Goal: Transaction & Acquisition: Purchase product/service

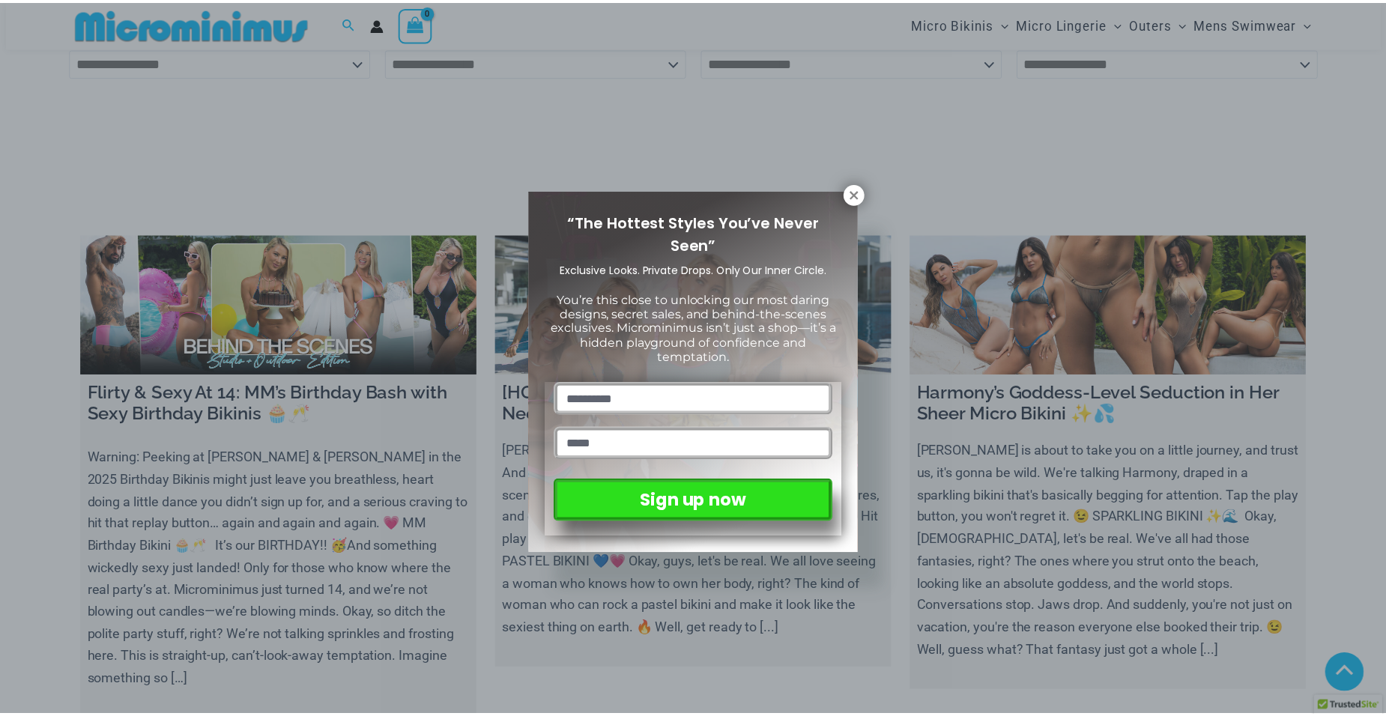
scroll to position [5609, 0]
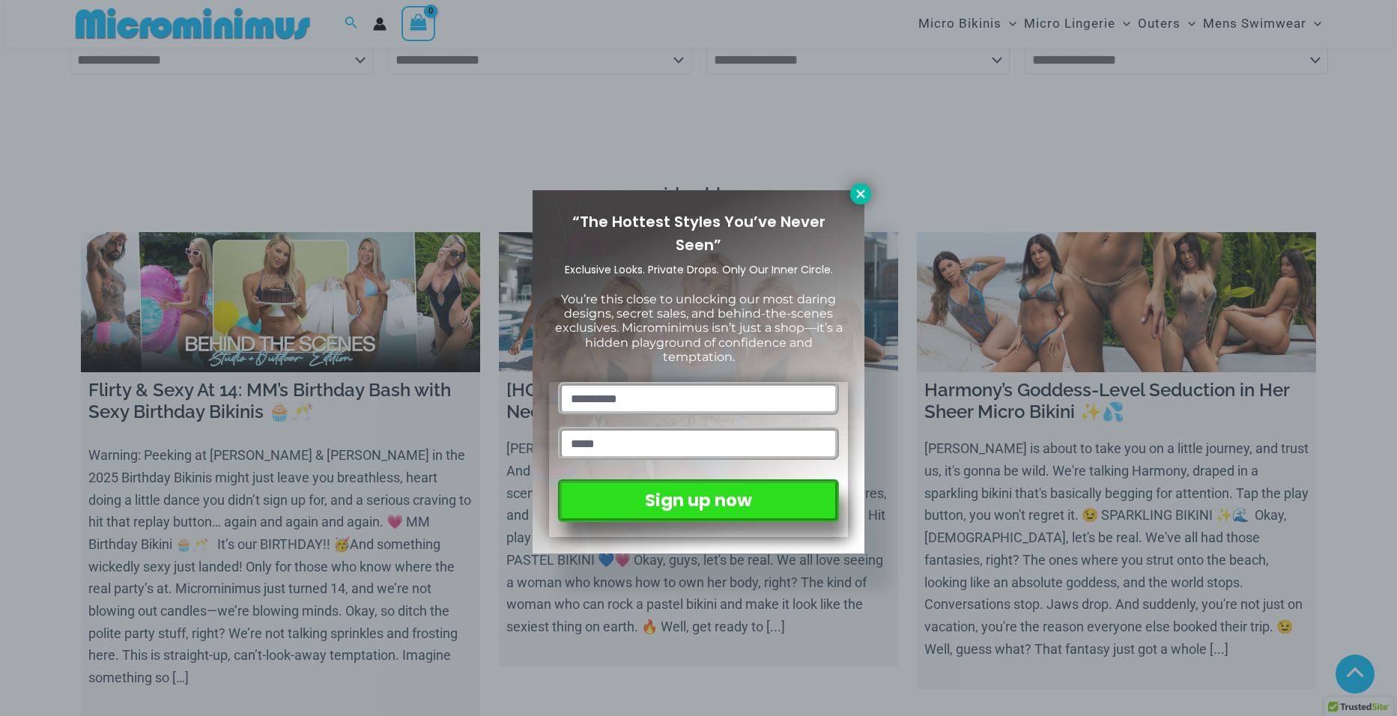
click at [860, 196] on icon at bounding box center [860, 194] width 8 height 8
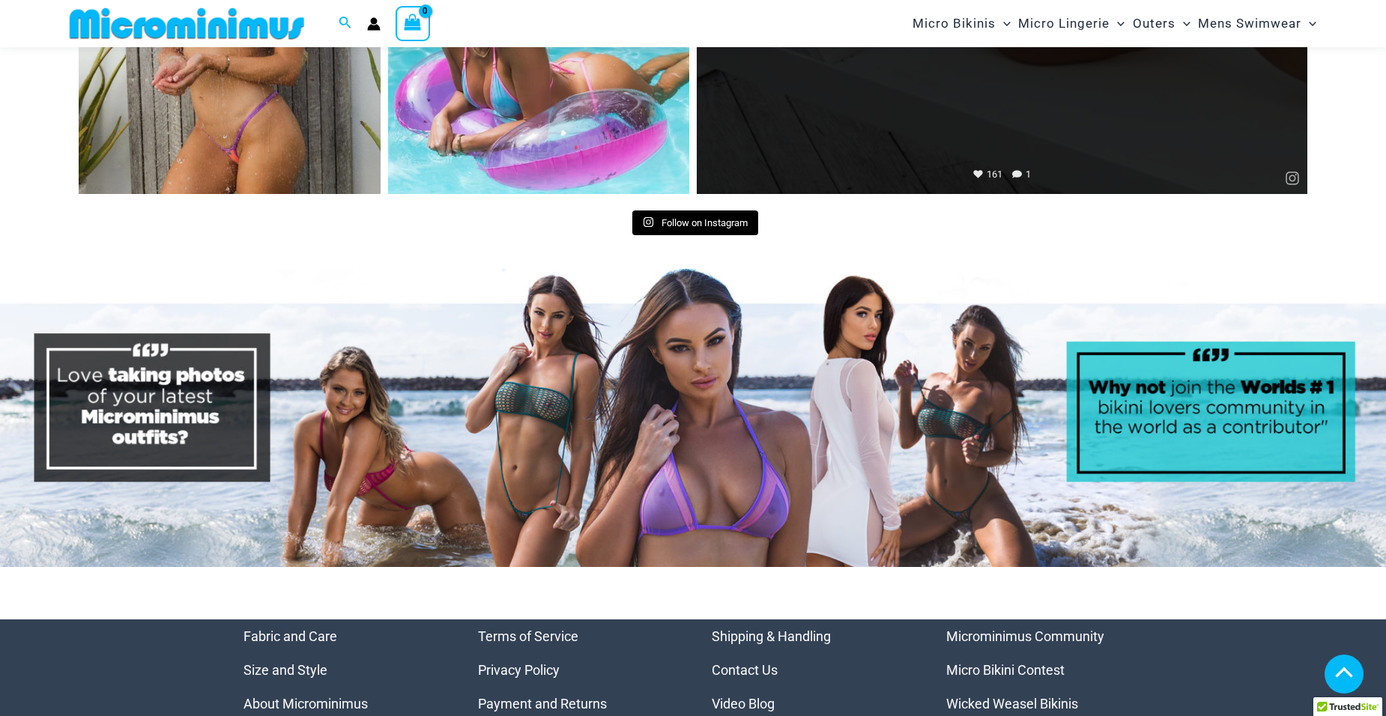
scroll to position [7582, 0]
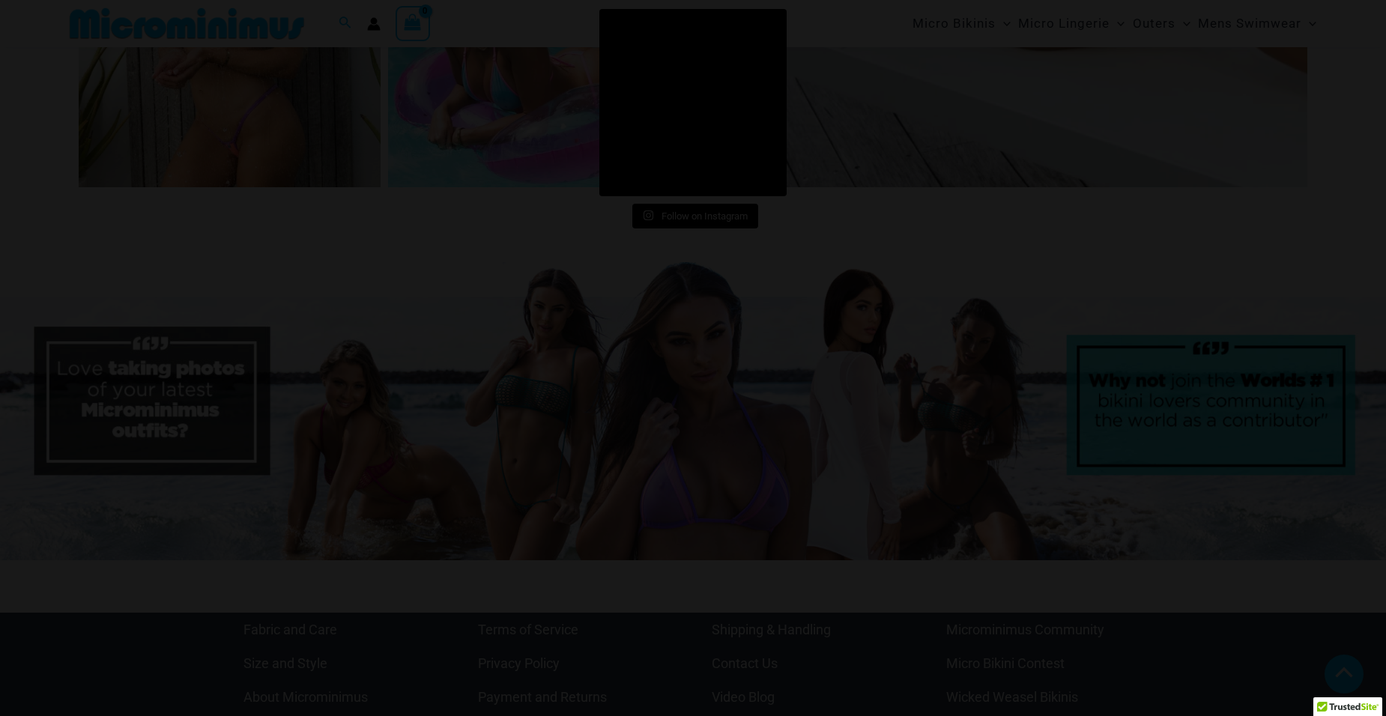
scroll to position [7586, 0]
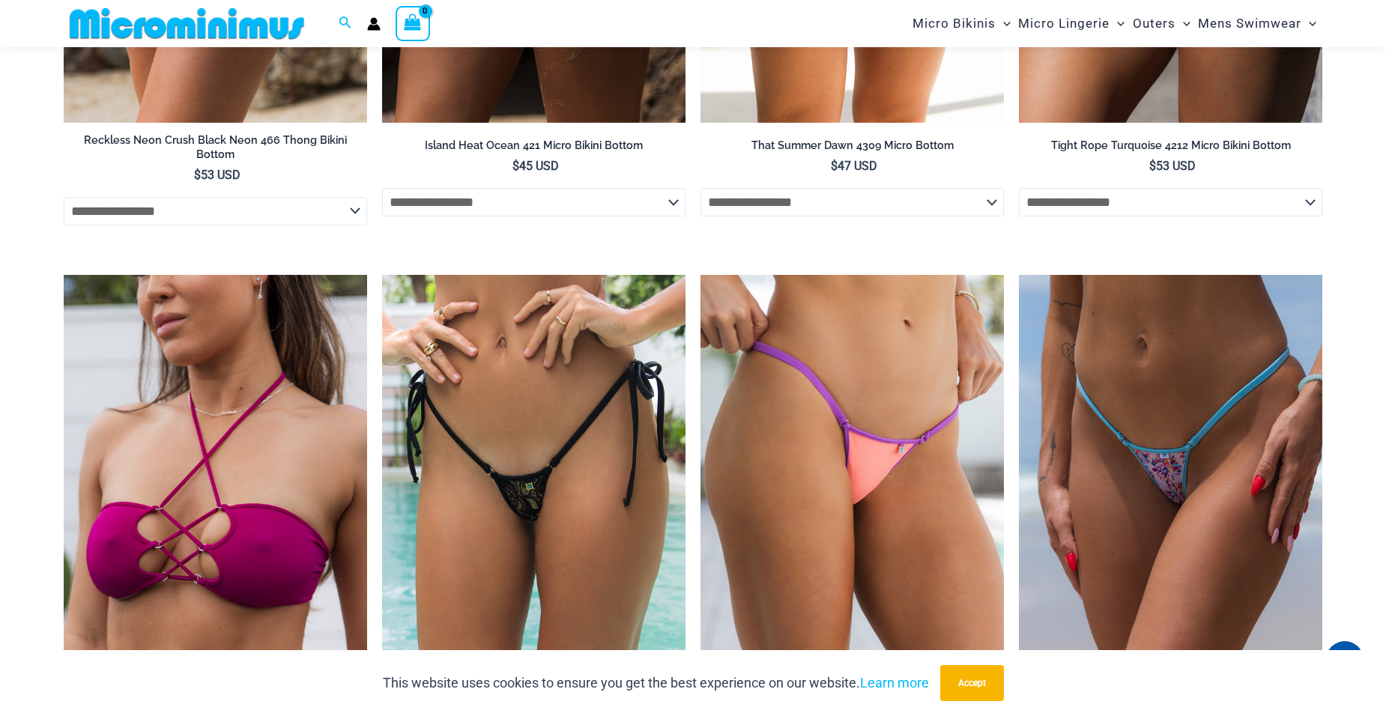
scroll to position [4809, 0]
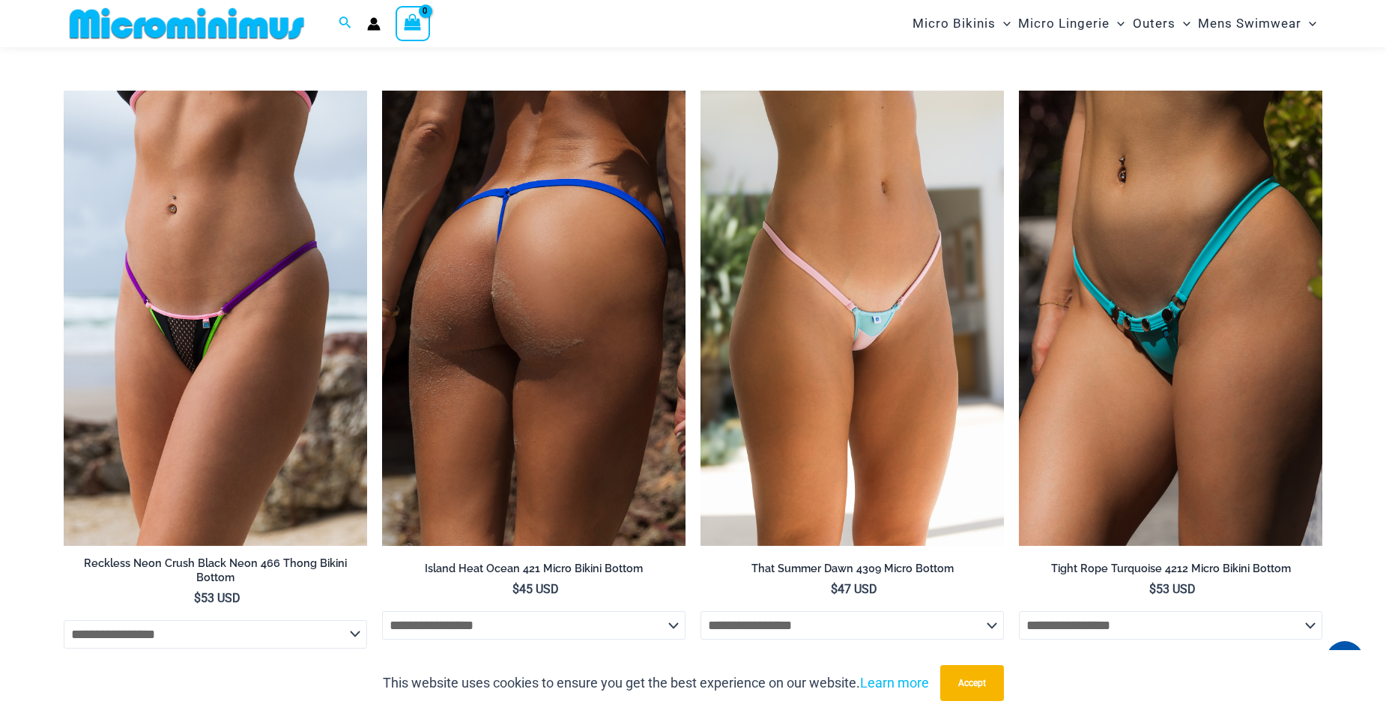
scroll to position [4210, 0]
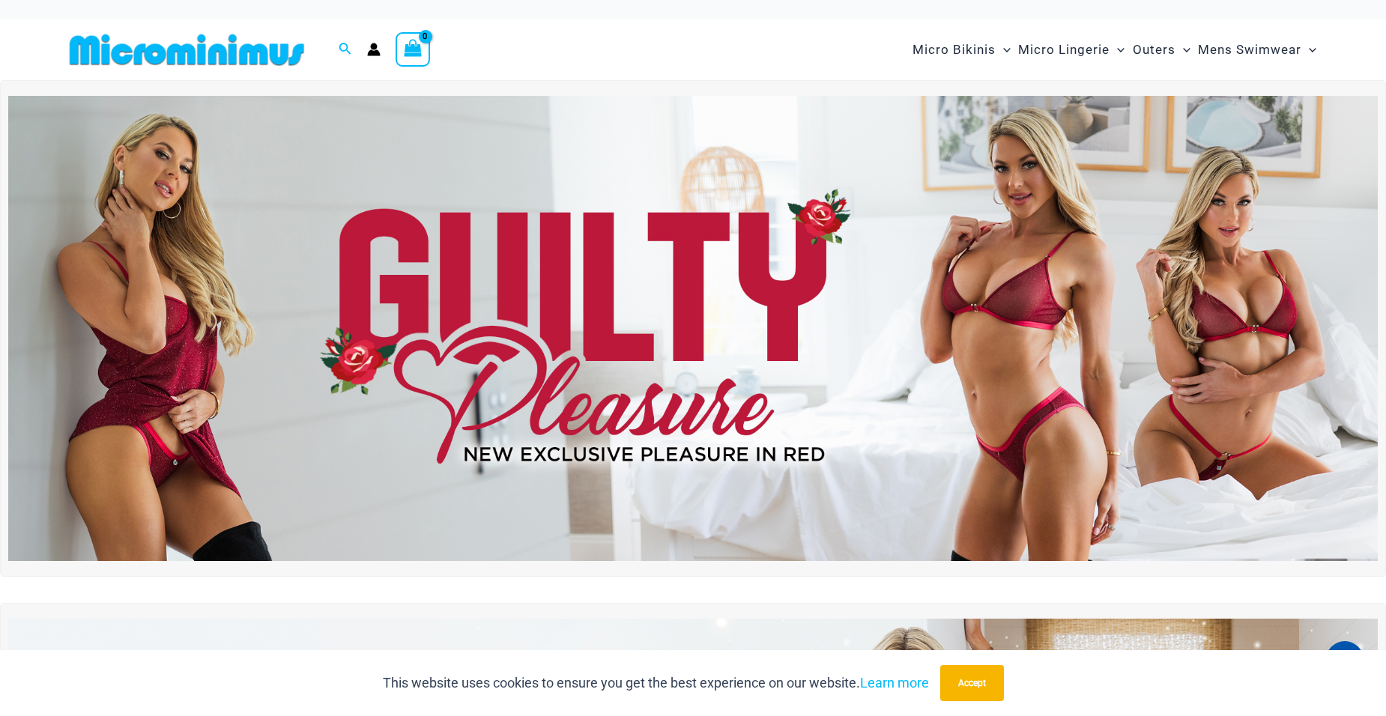
scroll to position [0, 0]
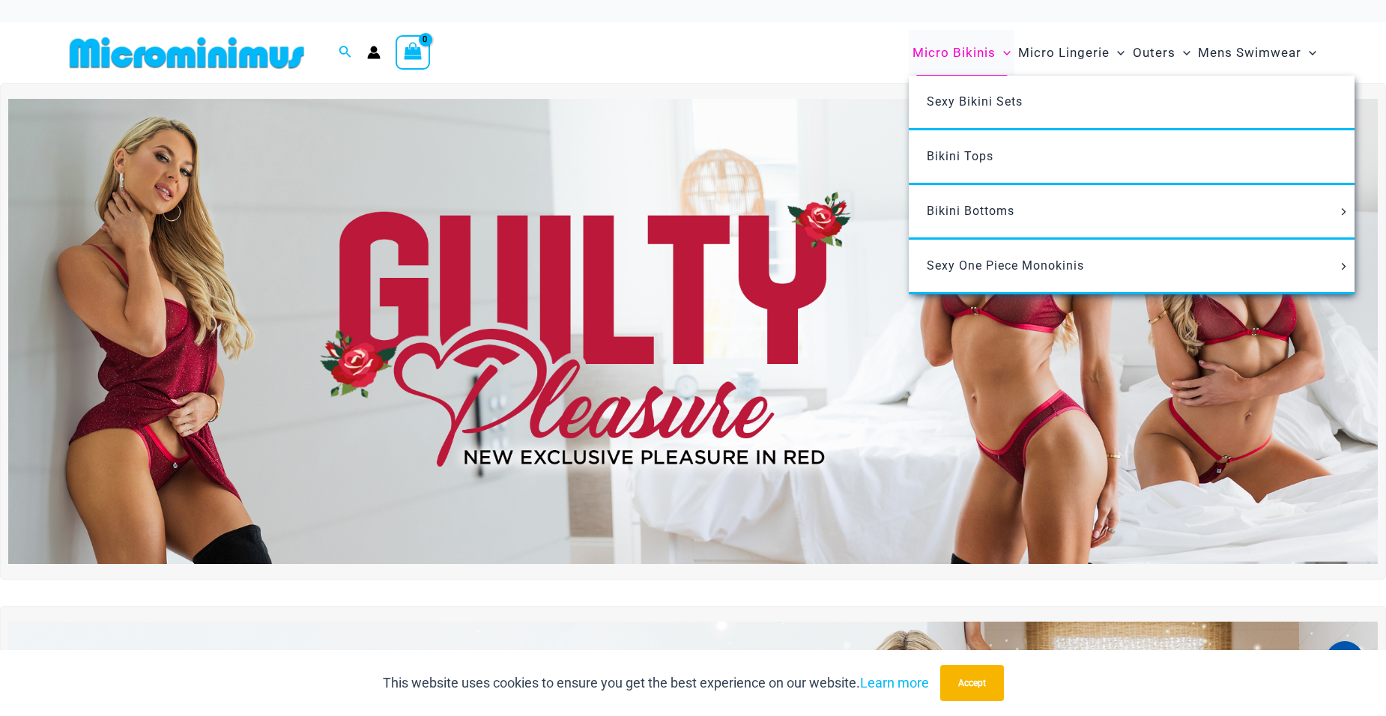
click at [913, 68] on span "Micro Bikinis" at bounding box center [954, 53] width 83 height 38
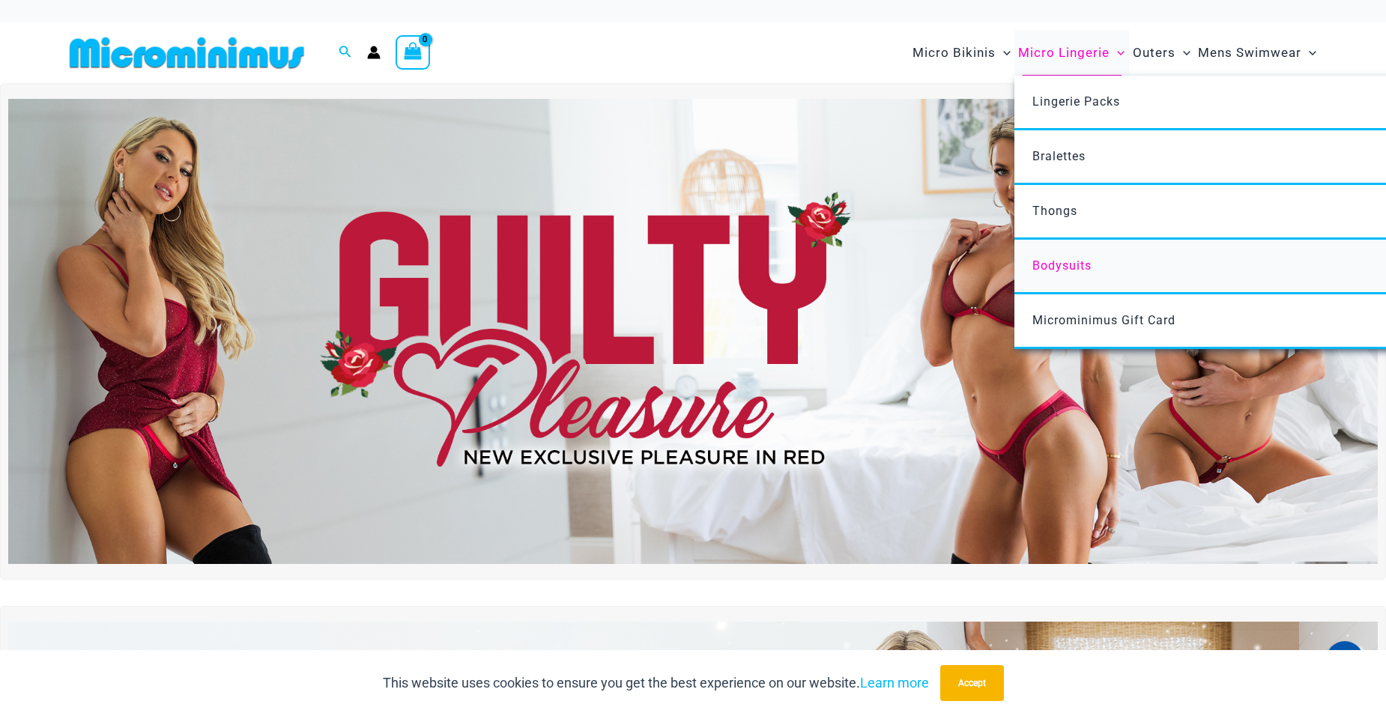
click at [1032, 273] on span "Bodysuits" at bounding box center [1061, 265] width 59 height 14
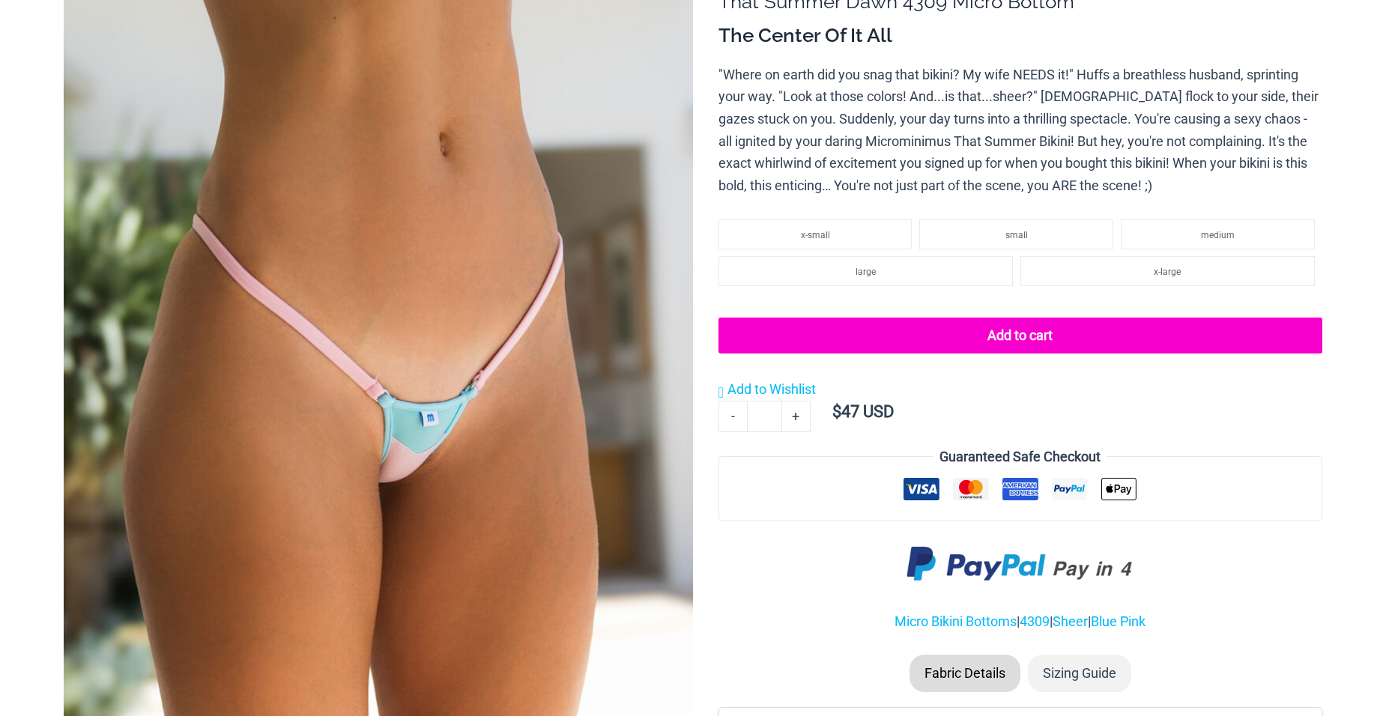
scroll to position [225, 0]
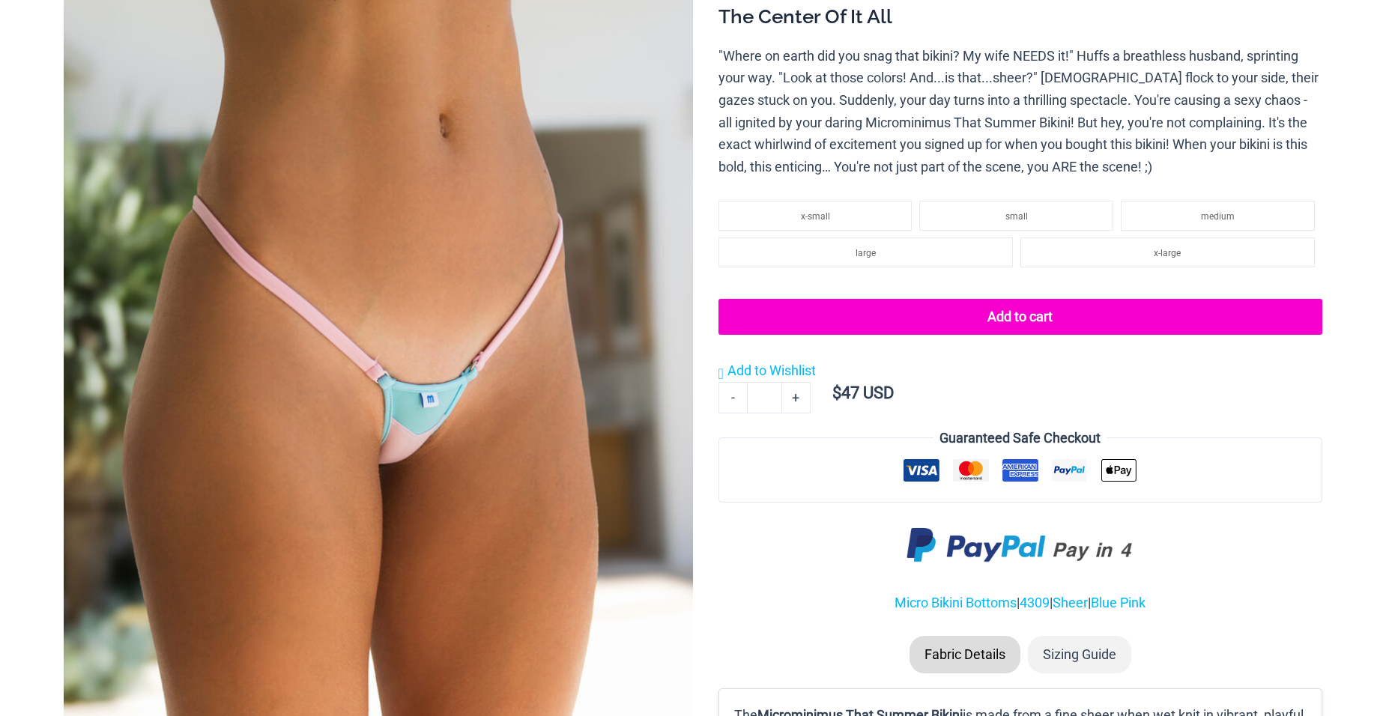
click at [252, 412] on img at bounding box center [378, 397] width 629 height 944
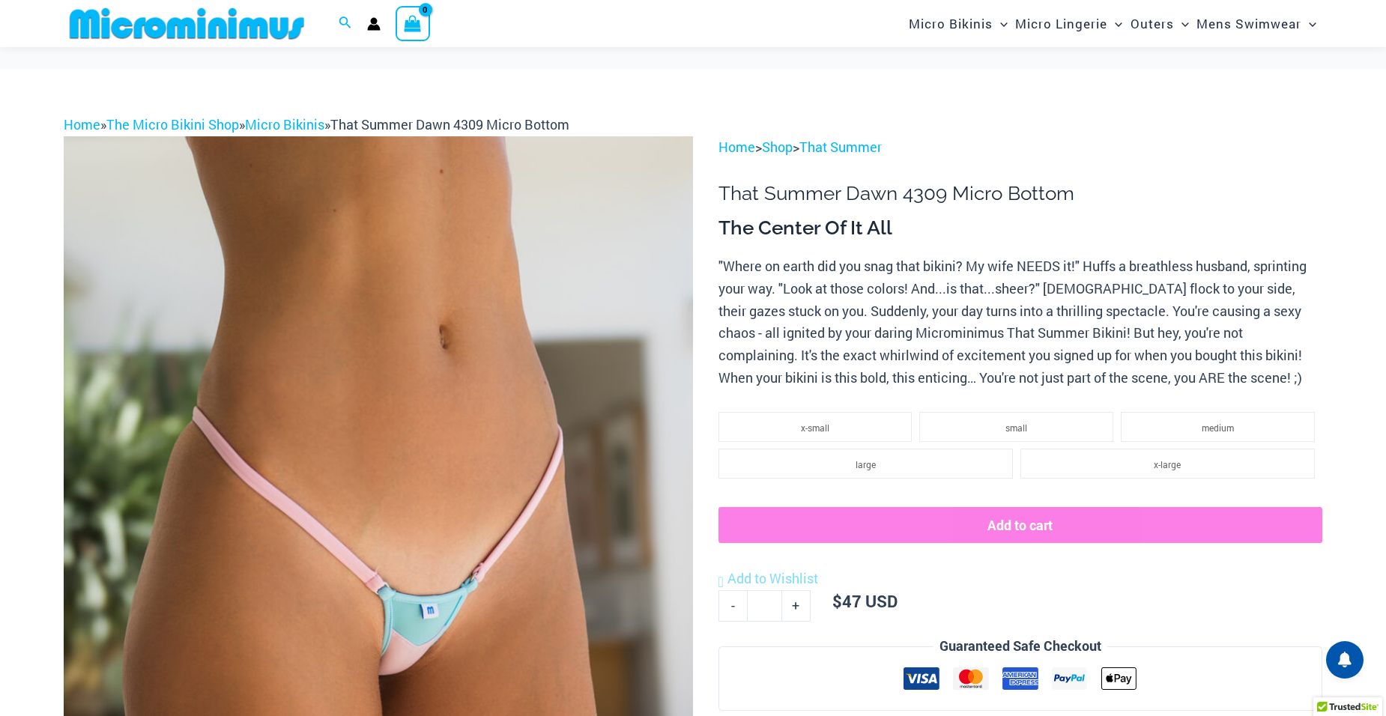
scroll to position [0, 0]
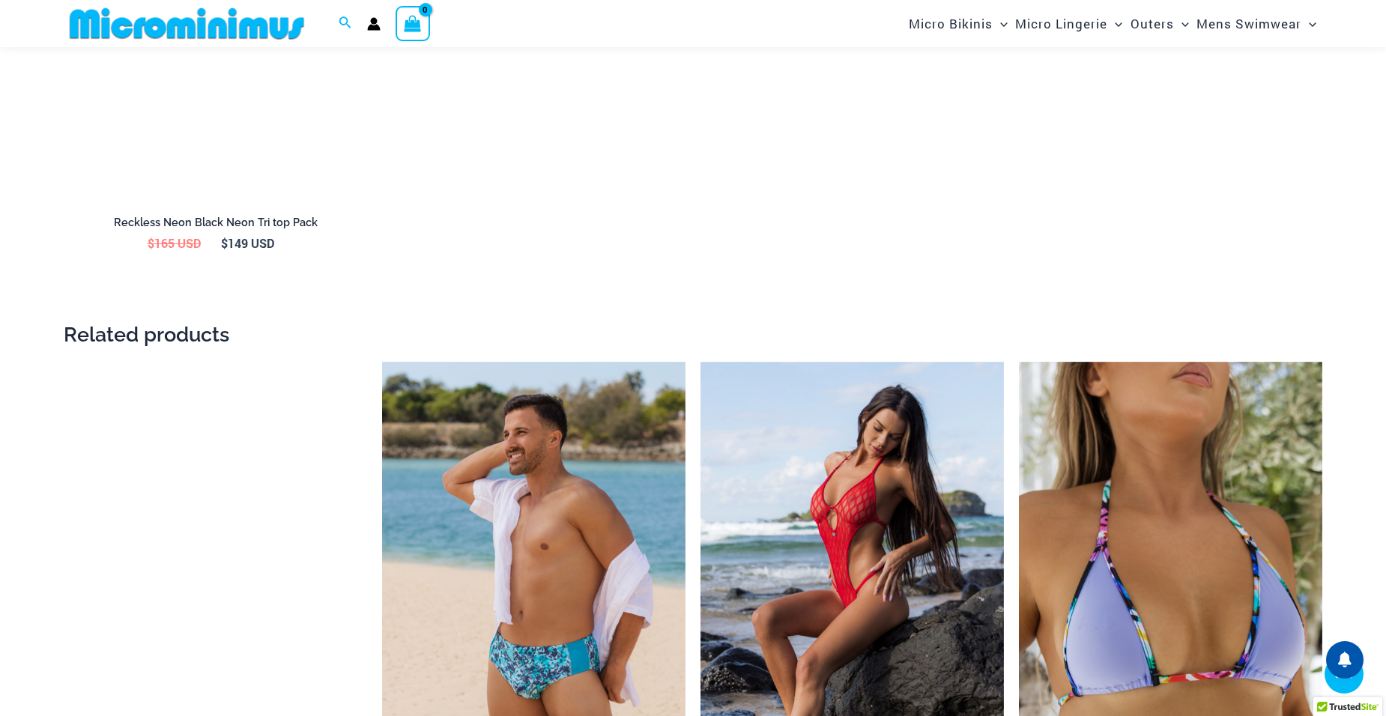
scroll to position [2612, 0]
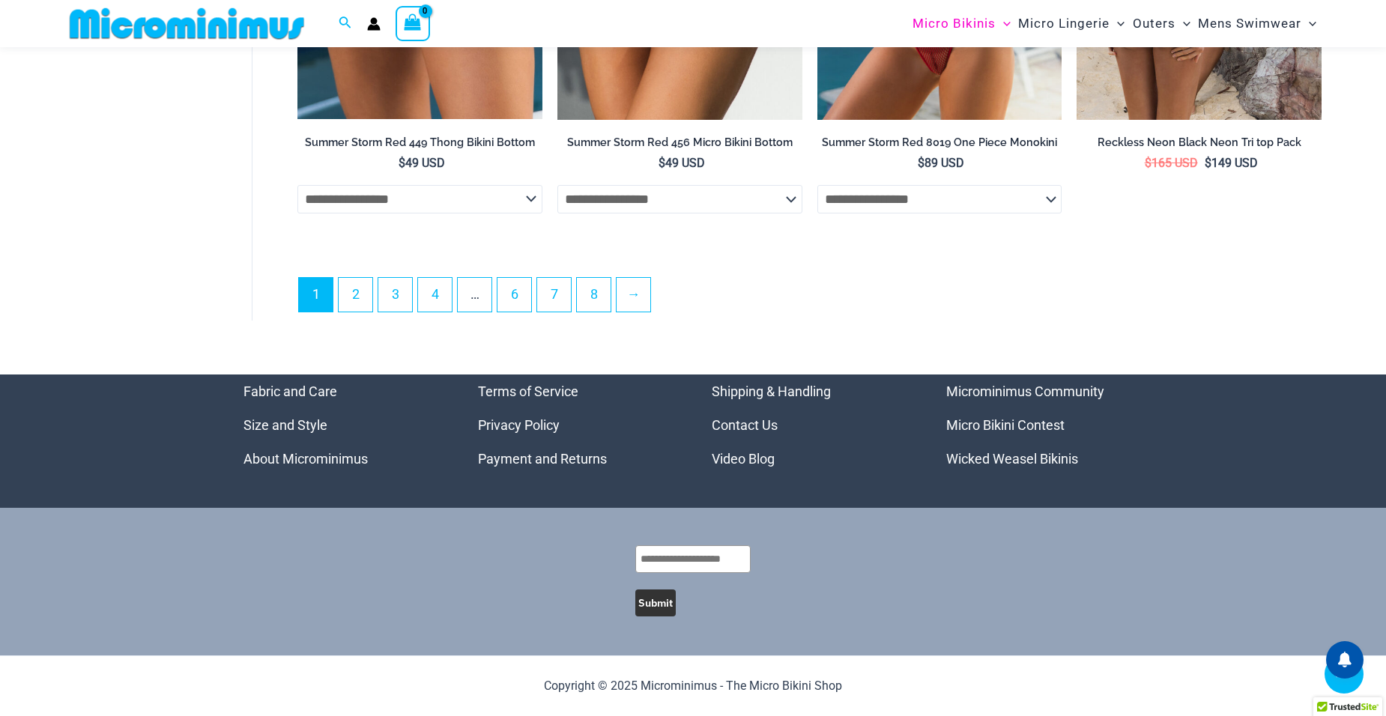
scroll to position [4745, 0]
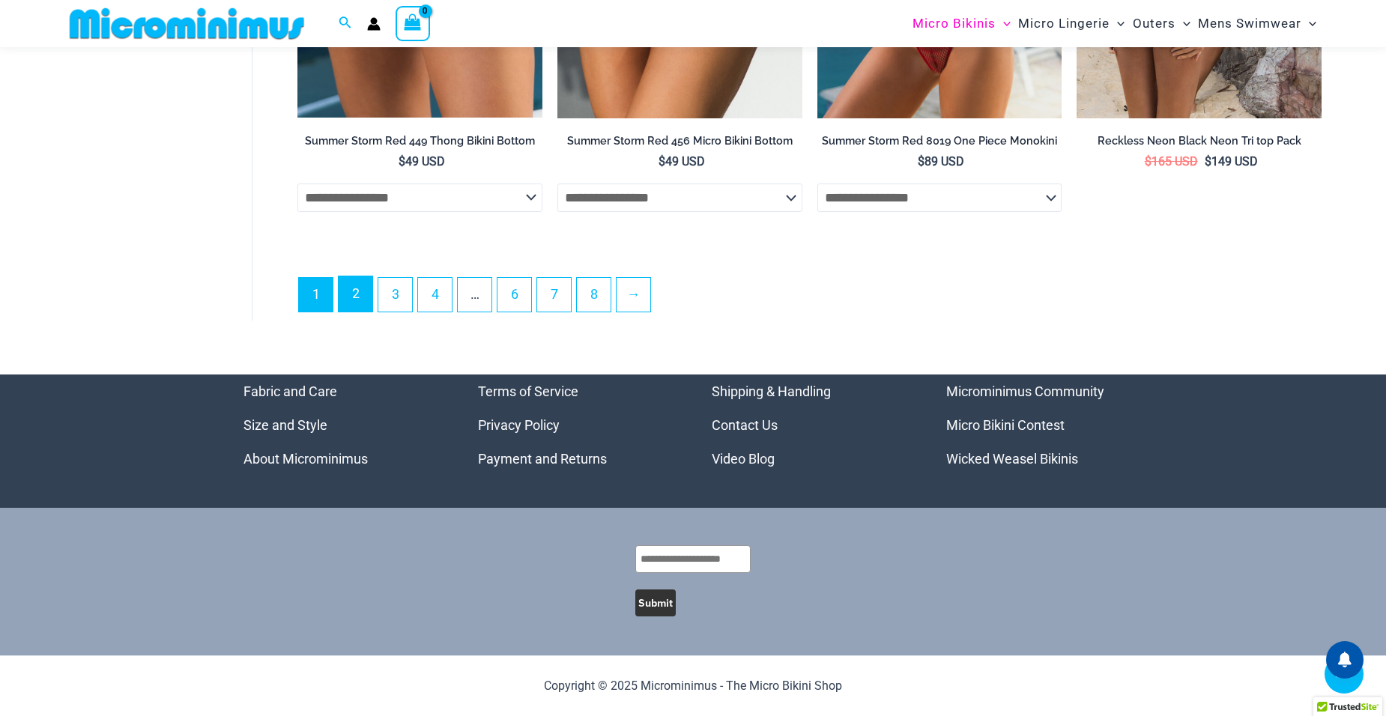
click at [372, 312] on link "2" at bounding box center [356, 293] width 34 height 35
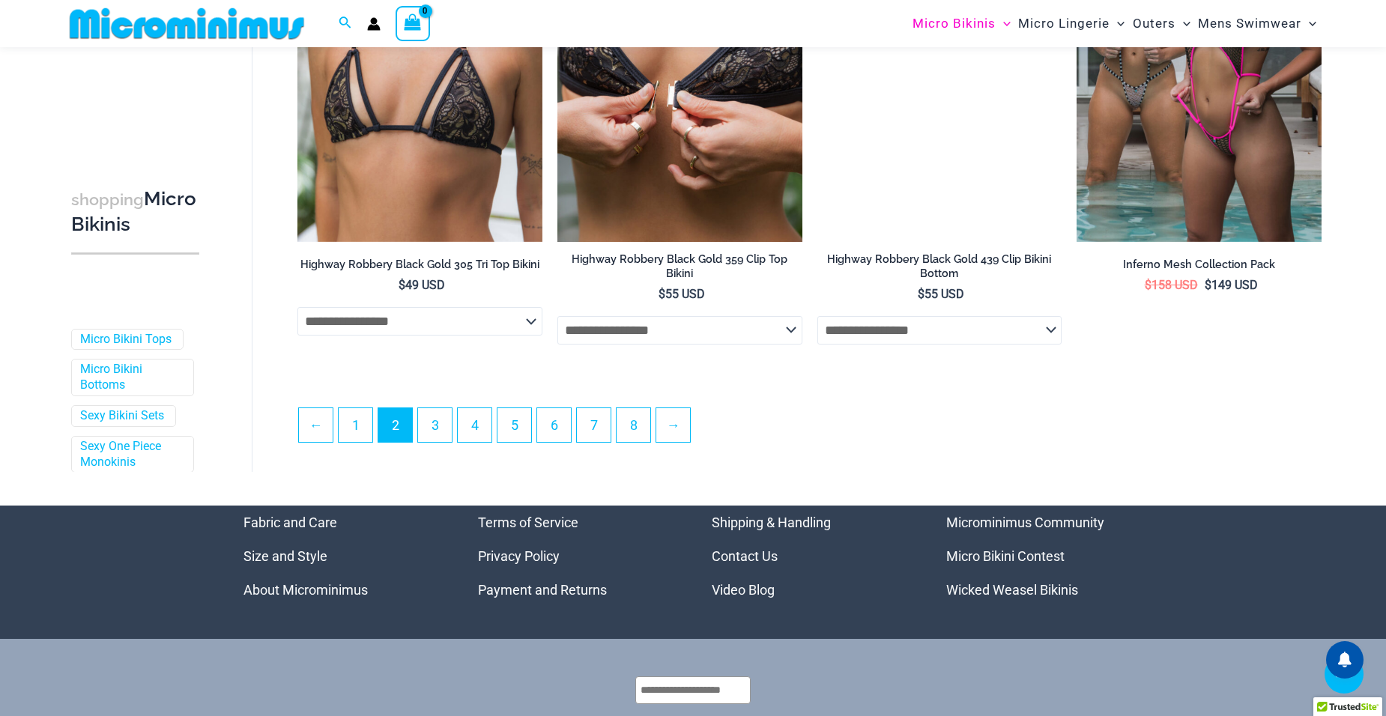
scroll to position [3882, 0]
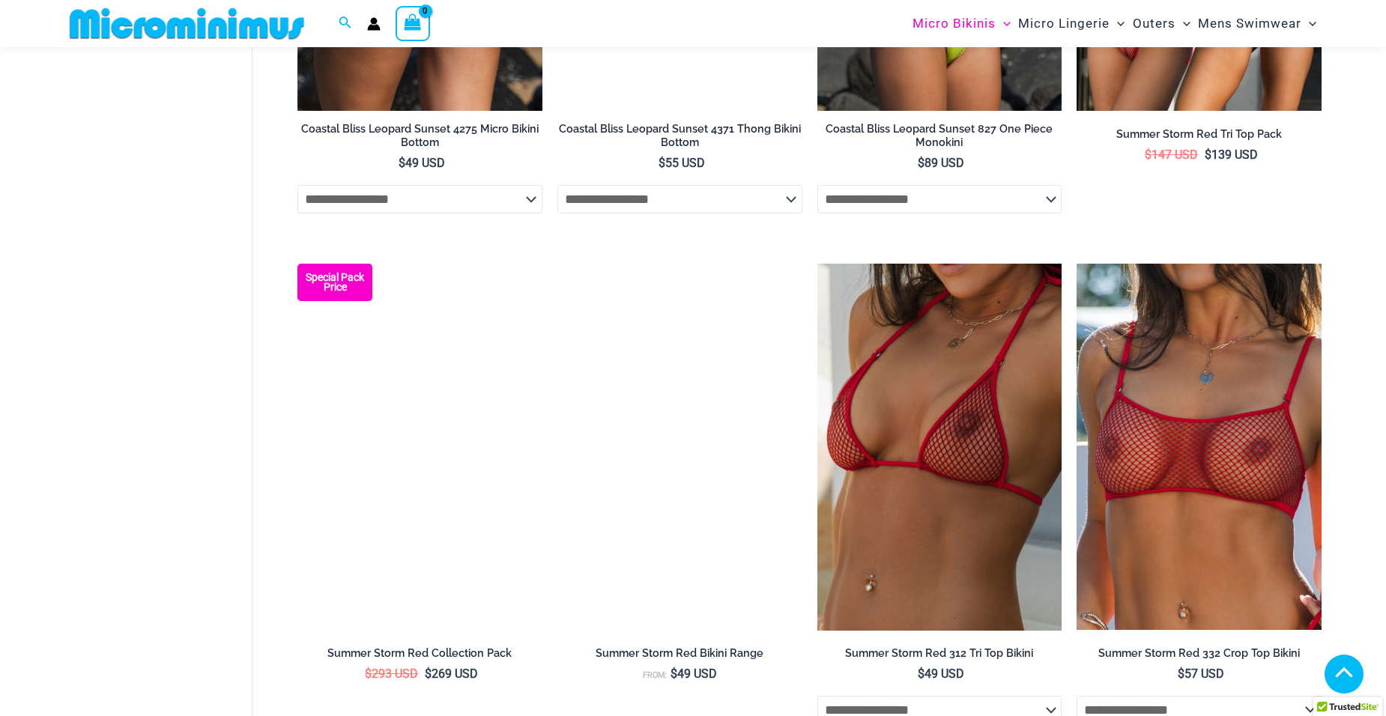
scroll to position [3254, 0]
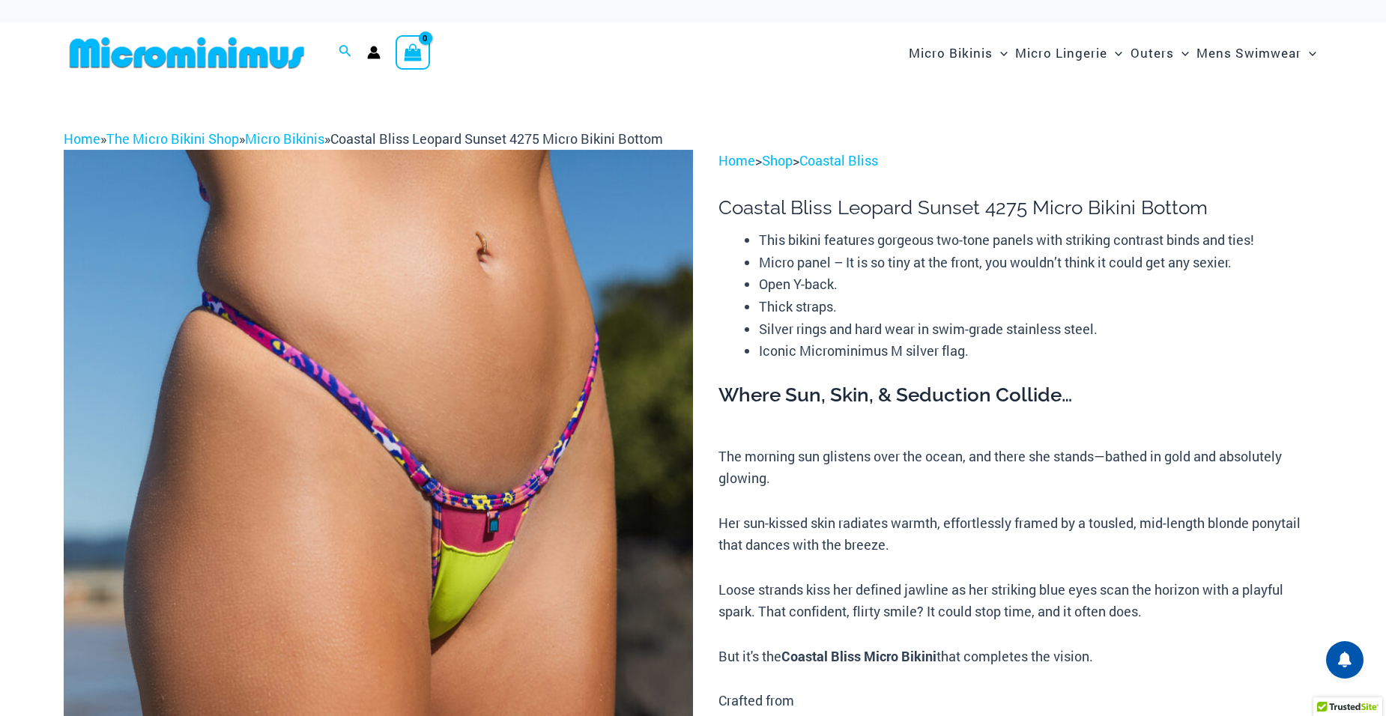
click at [648, 347] on img at bounding box center [378, 622] width 629 height 944
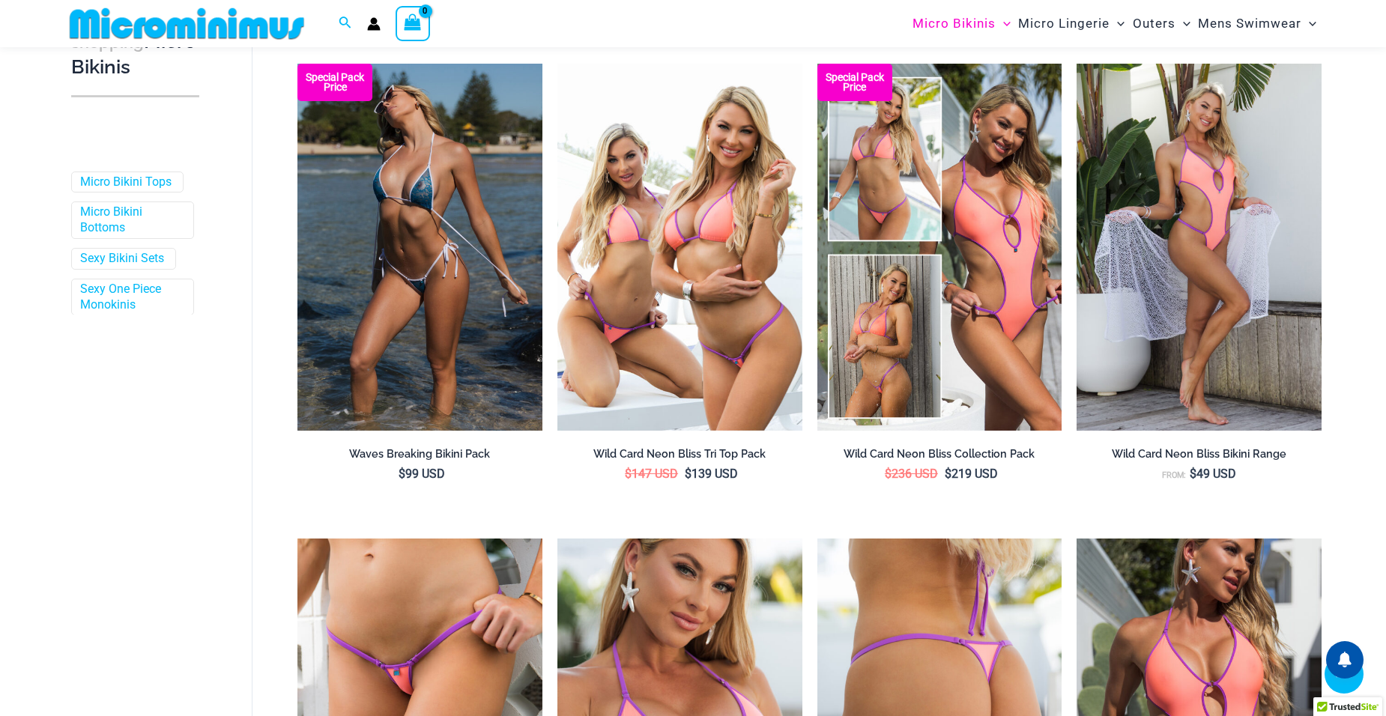
scroll to position [421, 0]
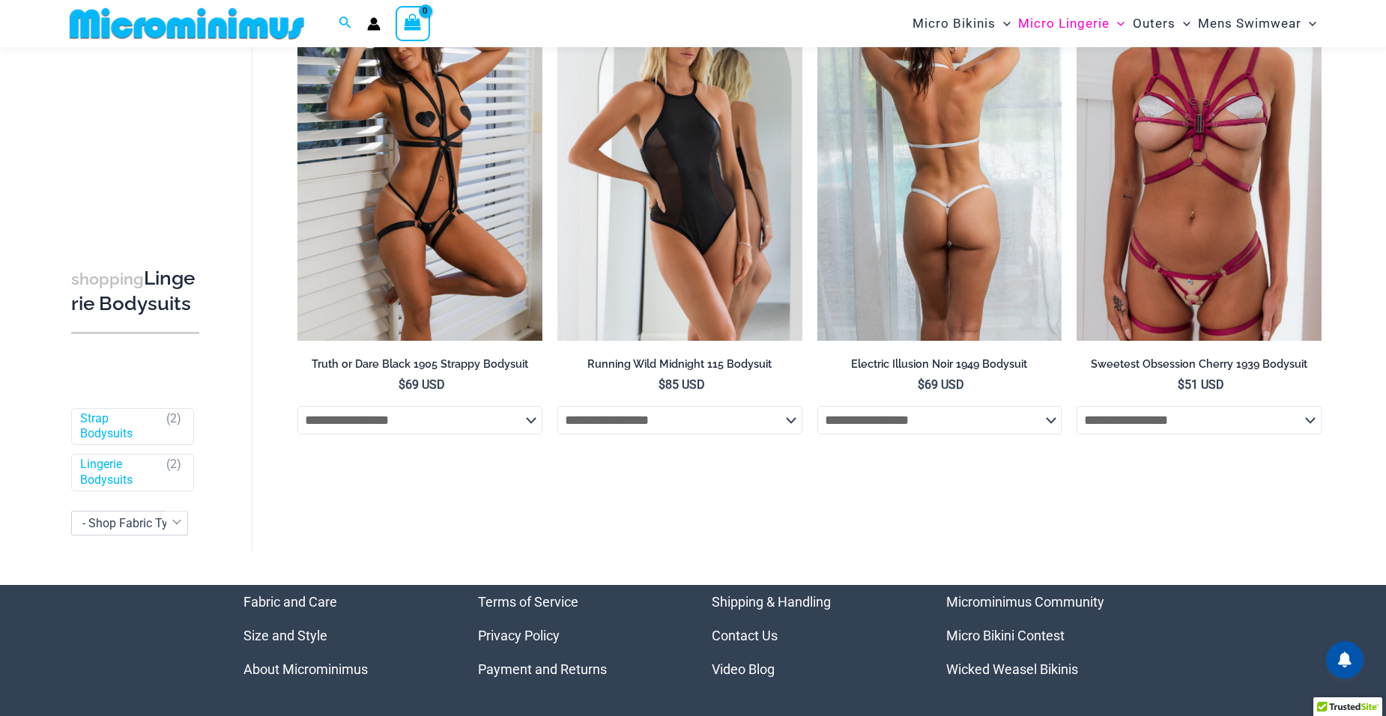
scroll to position [98, 0]
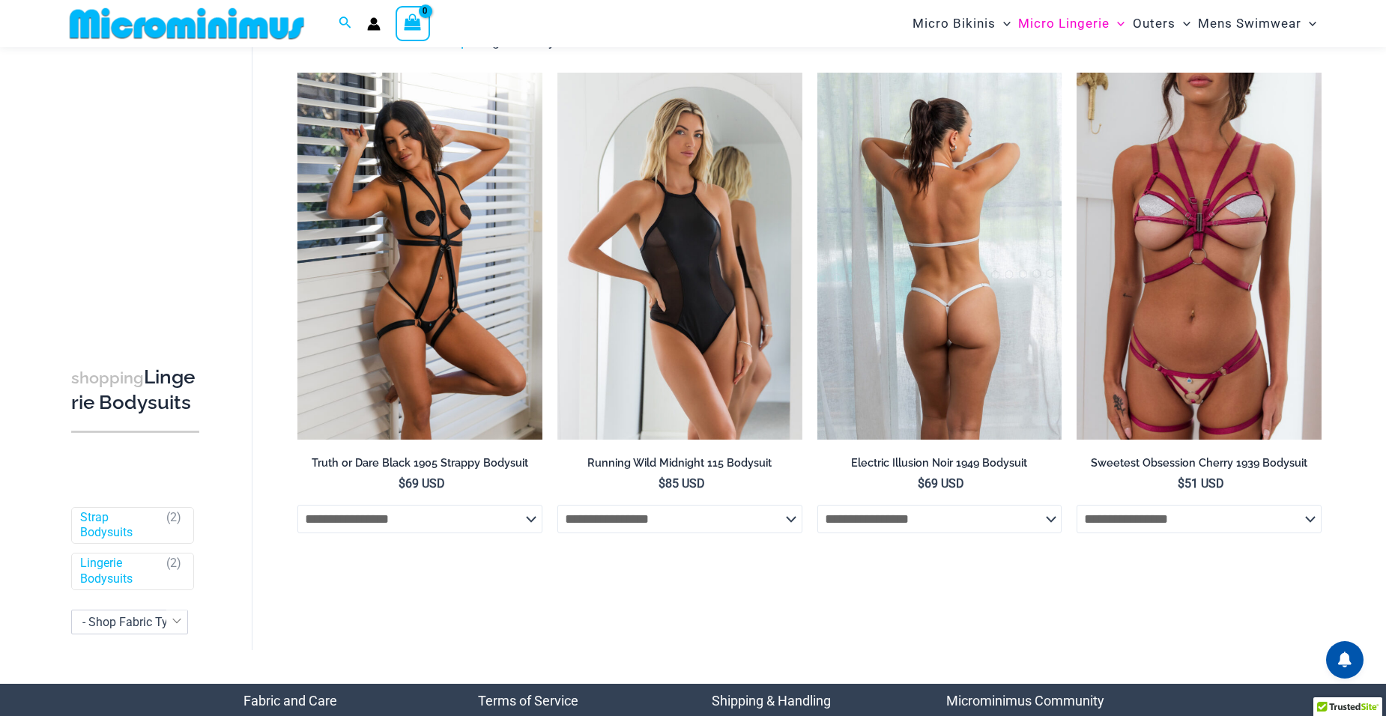
click at [1002, 297] on img at bounding box center [939, 256] width 245 height 367
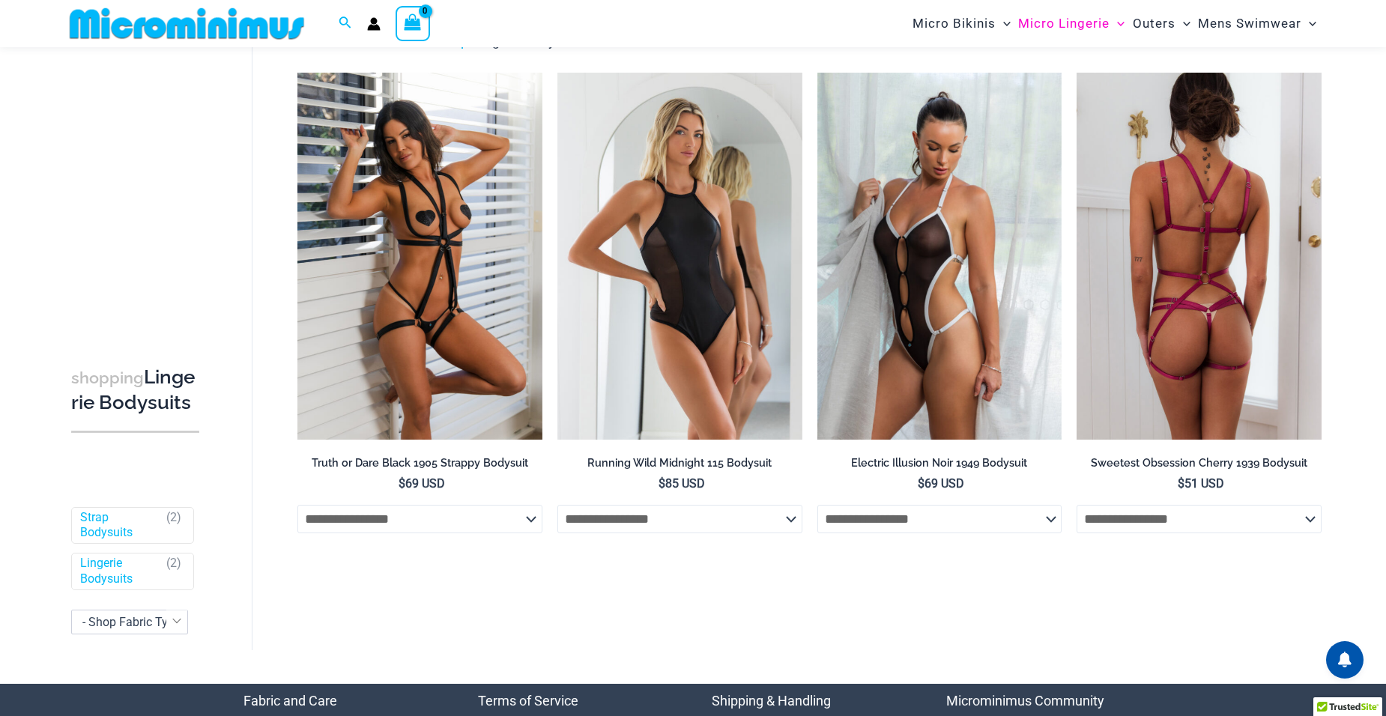
click at [1289, 316] on img at bounding box center [1199, 256] width 245 height 367
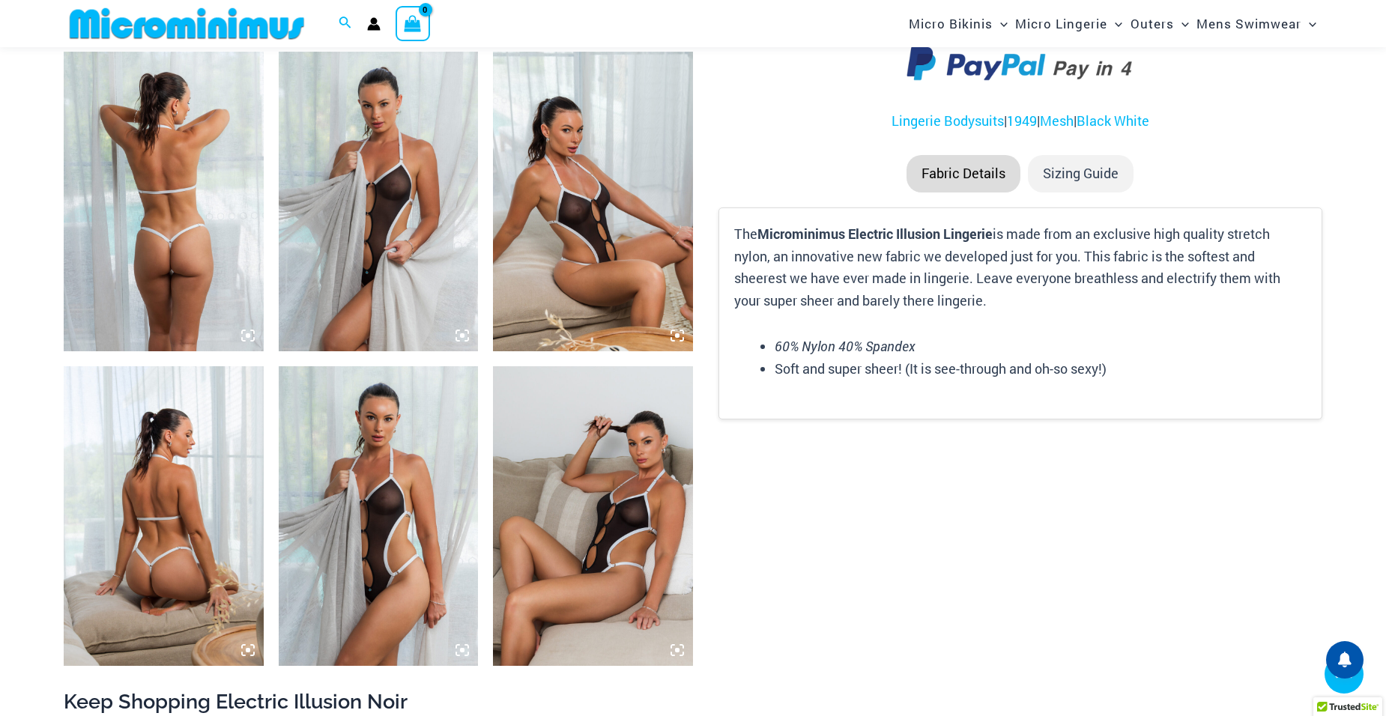
scroll to position [1199, 0]
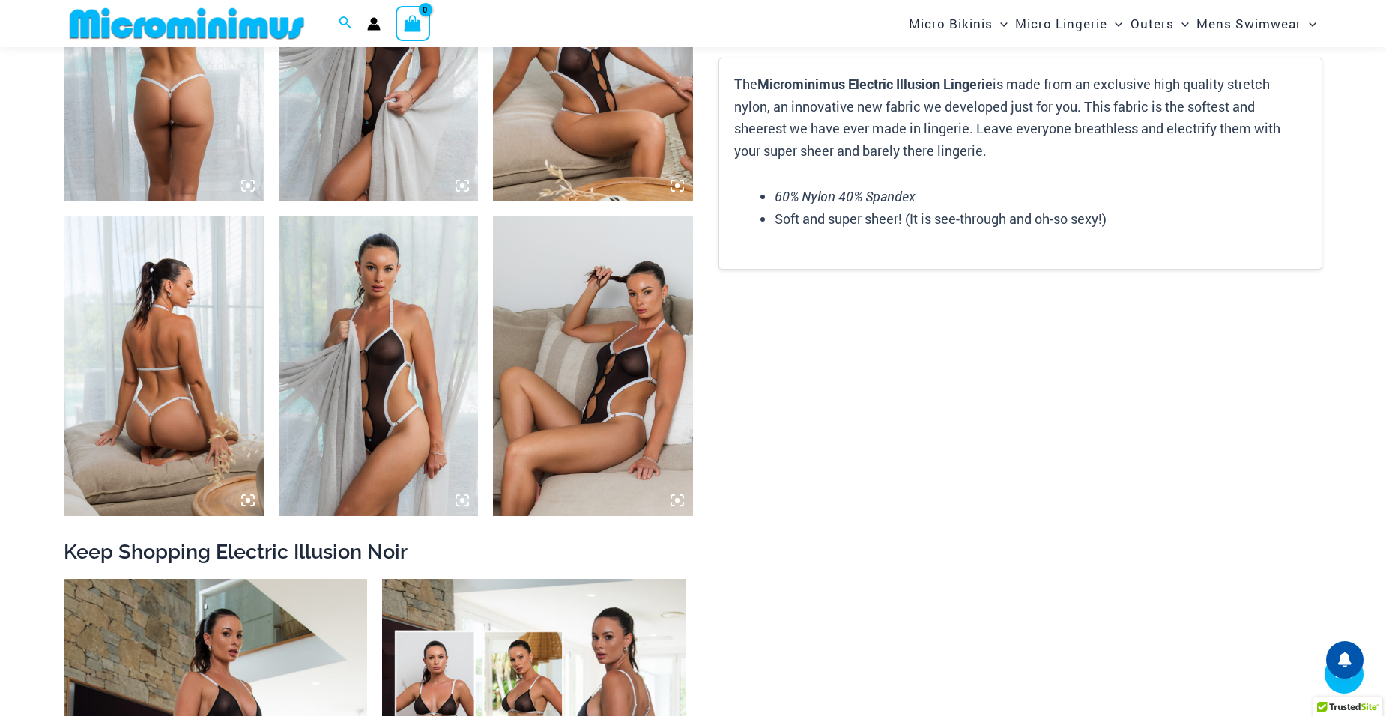
click at [84, 318] on img at bounding box center [164, 367] width 200 height 300
click at [245, 507] on icon at bounding box center [247, 500] width 13 height 13
click at [189, 429] on img at bounding box center [164, 367] width 200 height 300
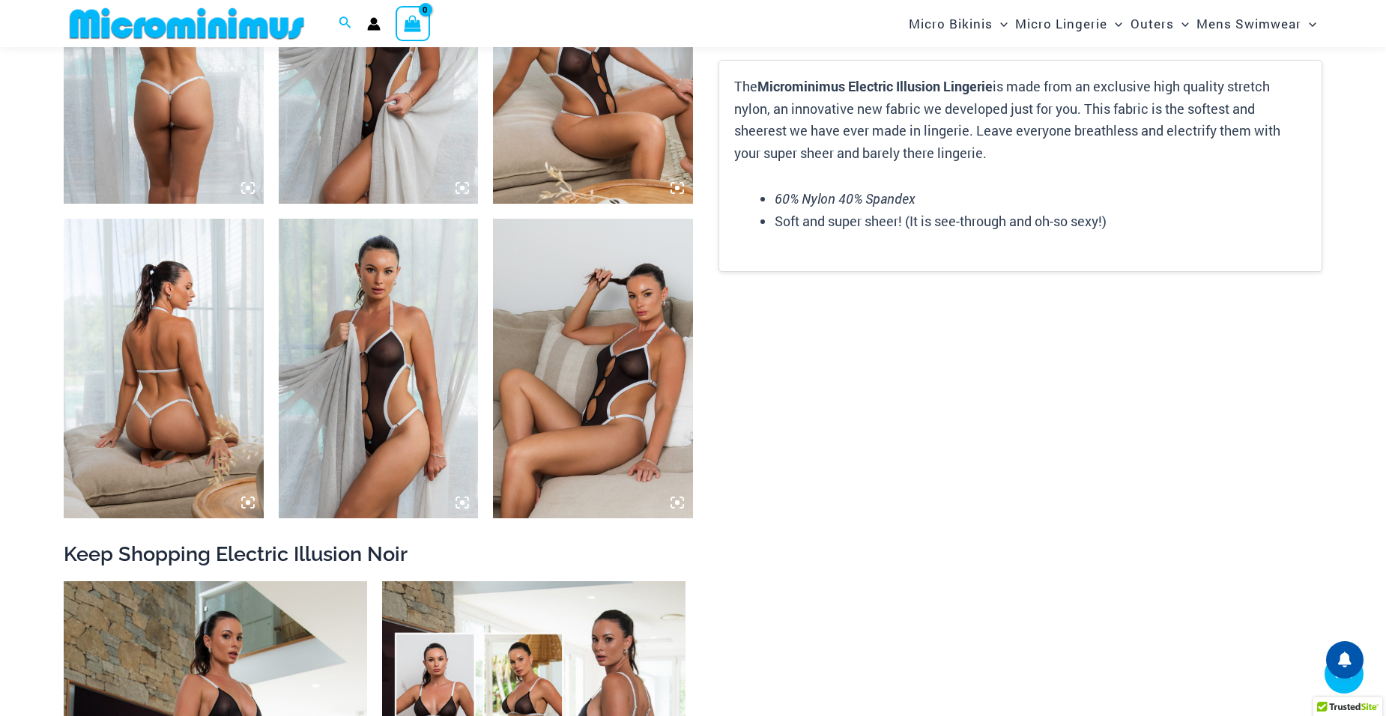
click at [658, 330] on img at bounding box center [593, 369] width 200 height 300
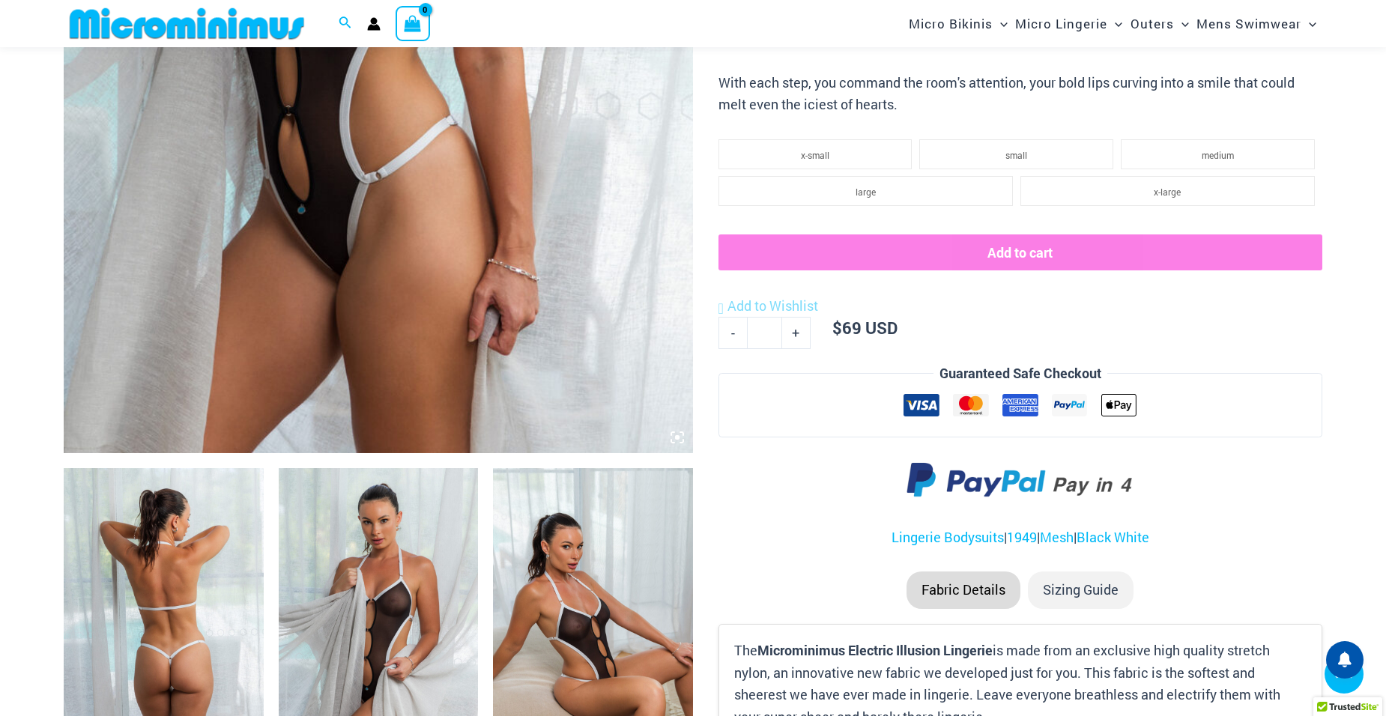
scroll to position [522, 0]
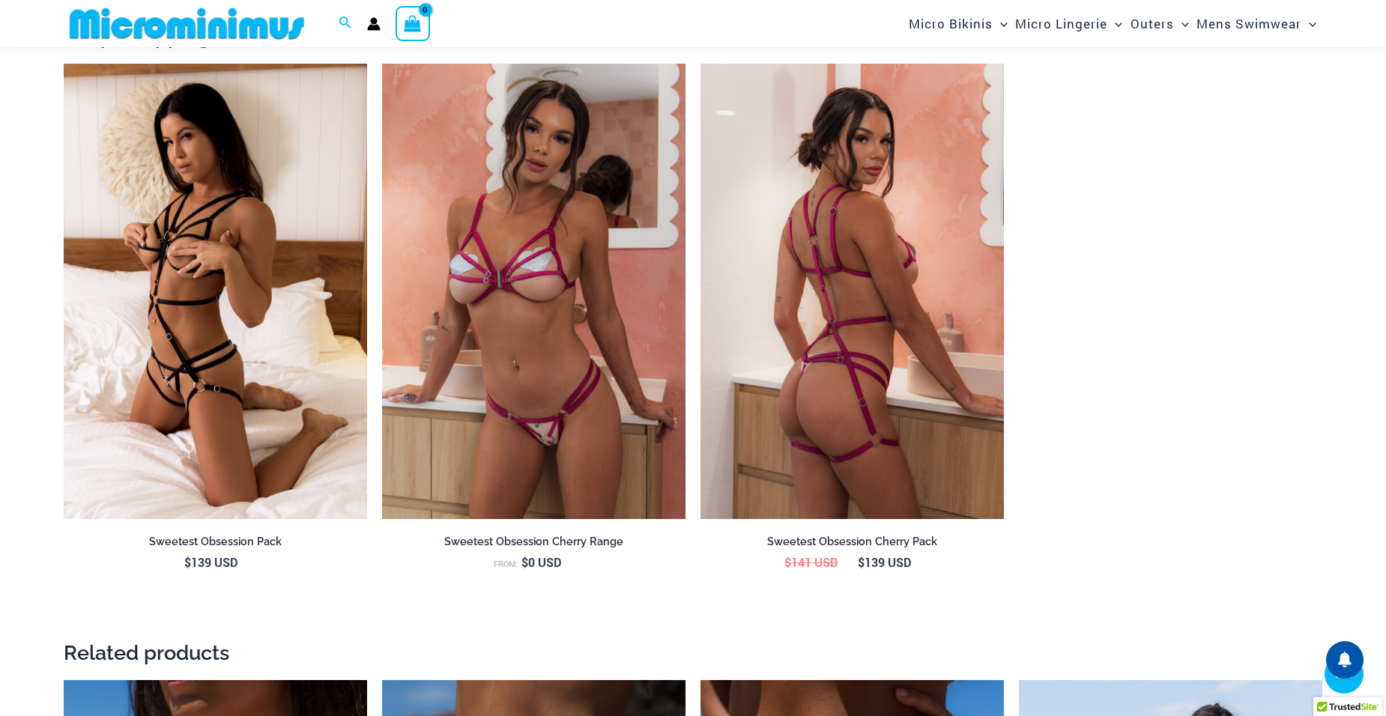
scroll to position [1715, 0]
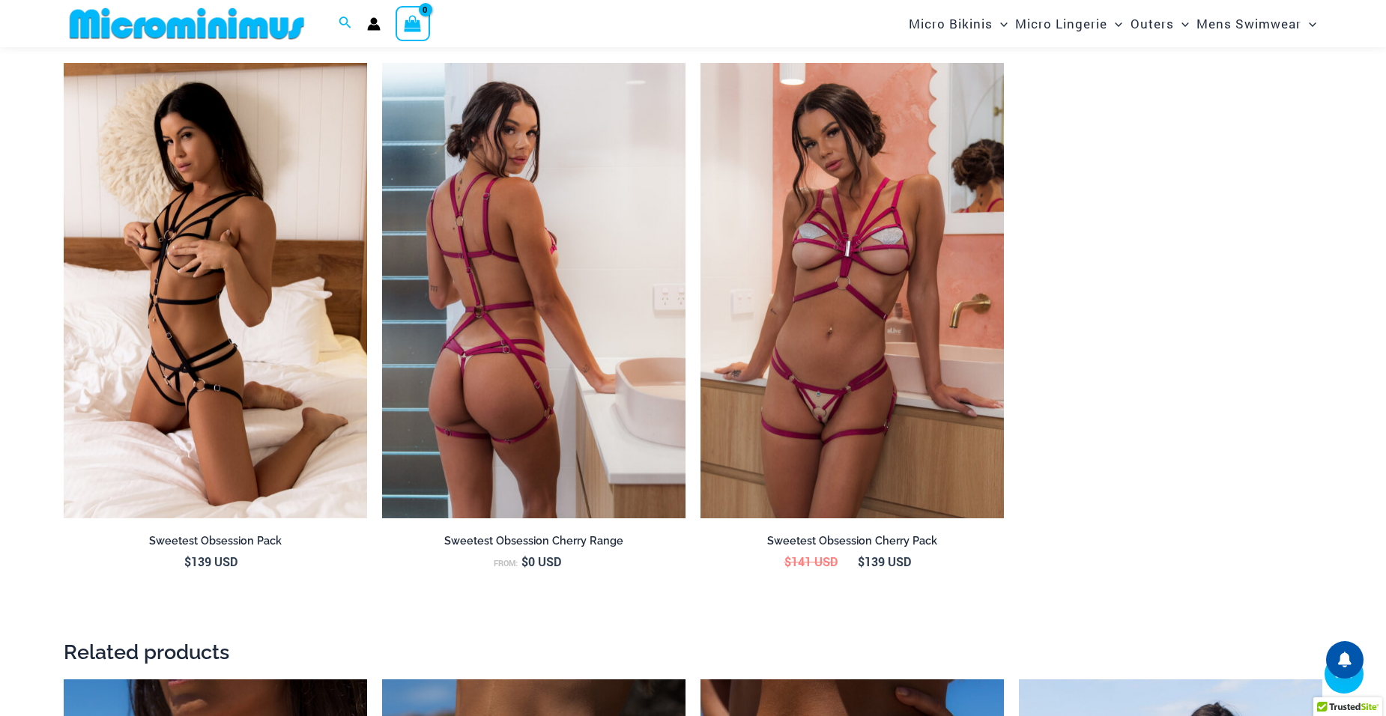
click at [595, 457] on img at bounding box center [533, 291] width 303 height 456
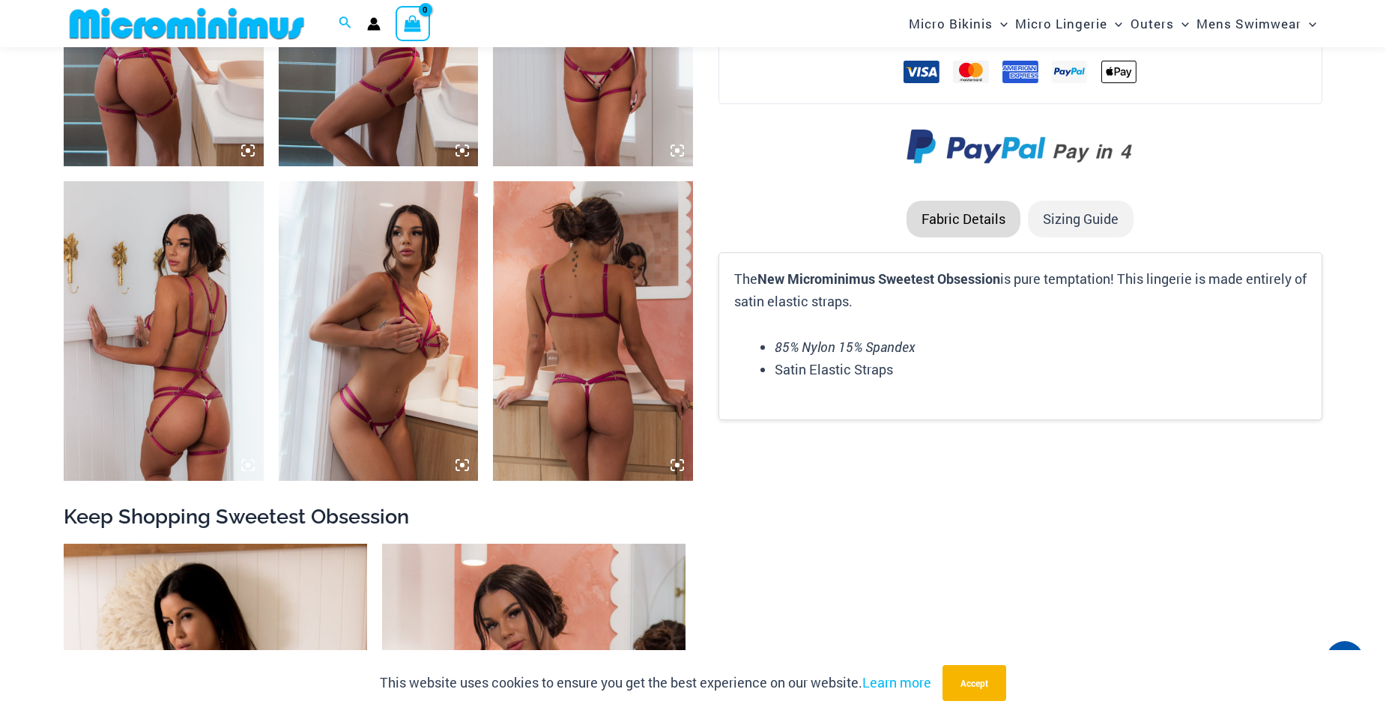
scroll to position [1334, 0]
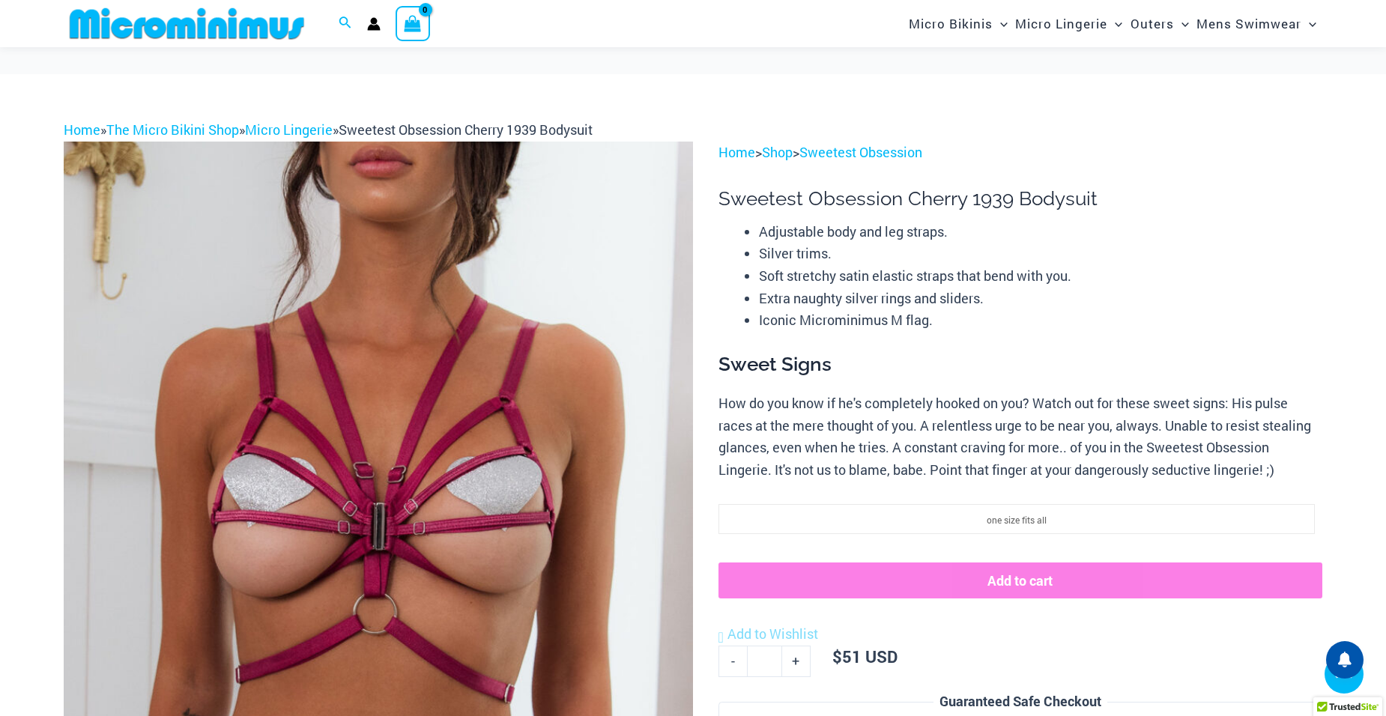
scroll to position [1715, 0]
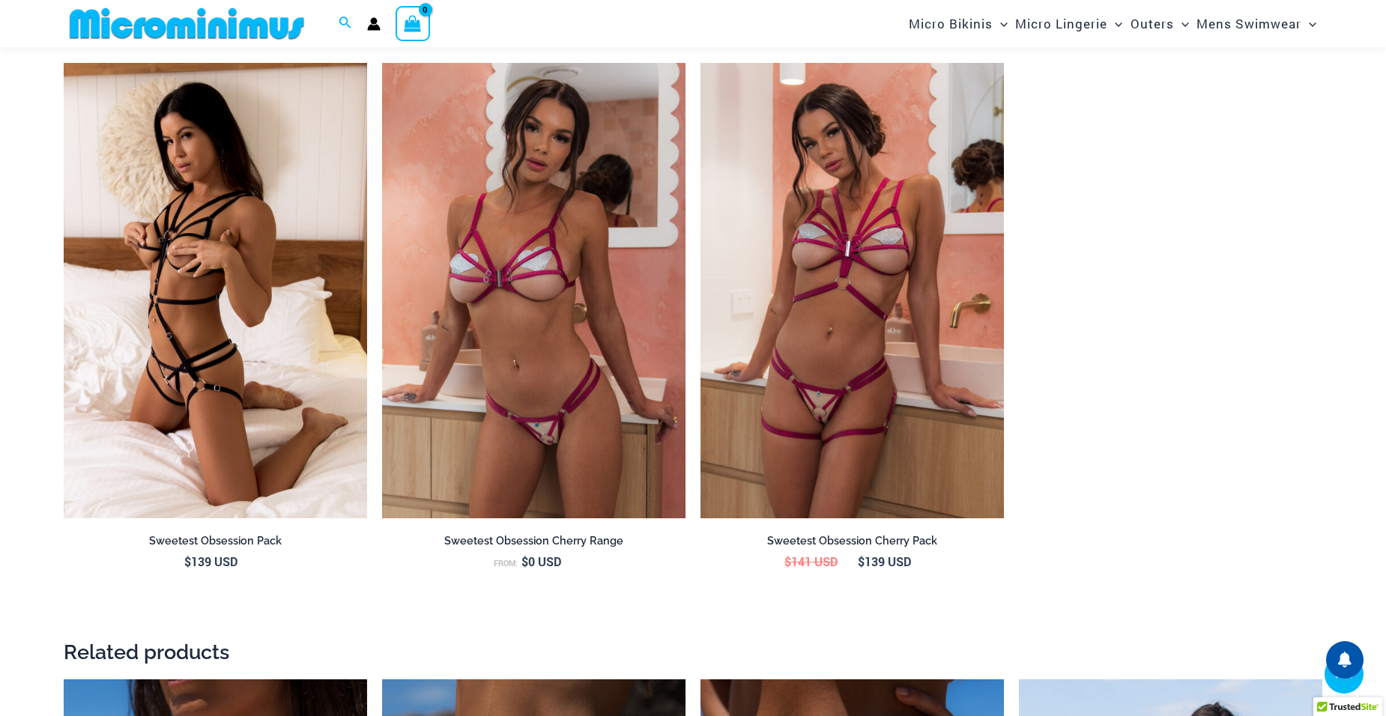
drag, startPoint x: 0, startPoint y: 0, endPoint x: 169, endPoint y: 354, distance: 392.4
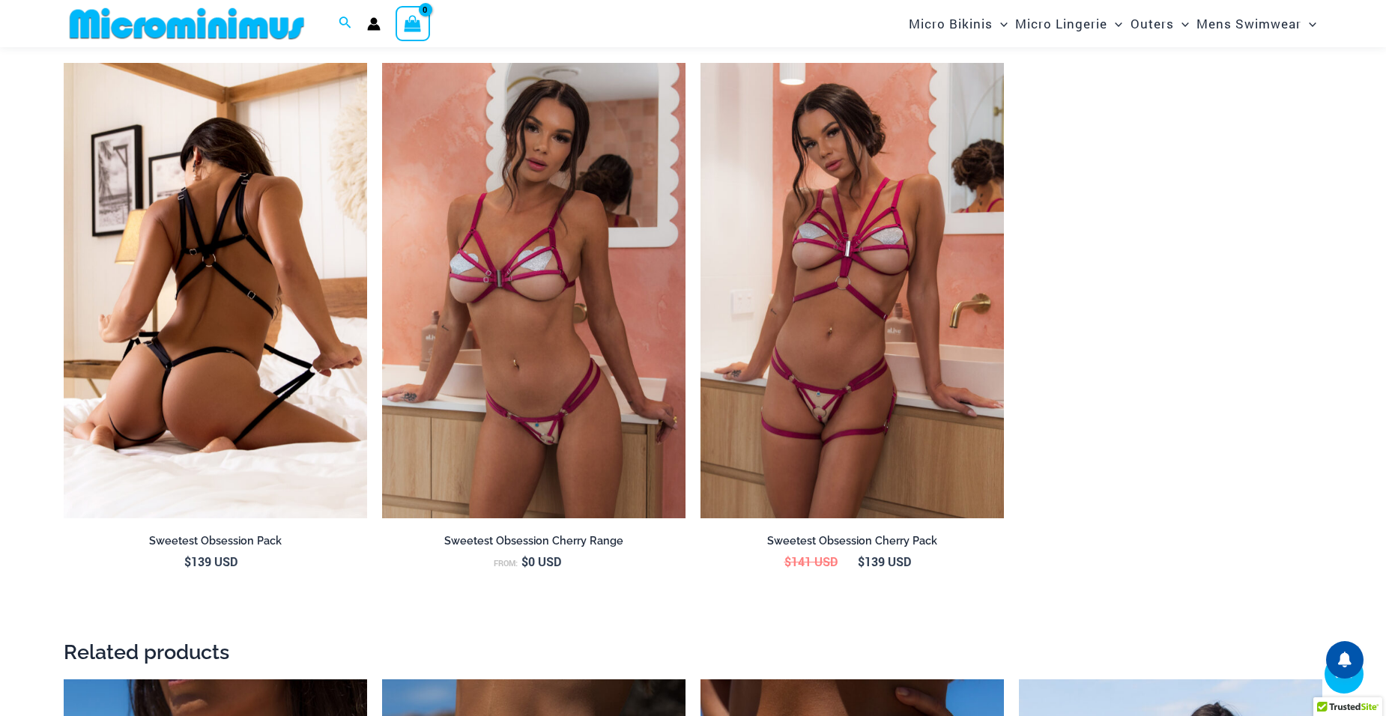
click at [169, 354] on img at bounding box center [215, 291] width 303 height 456
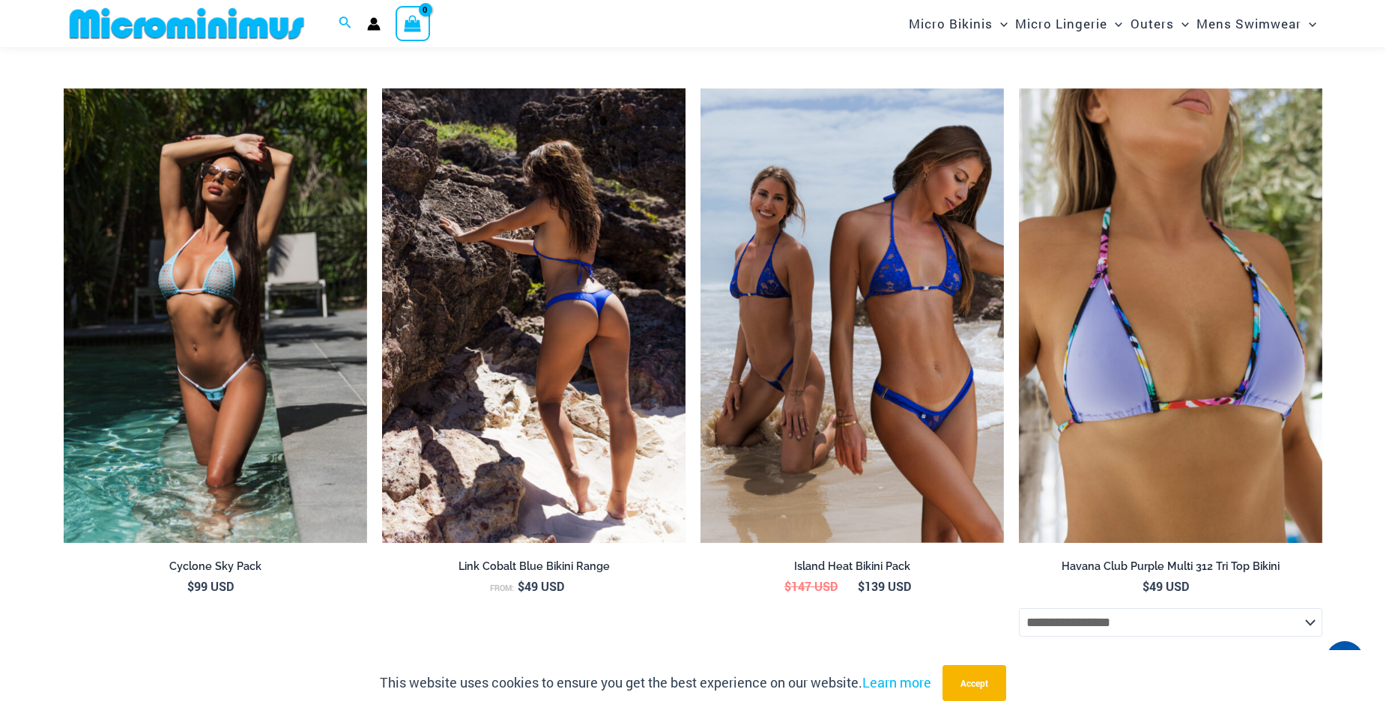
scroll to position [2912, 0]
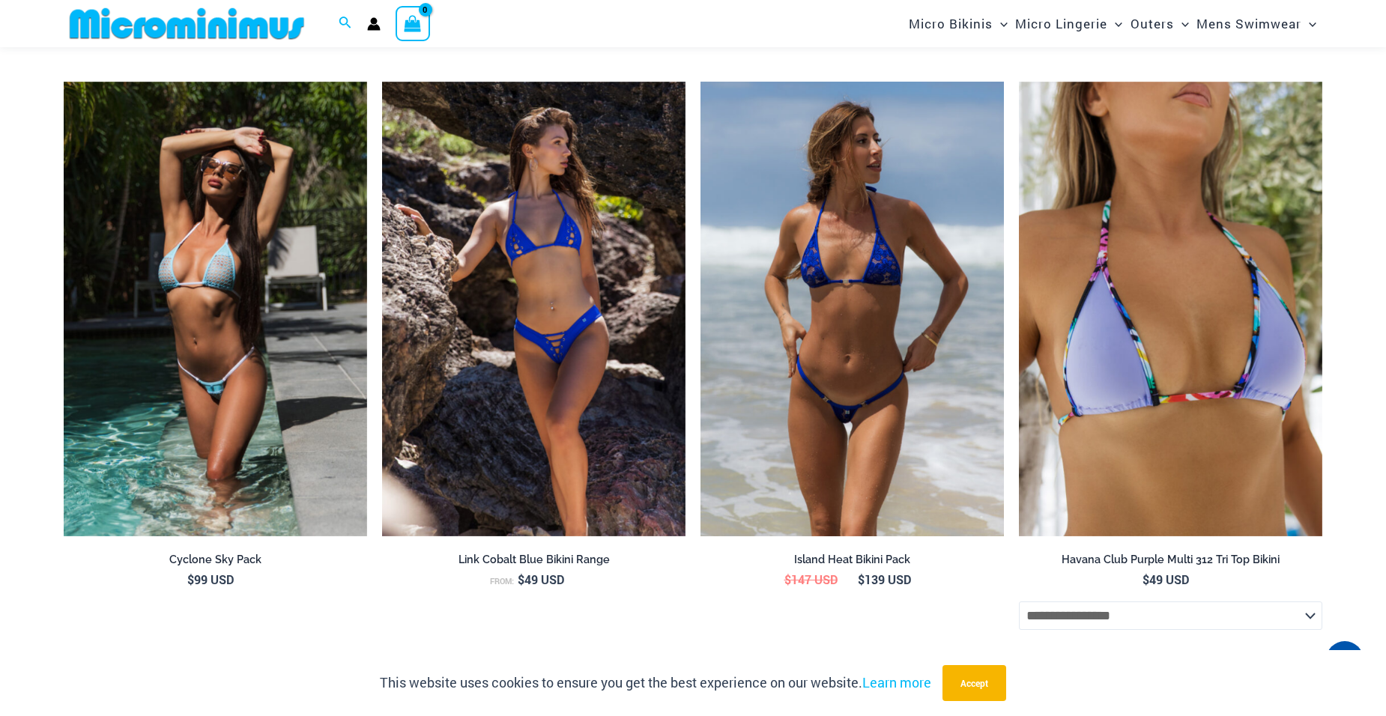
click at [770, 512] on img at bounding box center [851, 310] width 303 height 456
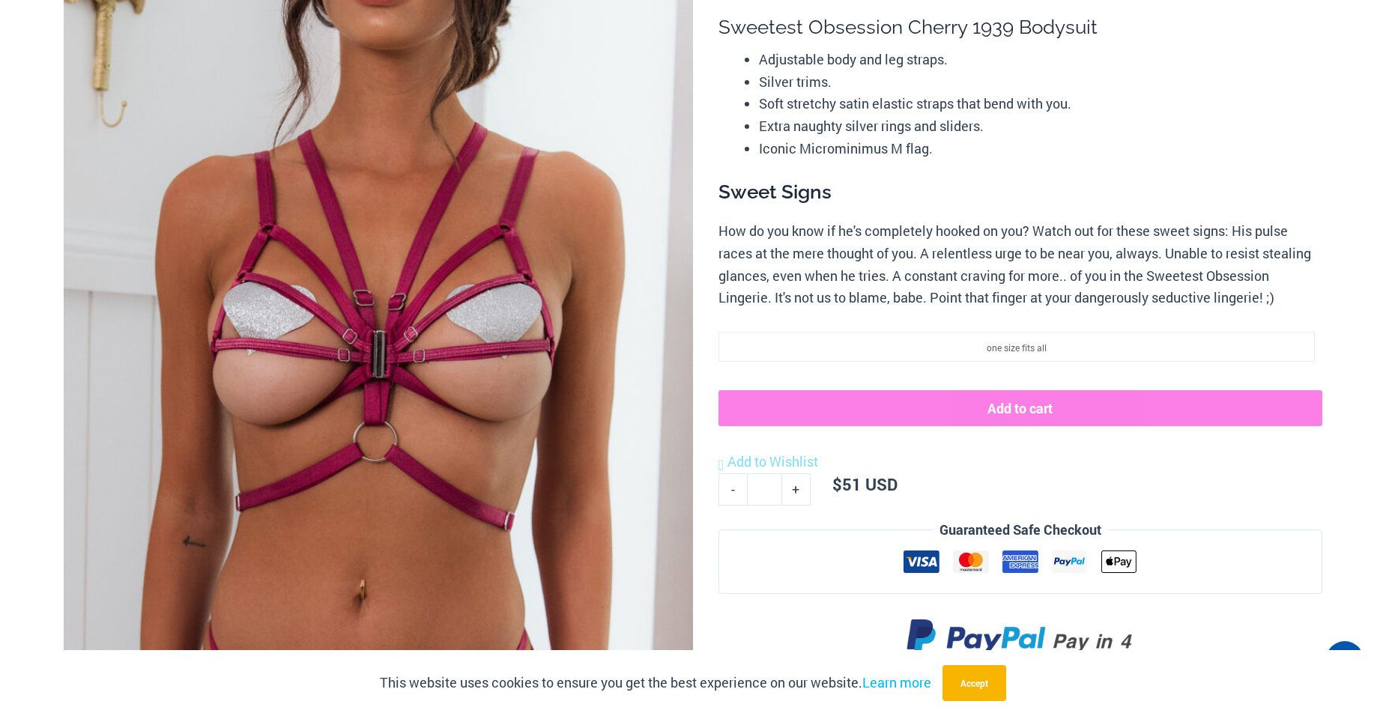
scroll to position [0, 0]
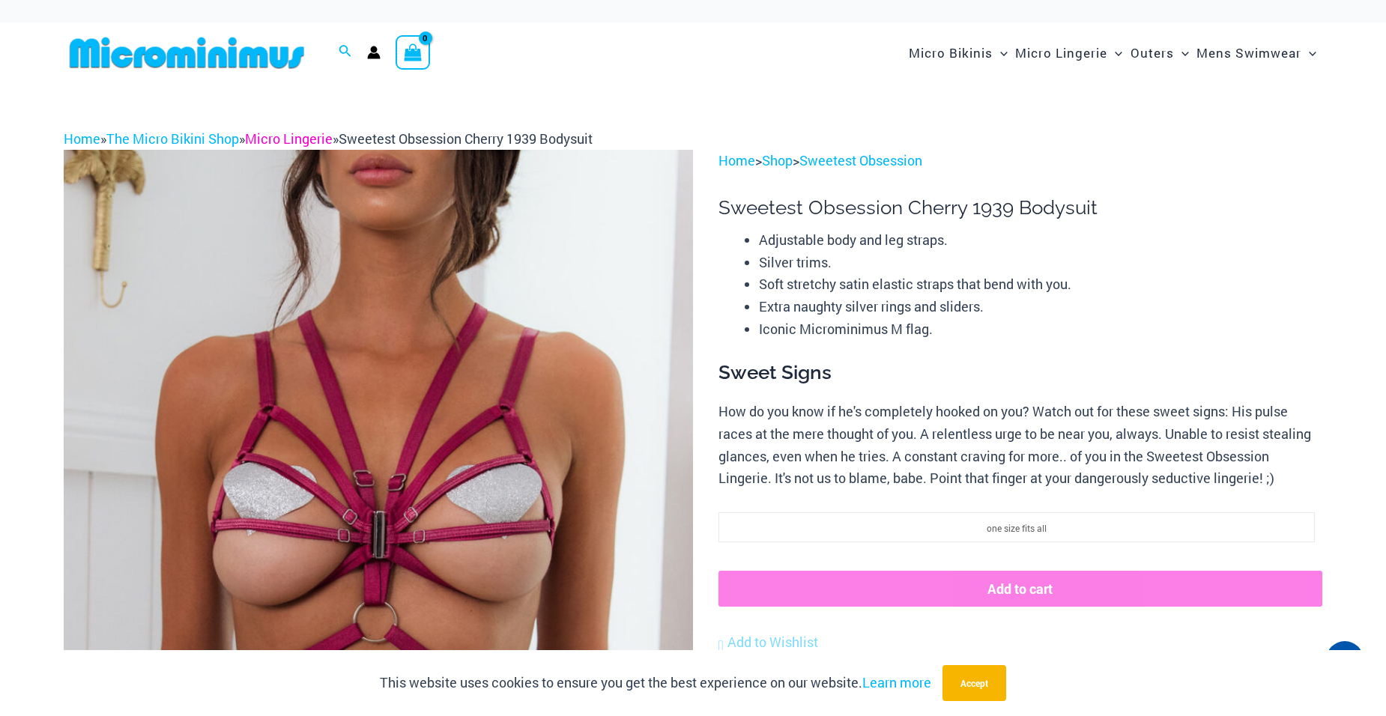
click at [333, 148] on link "Micro Lingerie" at bounding box center [289, 139] width 88 height 18
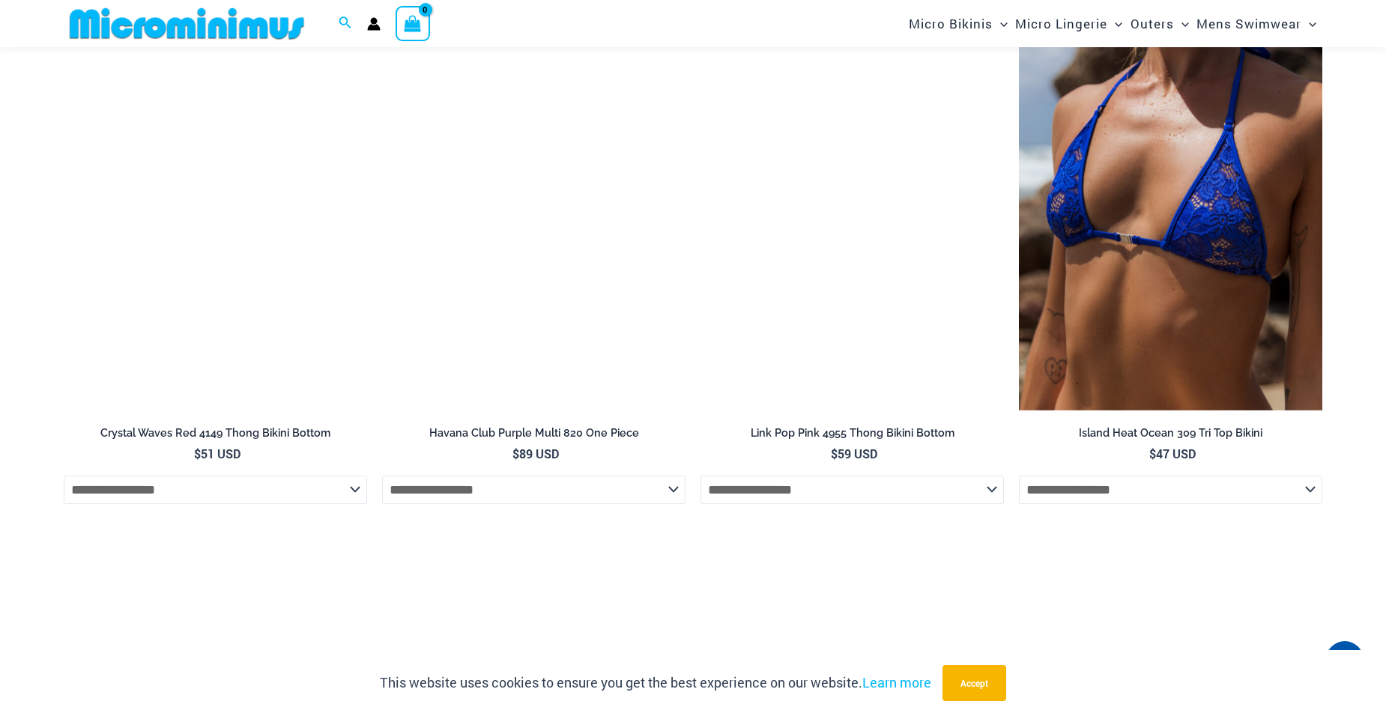
scroll to position [2772, 0]
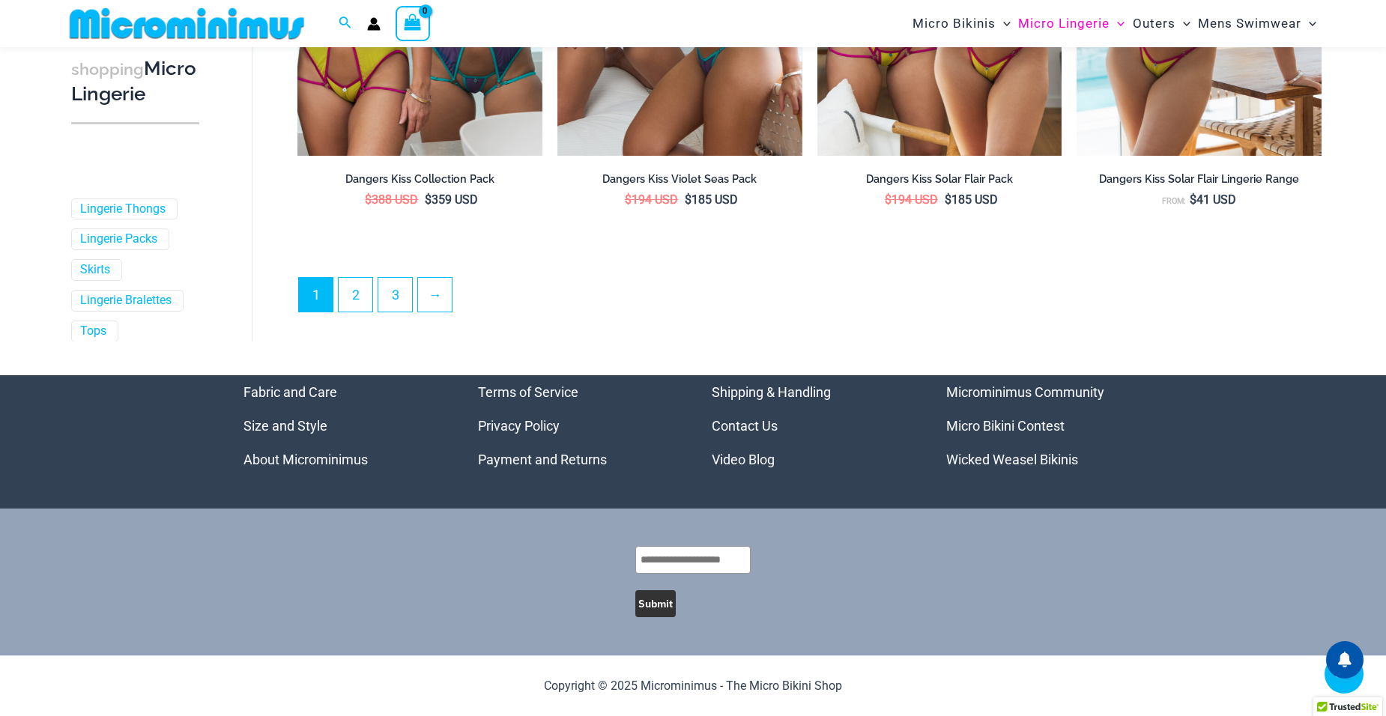
scroll to position [4108, 0]
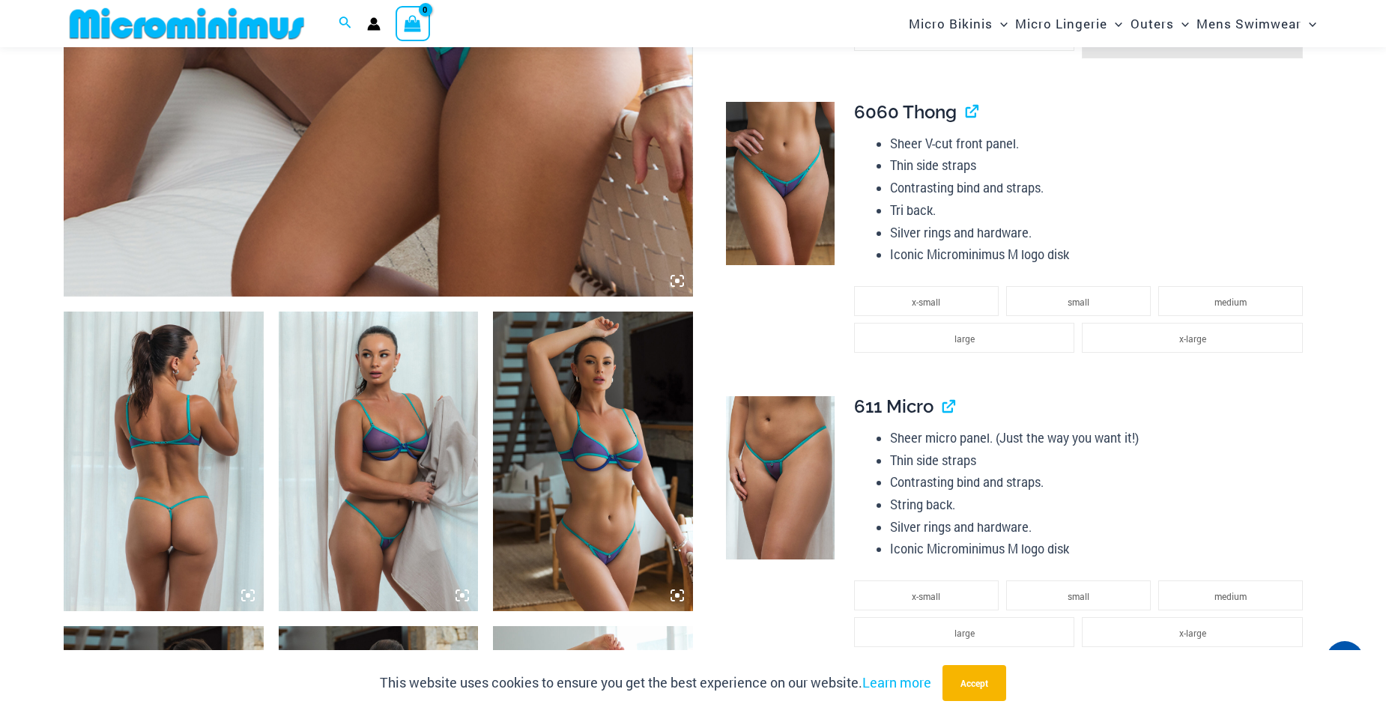
scroll to position [812, 0]
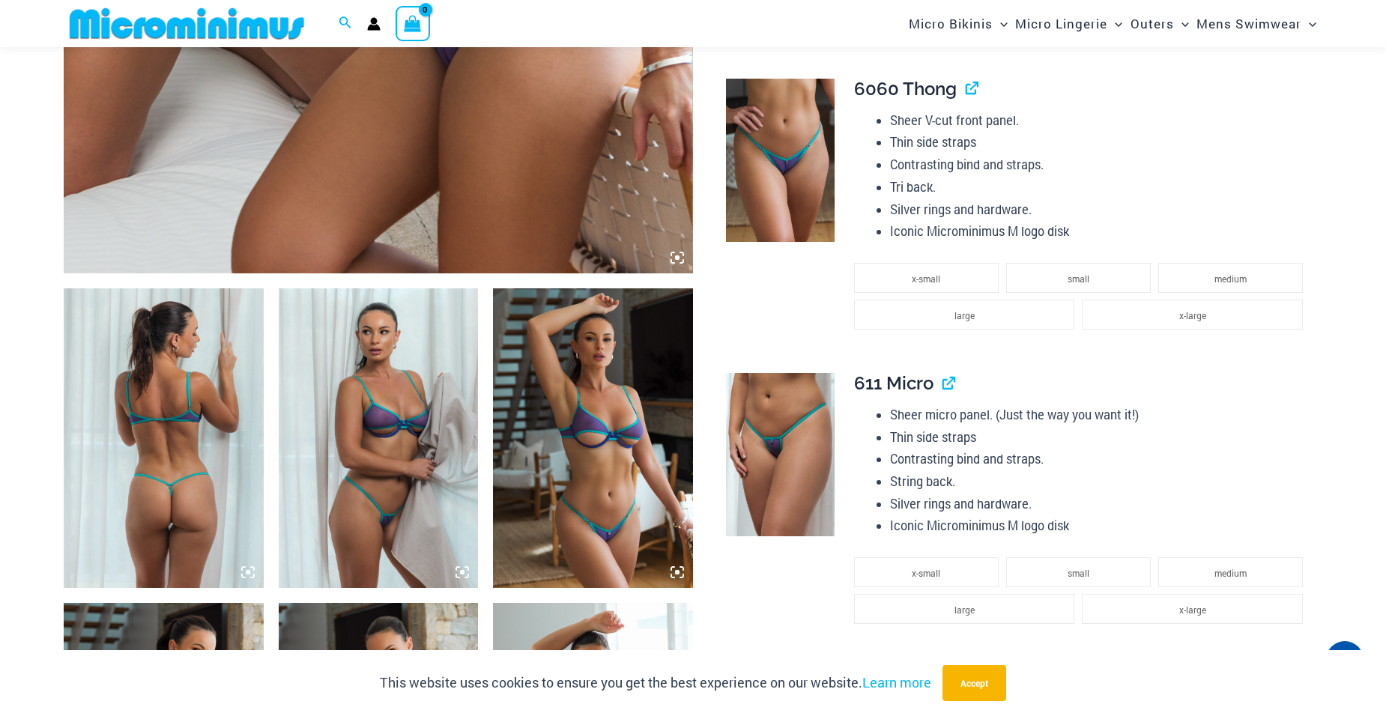
click at [196, 429] on img at bounding box center [164, 438] width 200 height 300
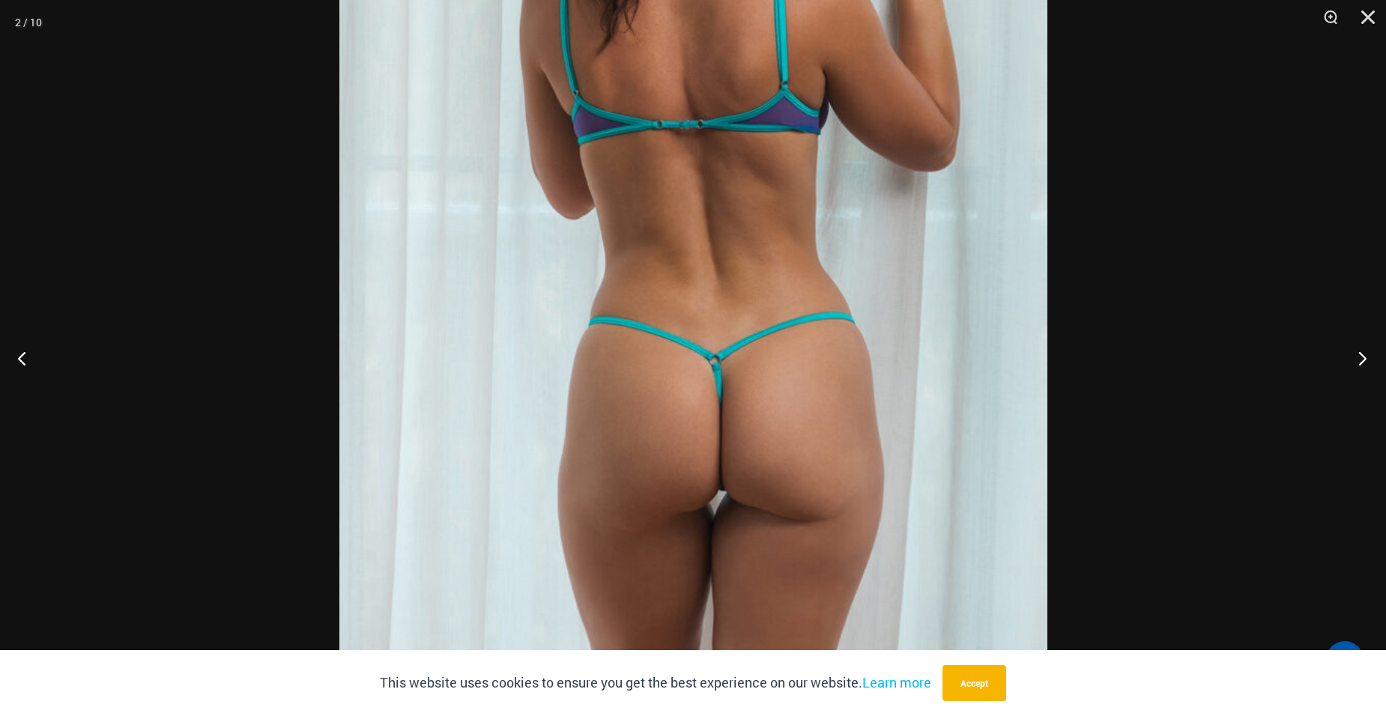
click at [1367, 357] on button "Next" at bounding box center [1358, 358] width 56 height 75
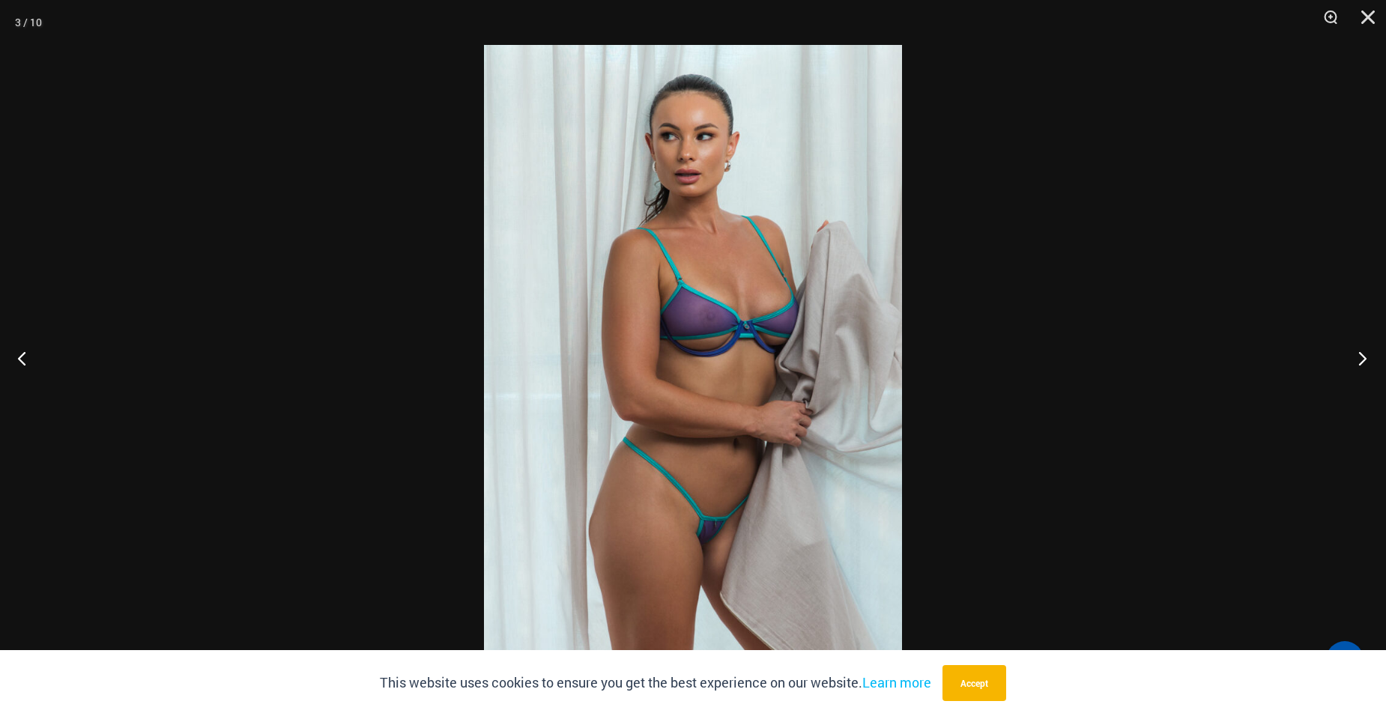
click at [1367, 357] on button "Next" at bounding box center [1358, 358] width 56 height 75
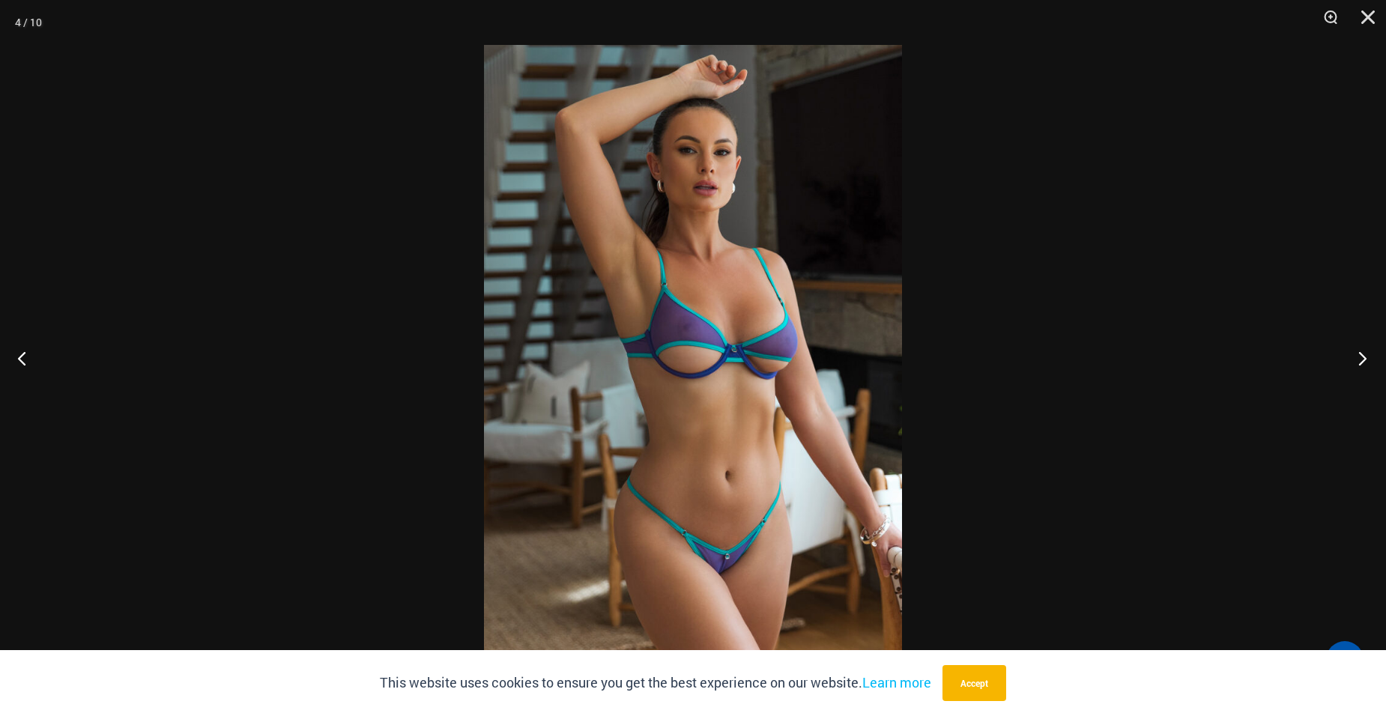
click at [1367, 357] on button "Next" at bounding box center [1358, 358] width 56 height 75
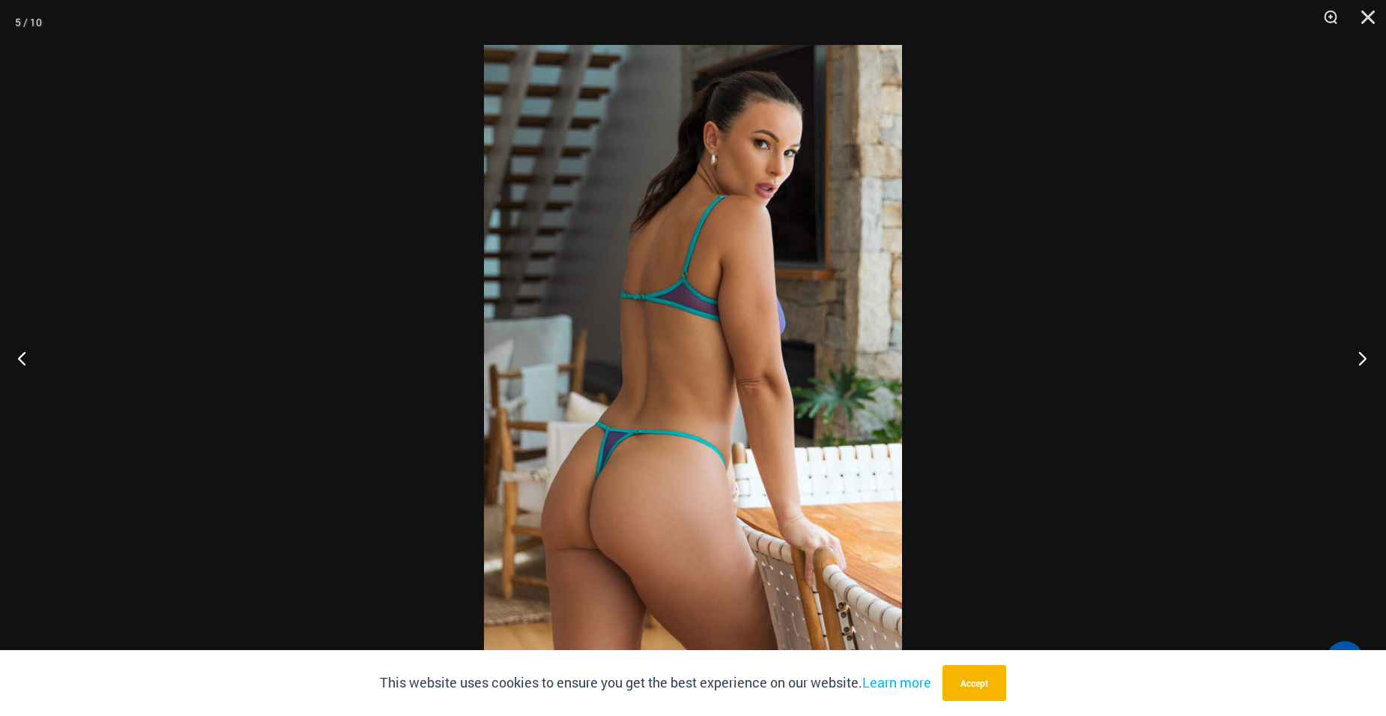
click at [1363, 357] on button "Next" at bounding box center [1358, 358] width 56 height 75
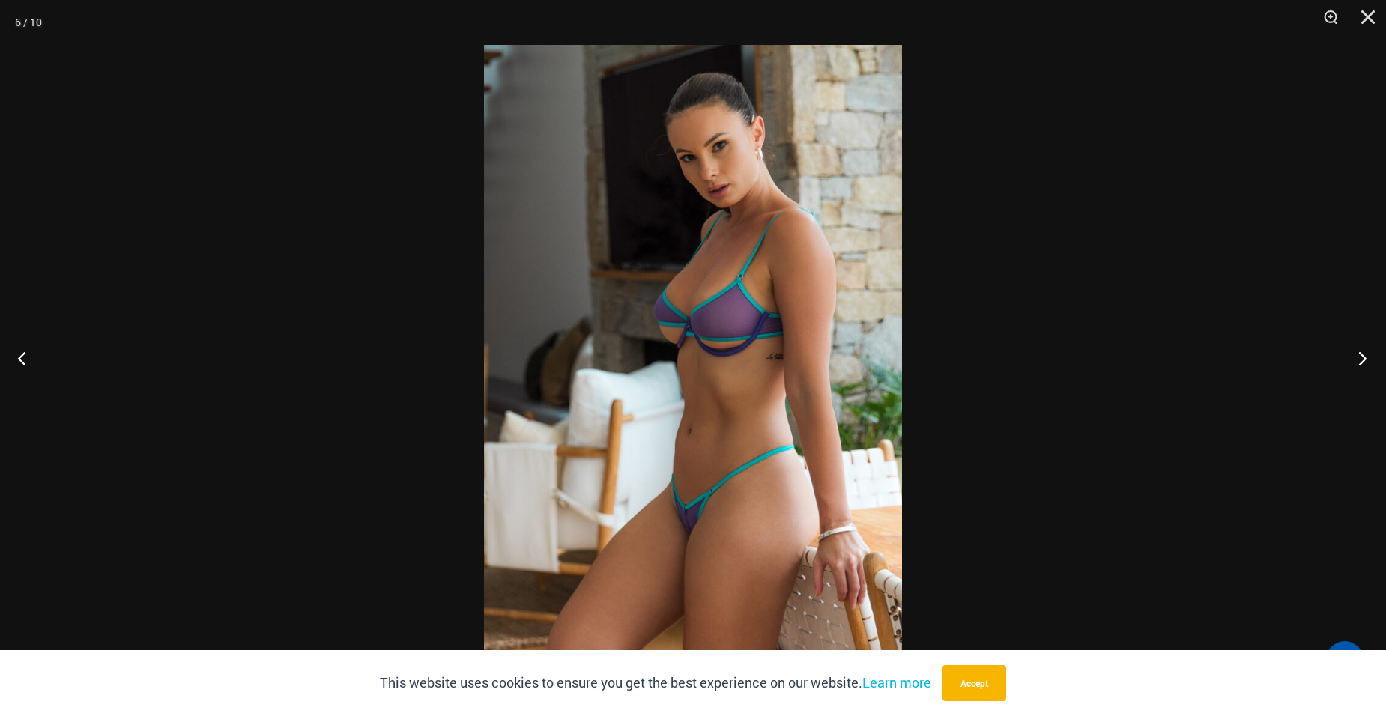
click at [1363, 357] on button "Next" at bounding box center [1358, 358] width 56 height 75
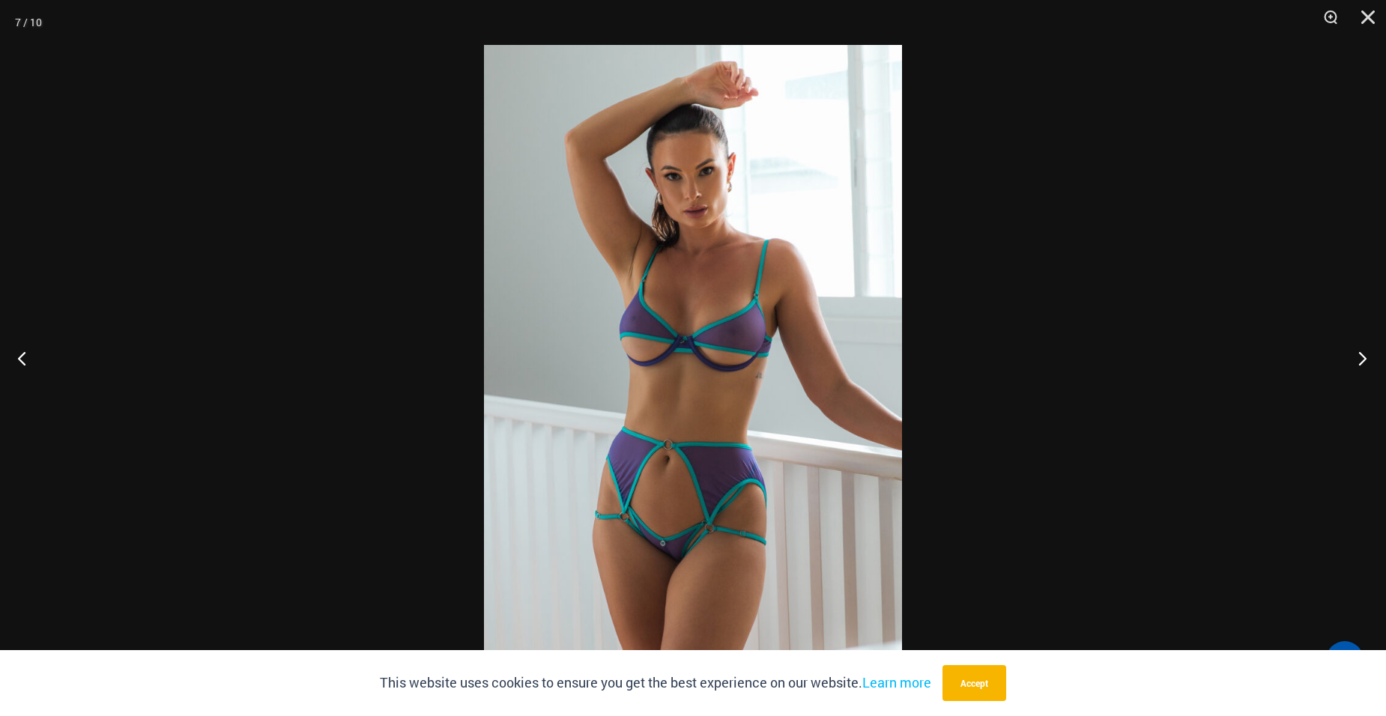
click at [1363, 357] on button "Next" at bounding box center [1358, 358] width 56 height 75
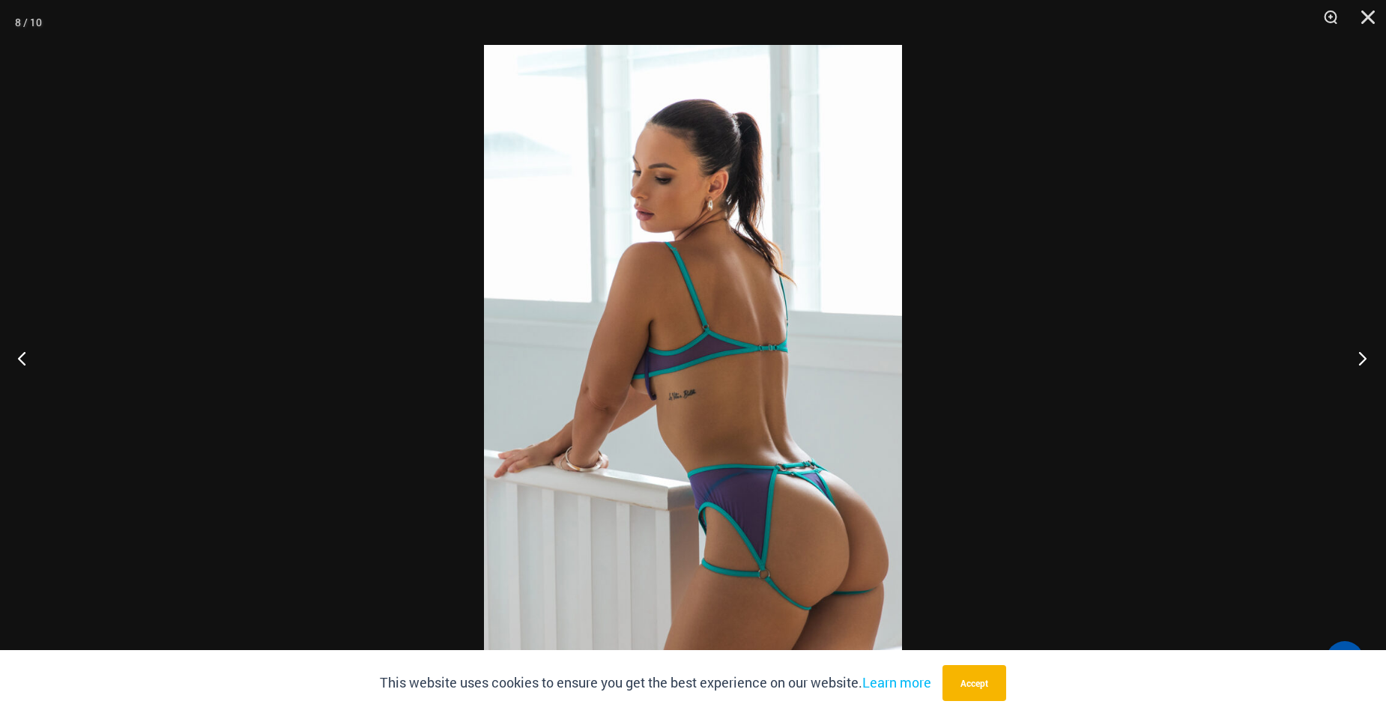
click at [1362, 357] on button "Next" at bounding box center [1358, 358] width 56 height 75
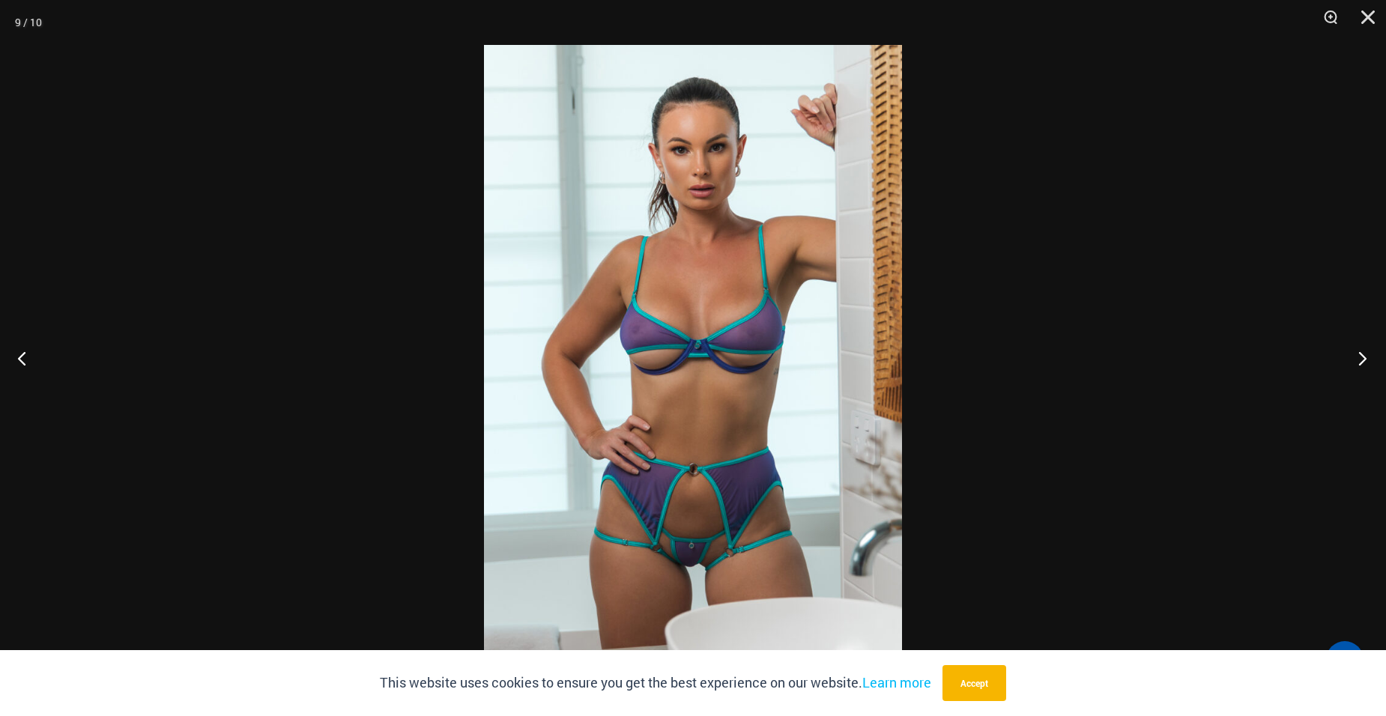
click at [1362, 357] on button "Next" at bounding box center [1358, 358] width 56 height 75
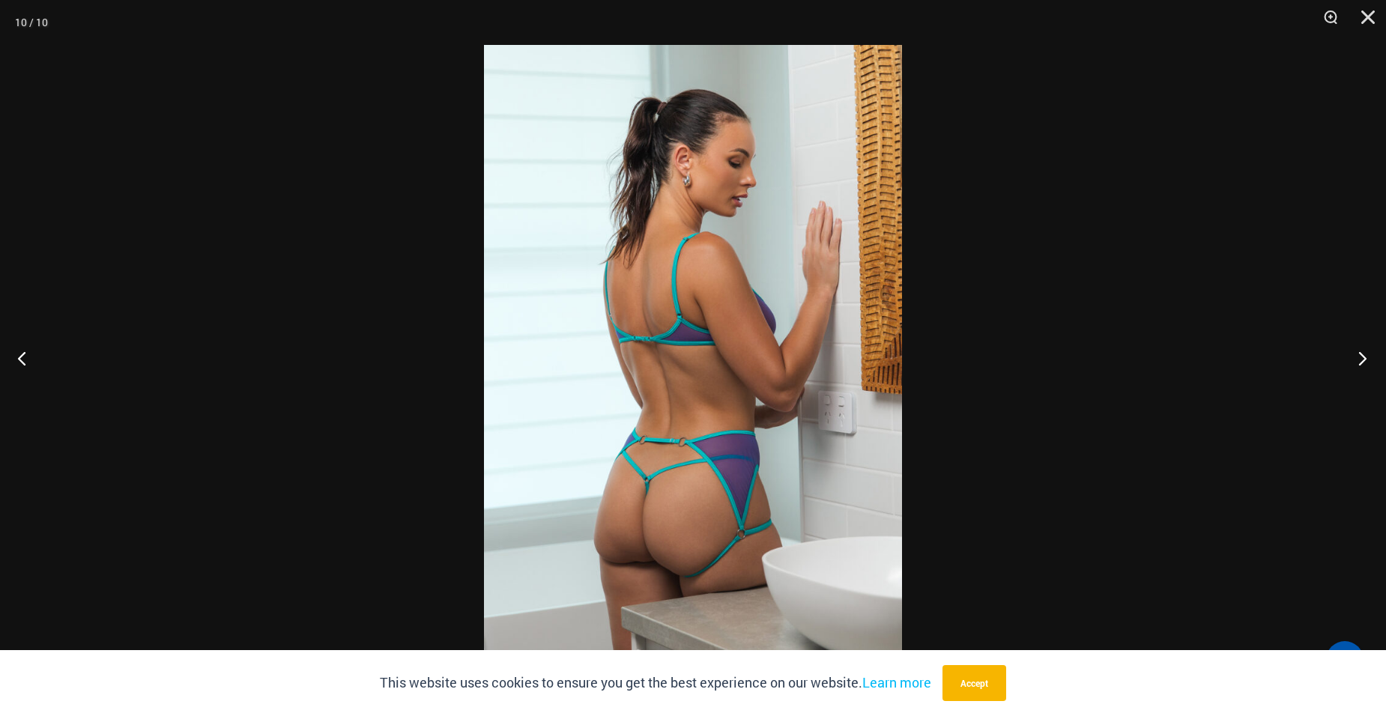
click at [1362, 357] on button "Next" at bounding box center [1358, 358] width 56 height 75
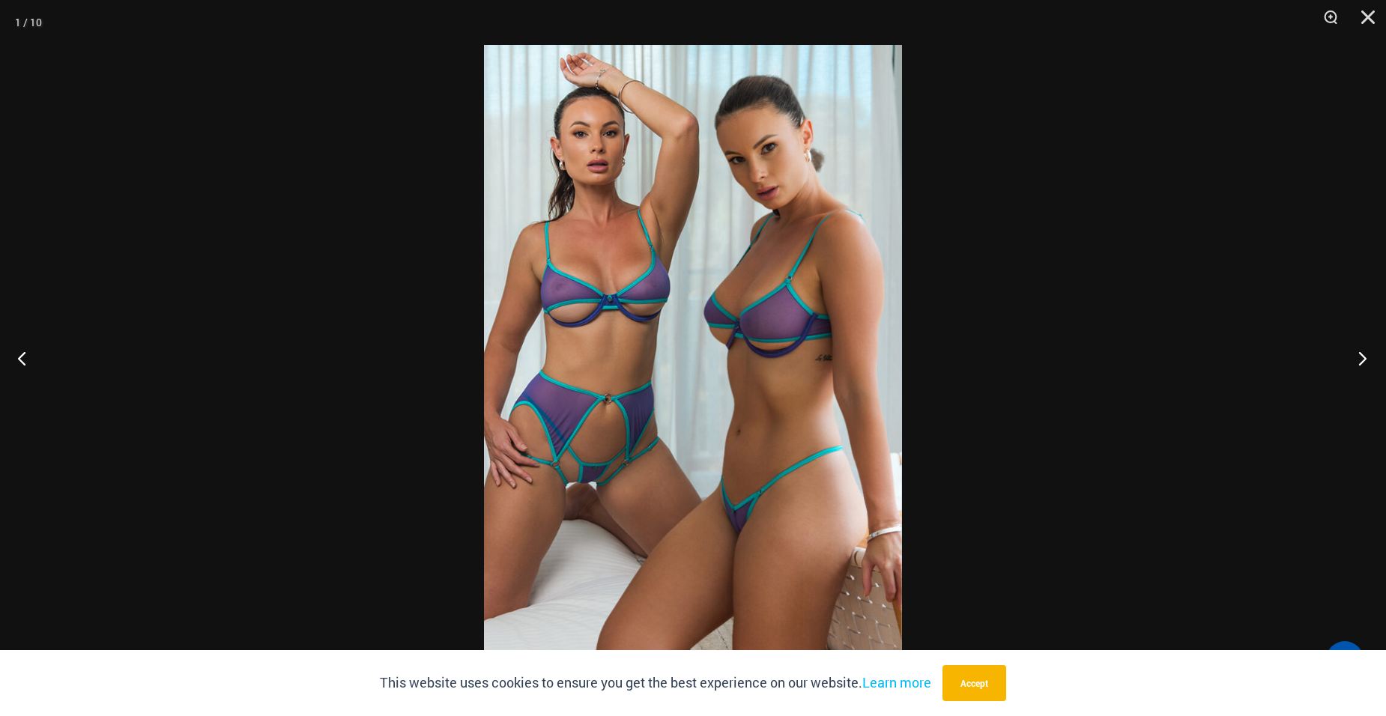
click at [1362, 357] on button "Next" at bounding box center [1358, 358] width 56 height 75
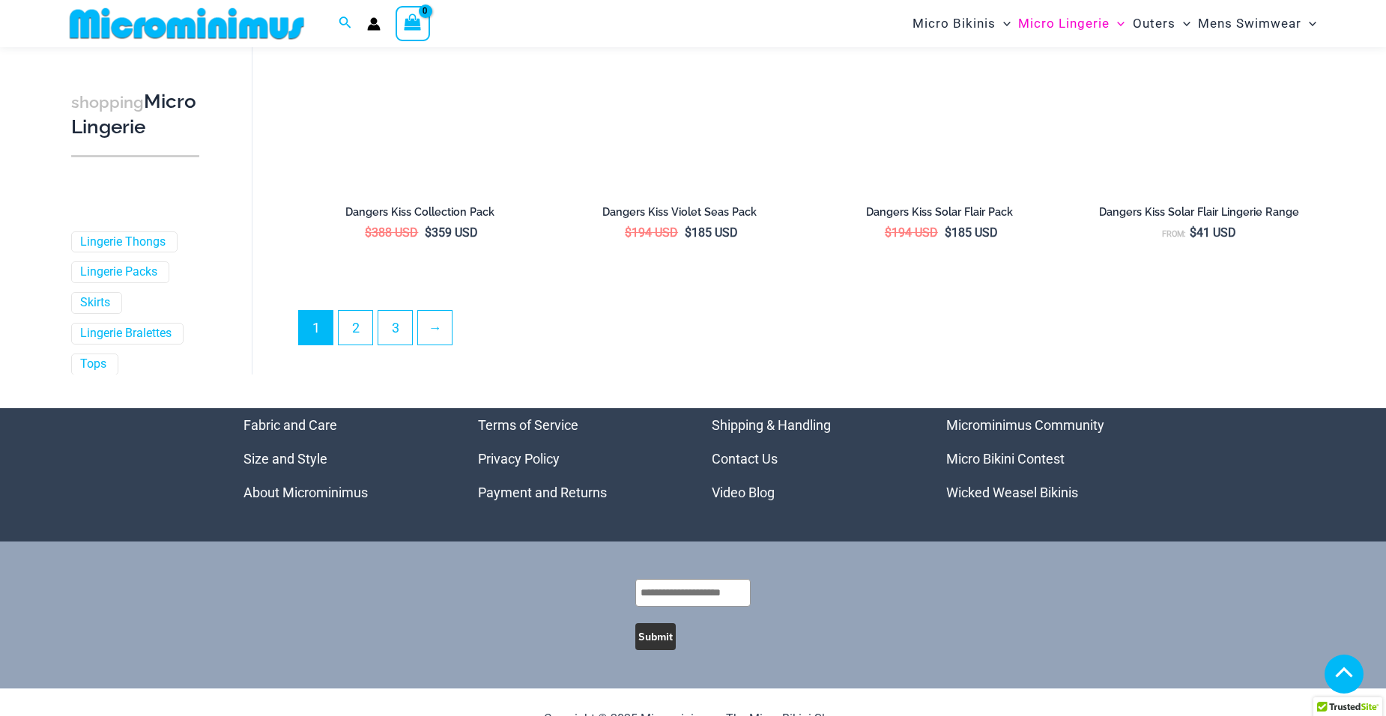
scroll to position [4013, 0]
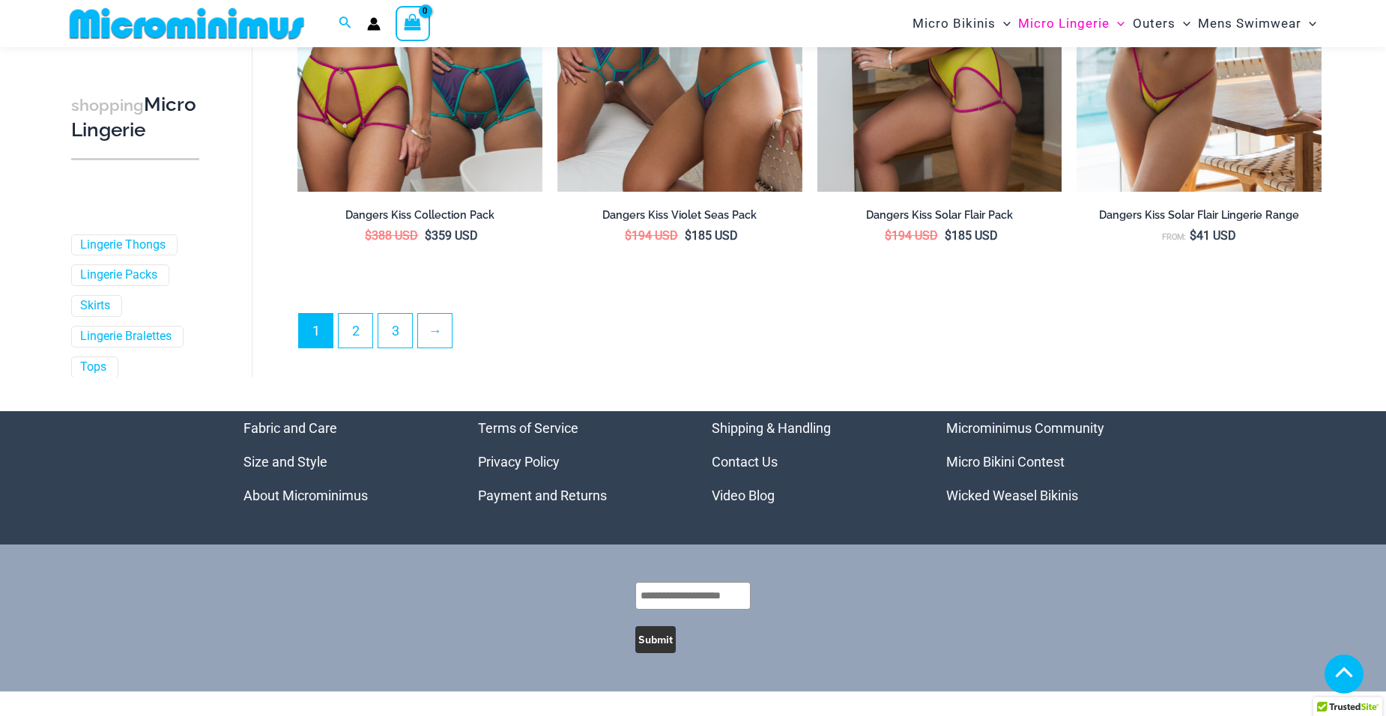
click at [890, 192] on img at bounding box center [939, 8] width 245 height 367
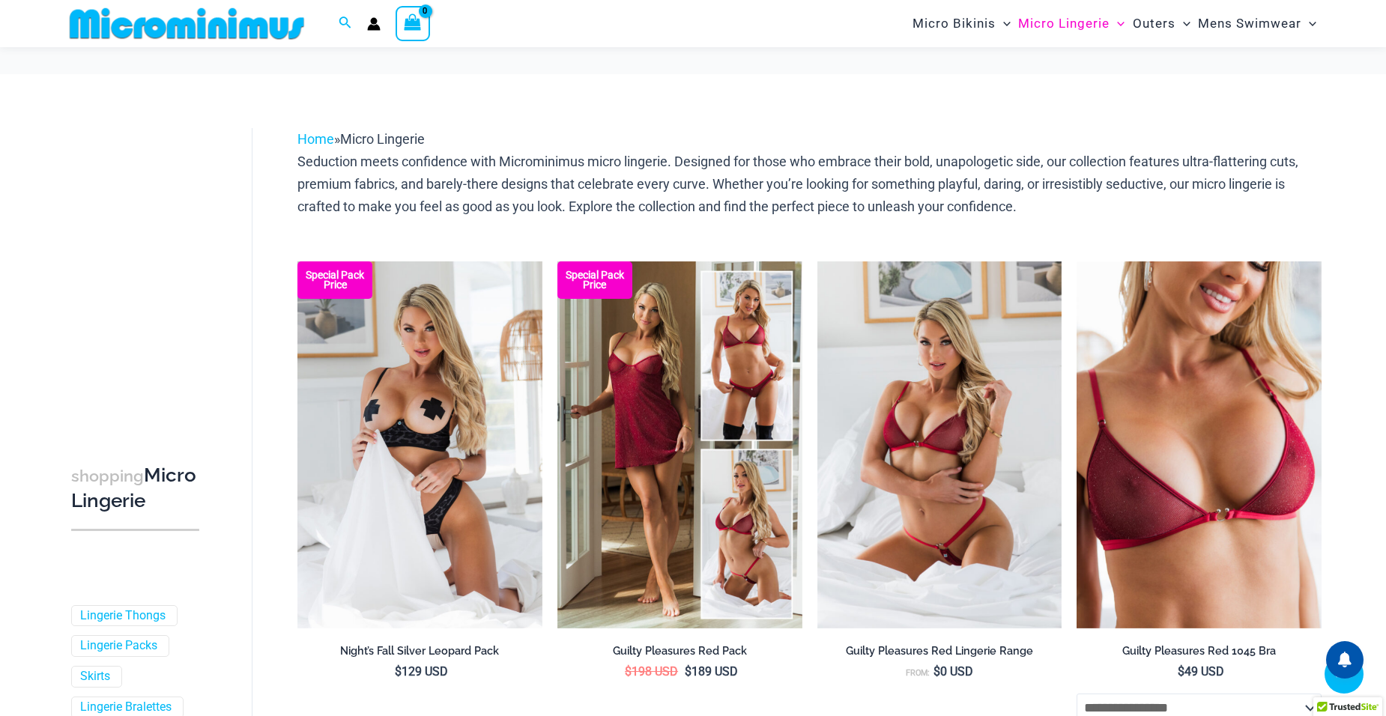
scroll to position [4070, 0]
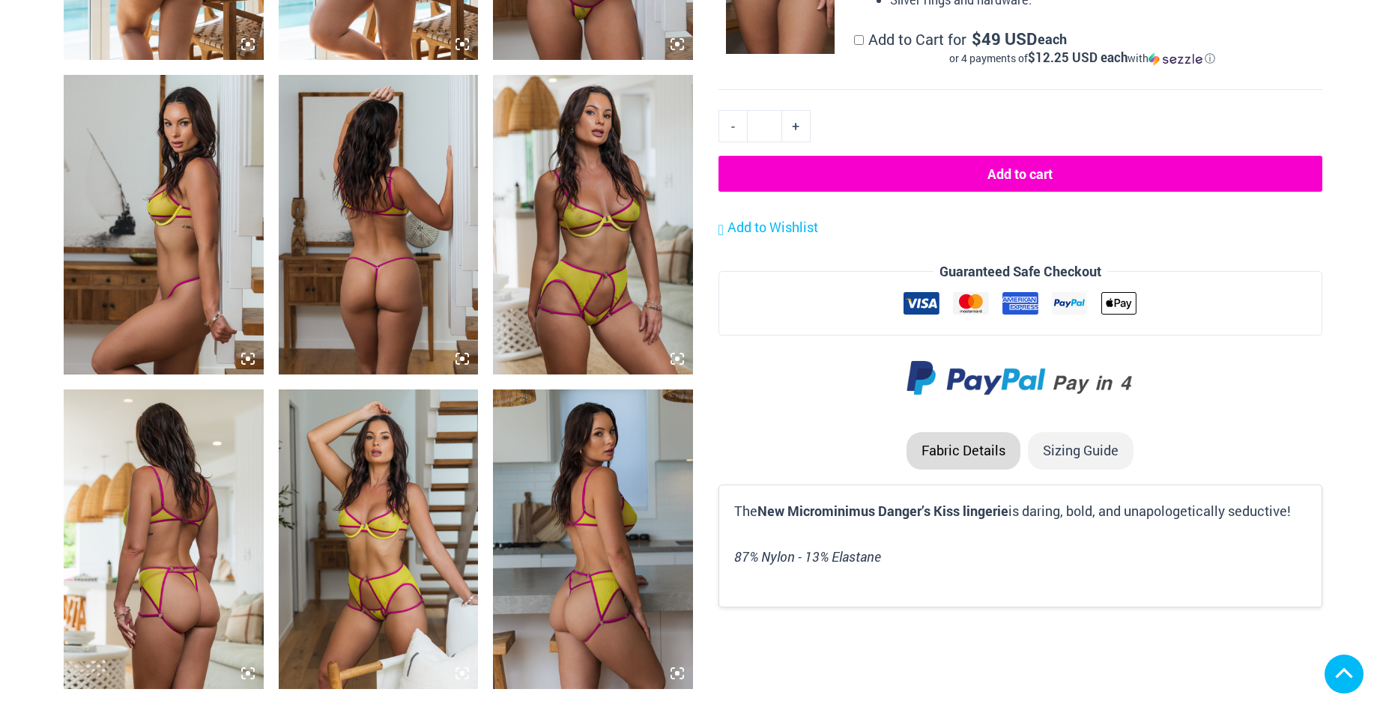
scroll to position [974, 0]
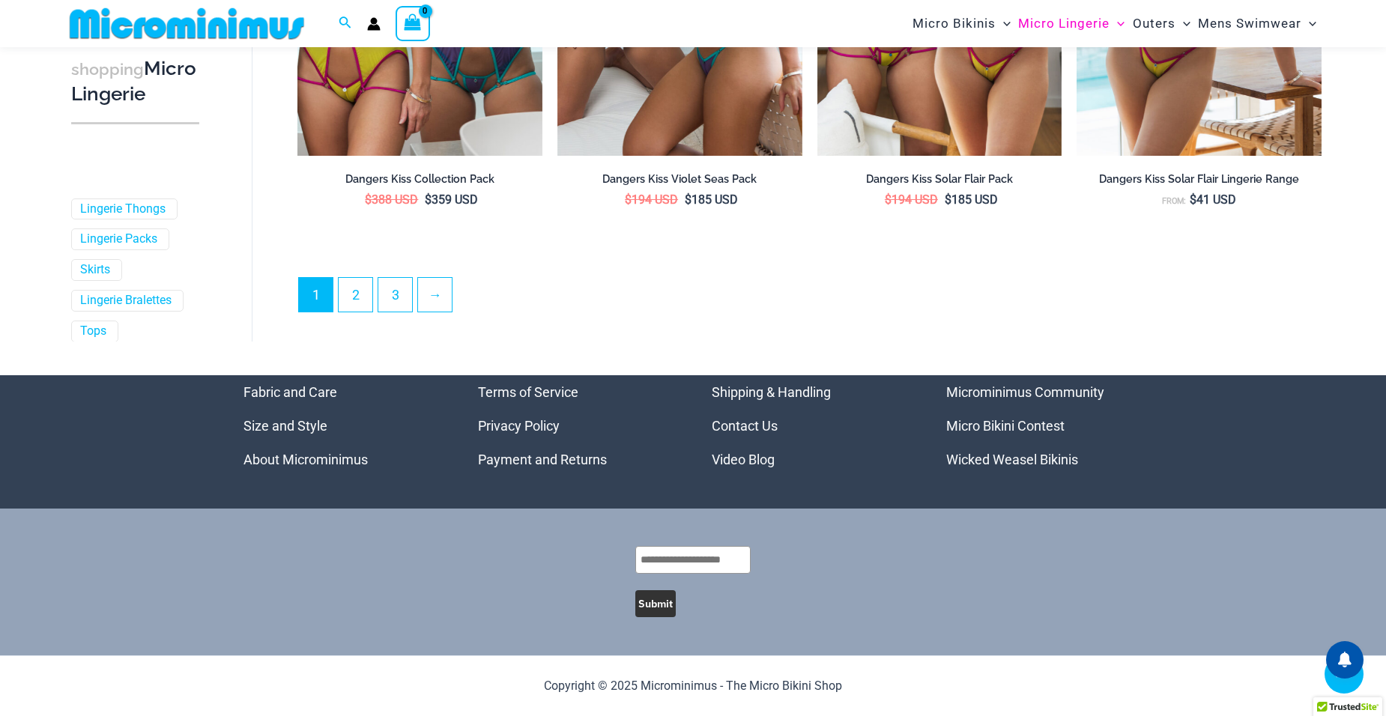
scroll to position [4428, 0]
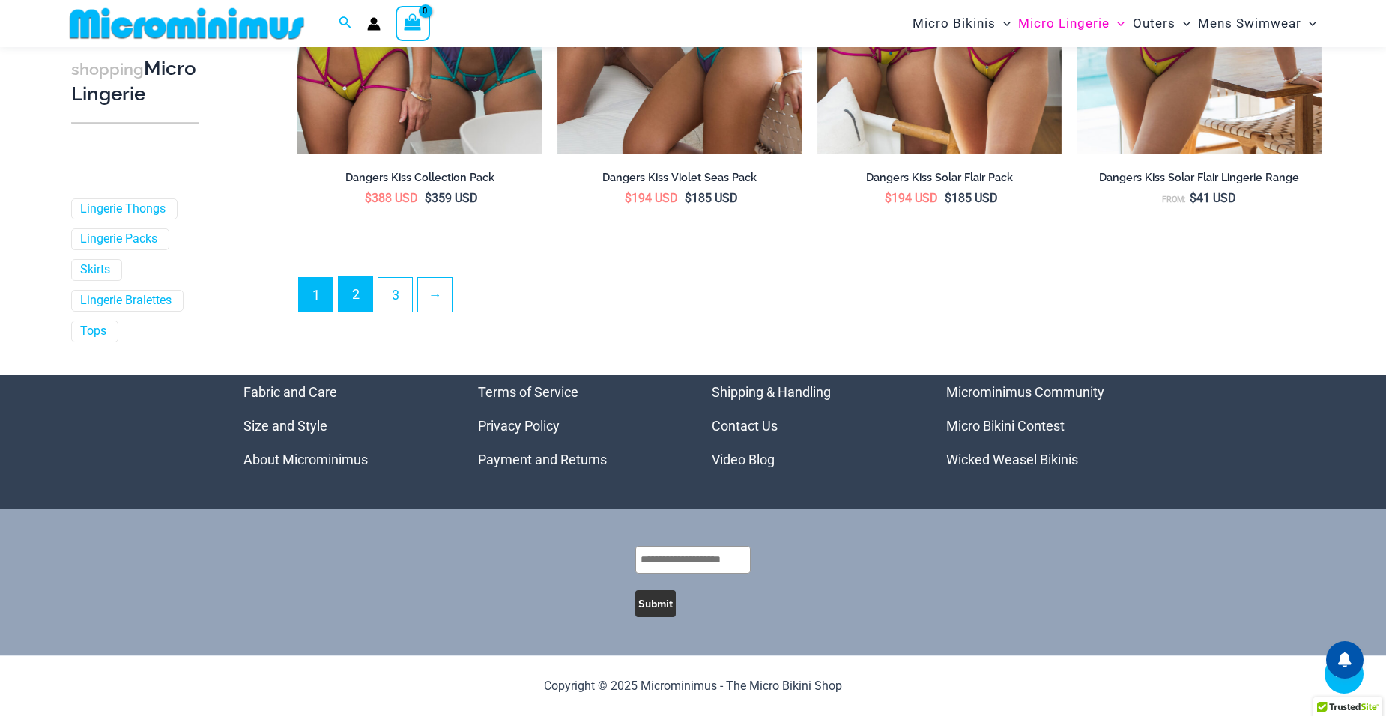
click at [372, 307] on link "2" at bounding box center [356, 293] width 34 height 35
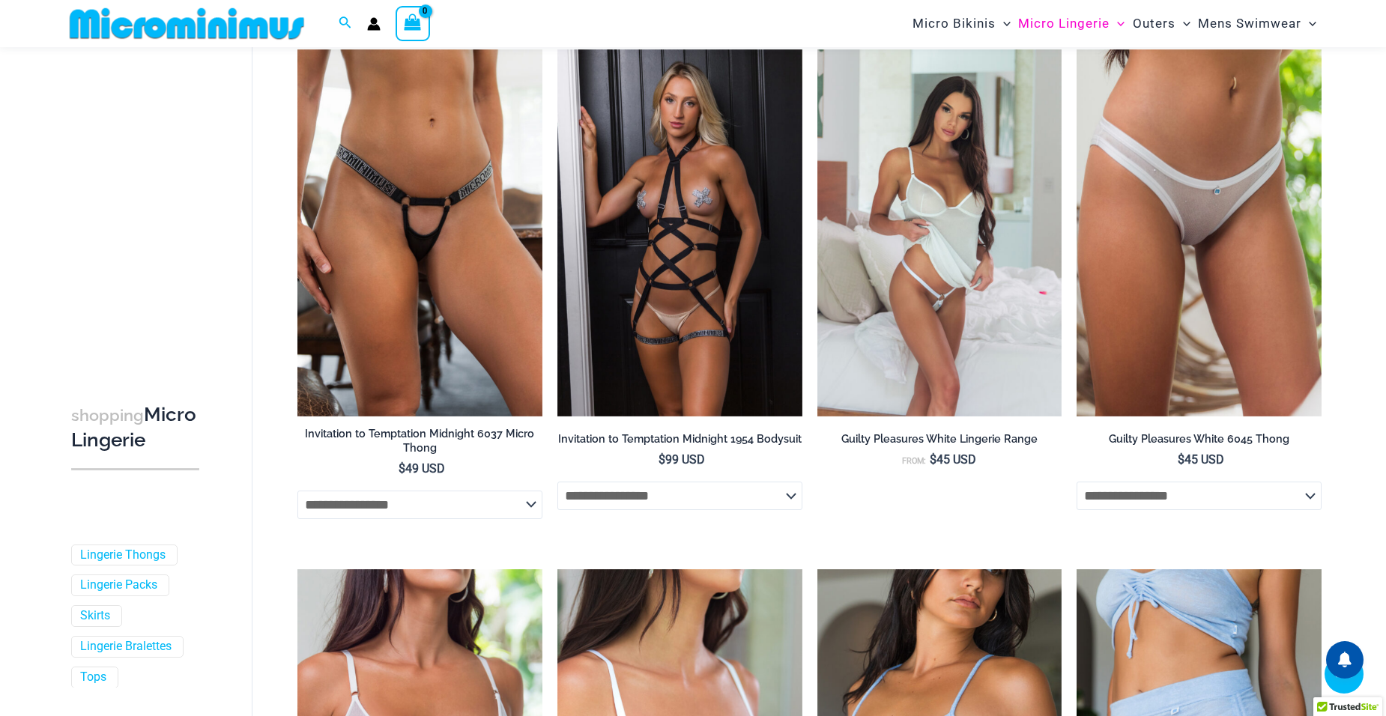
scroll to position [1786, 0]
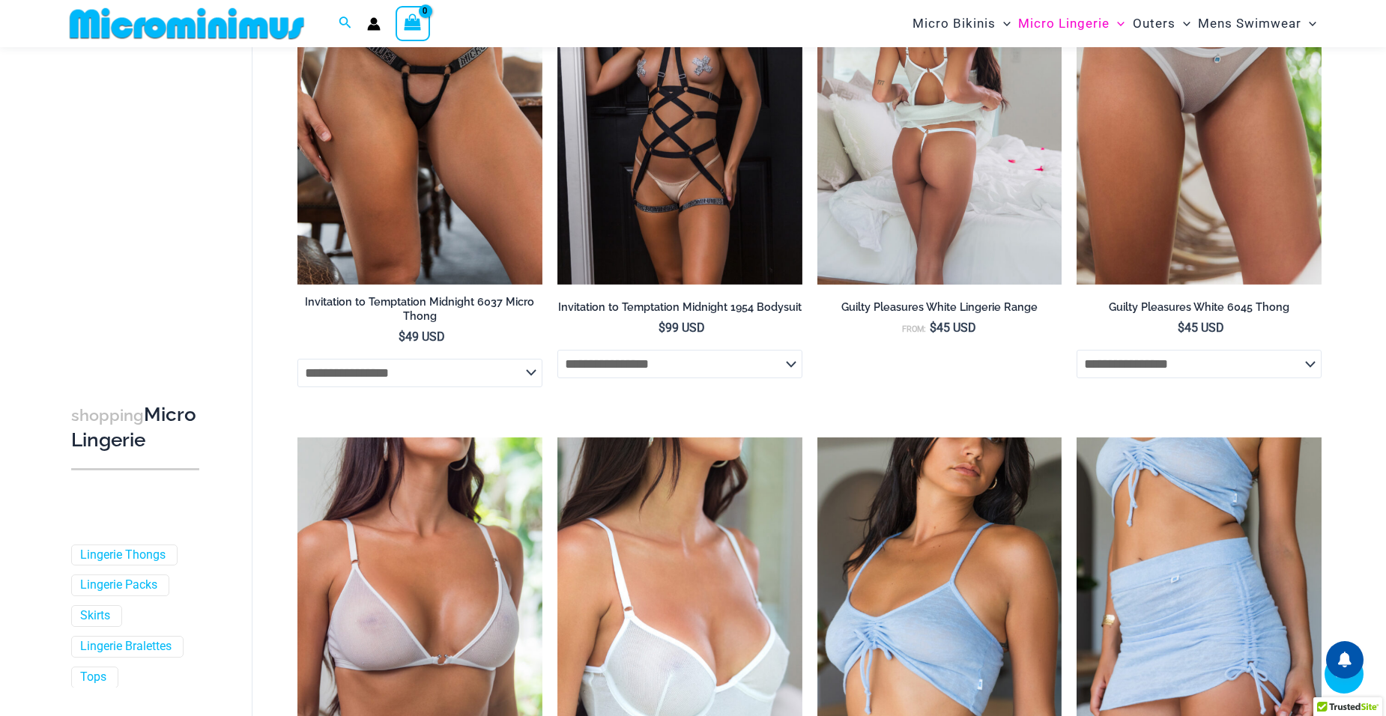
click at [979, 285] on img at bounding box center [939, 101] width 245 height 367
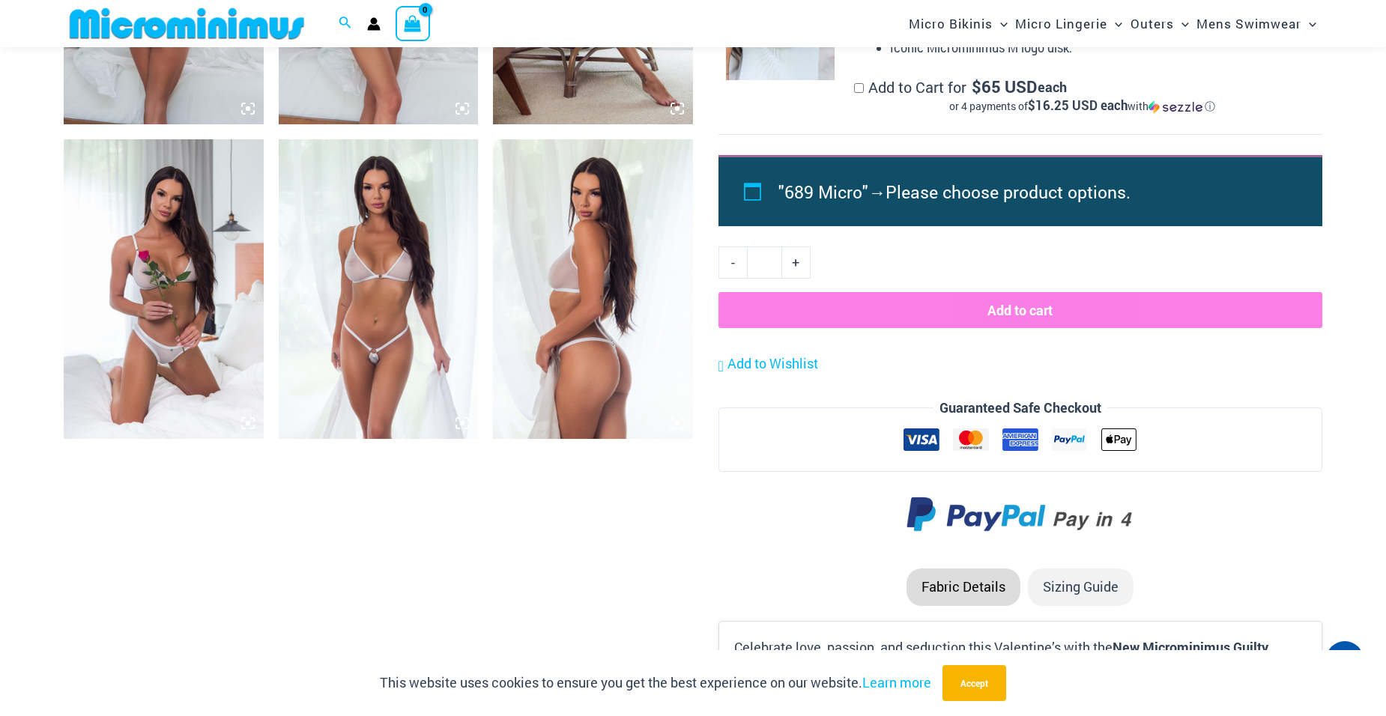
scroll to position [1337, 0]
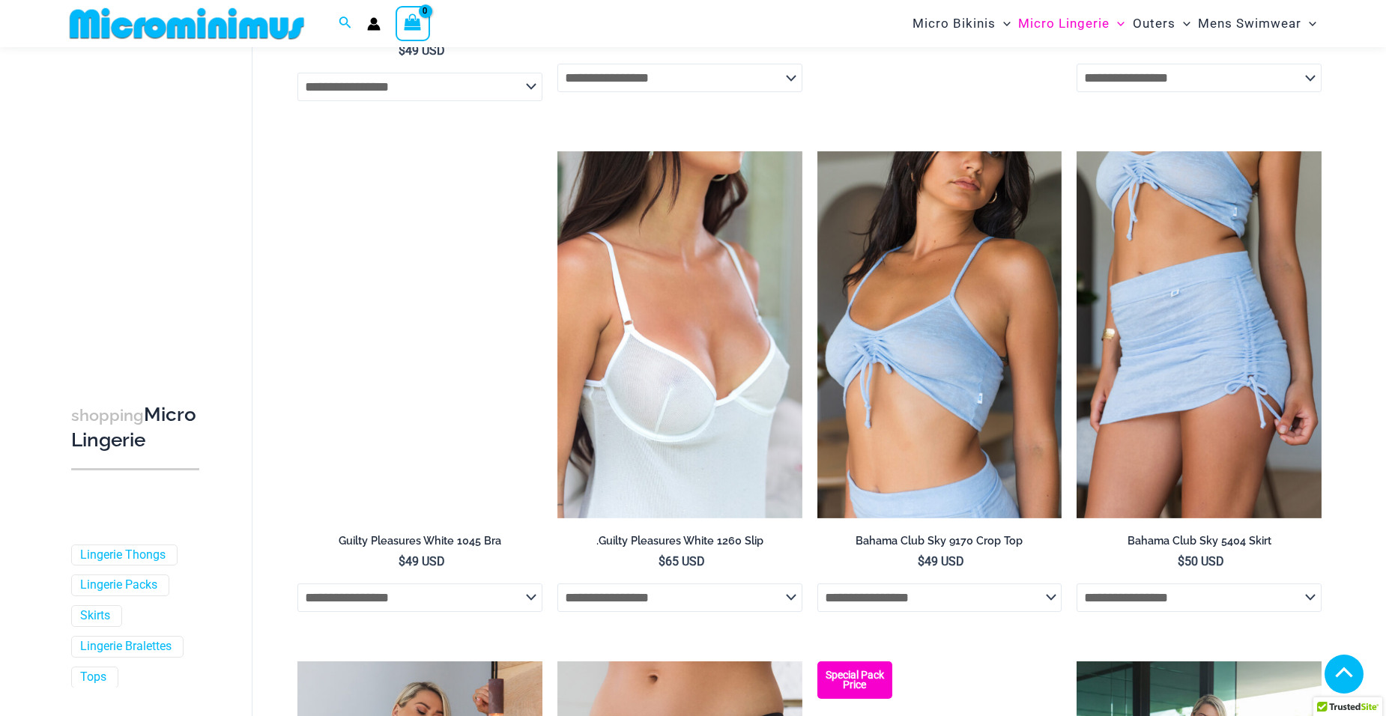
scroll to position [2147, 0]
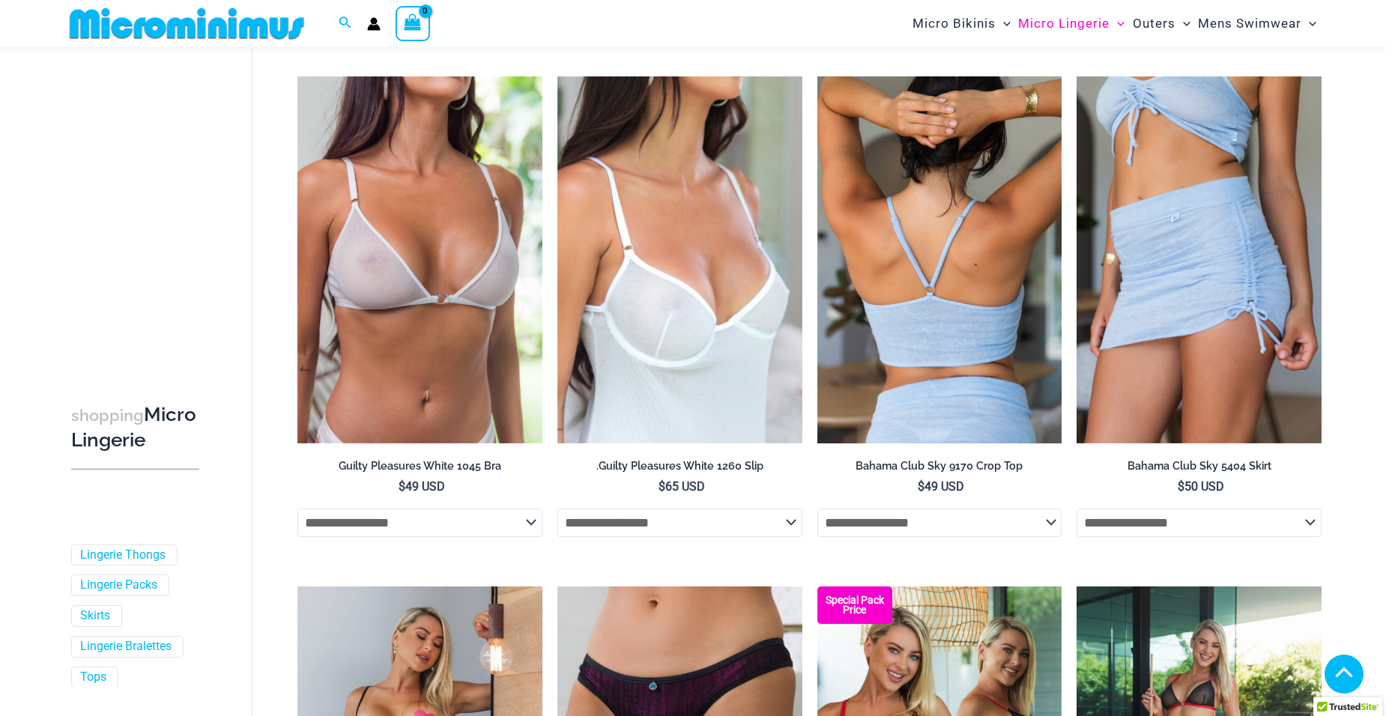
click at [858, 444] on img at bounding box center [939, 259] width 245 height 367
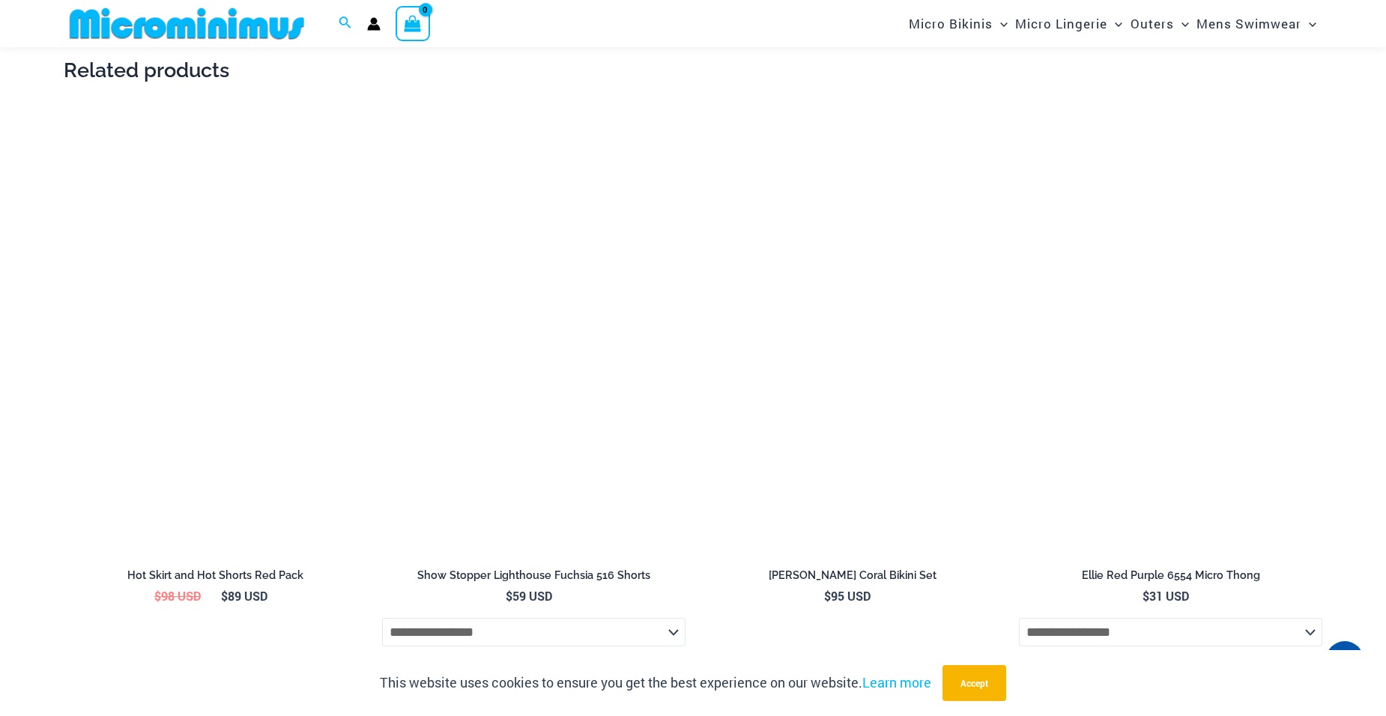
scroll to position [2385, 0]
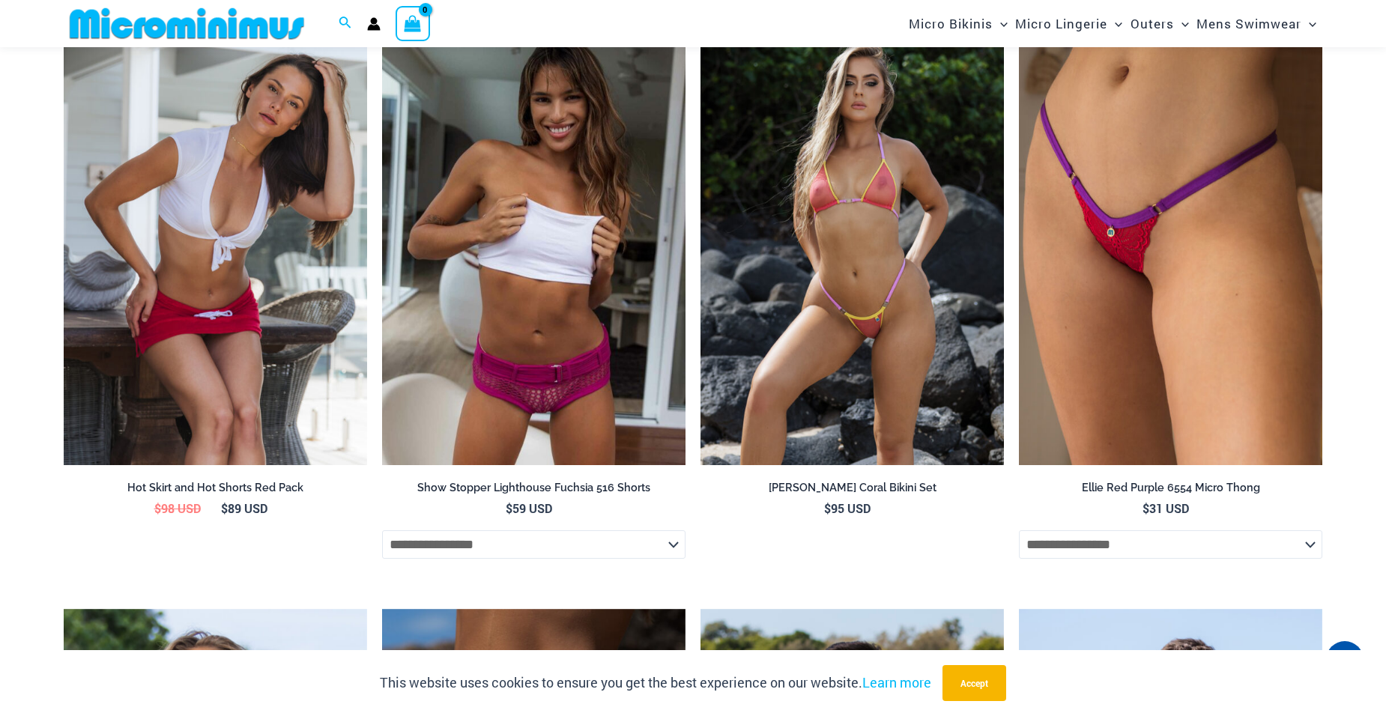
click at [238, 306] on img at bounding box center [215, 238] width 303 height 456
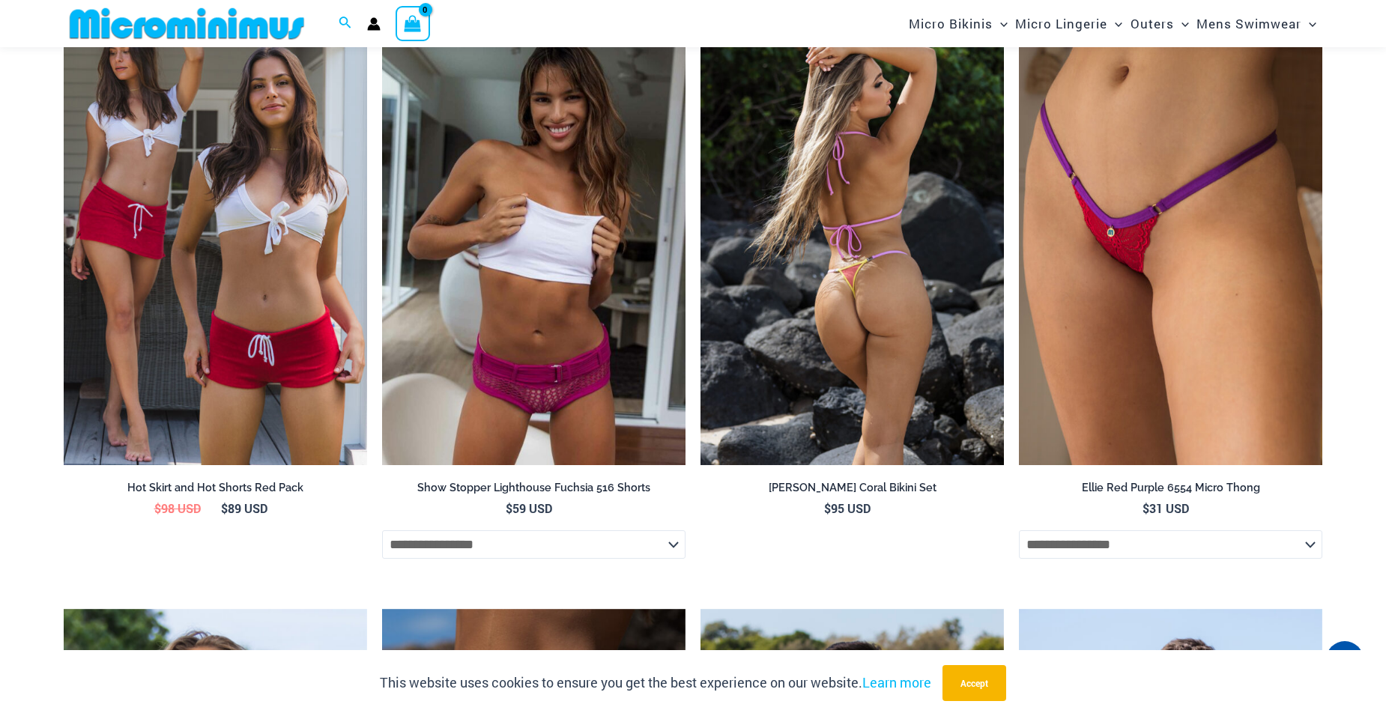
click at [801, 310] on img at bounding box center [851, 238] width 303 height 456
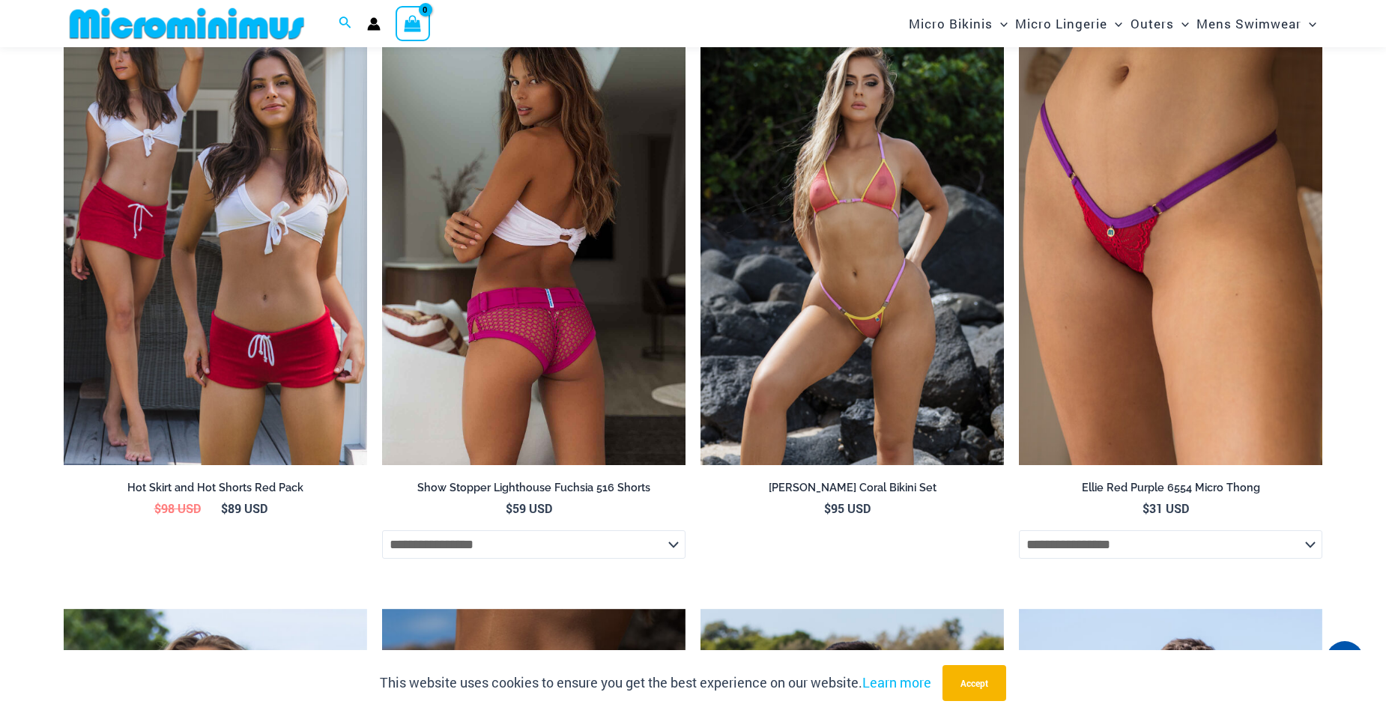
click at [488, 258] on img at bounding box center [533, 238] width 303 height 456
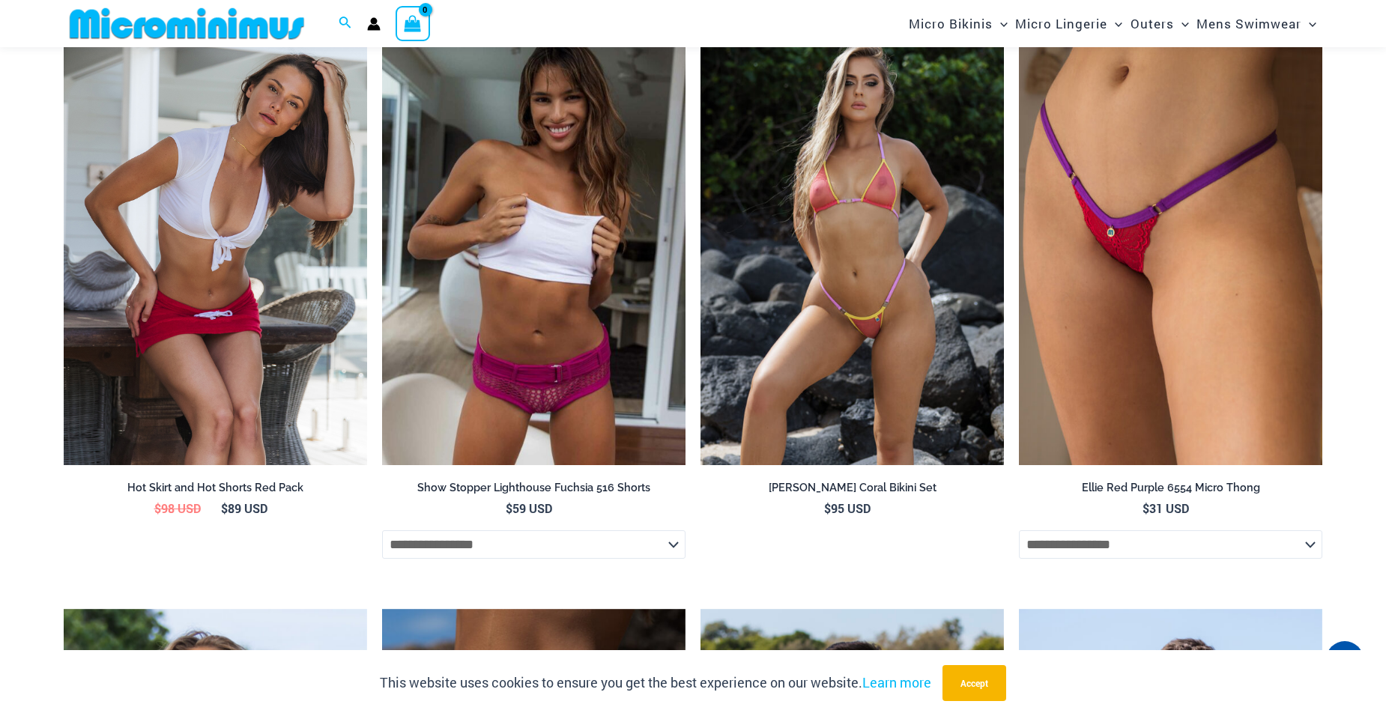
click at [242, 240] on img at bounding box center [215, 238] width 303 height 456
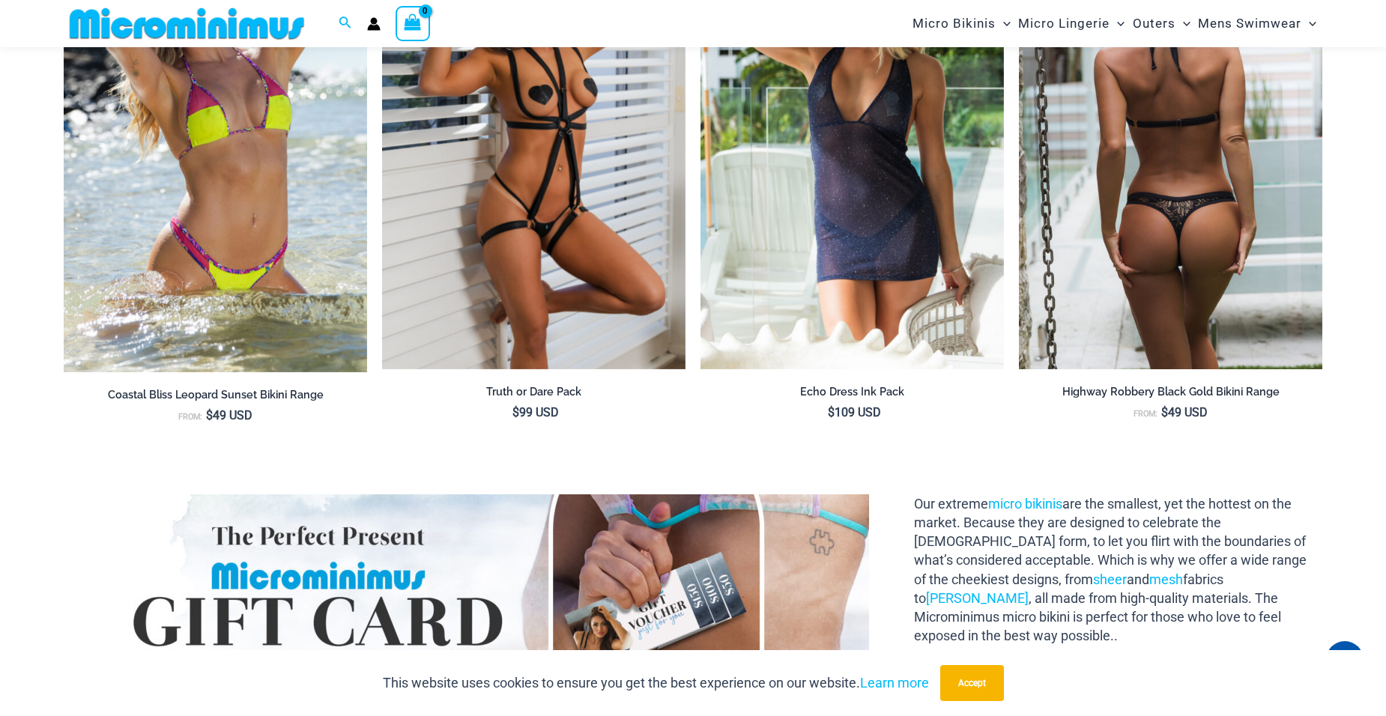
scroll to position [2086, 0]
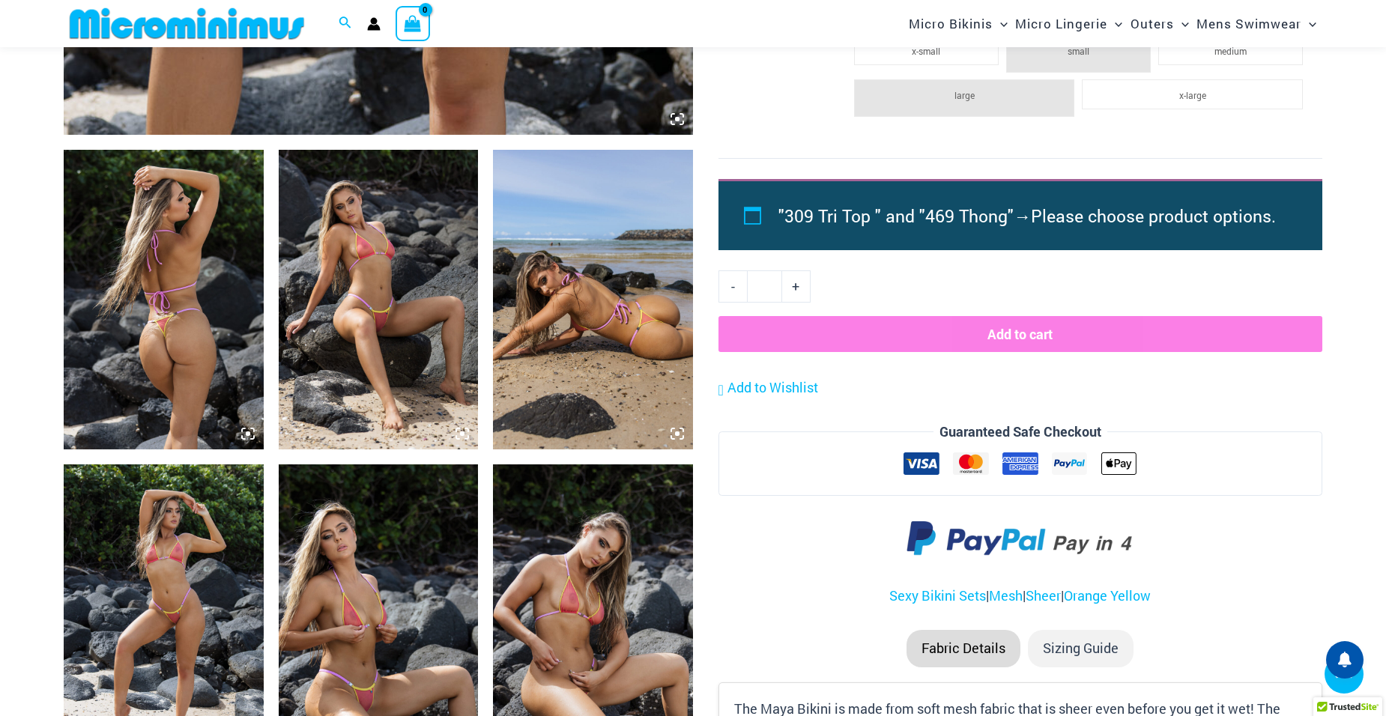
scroll to position [1187, 0]
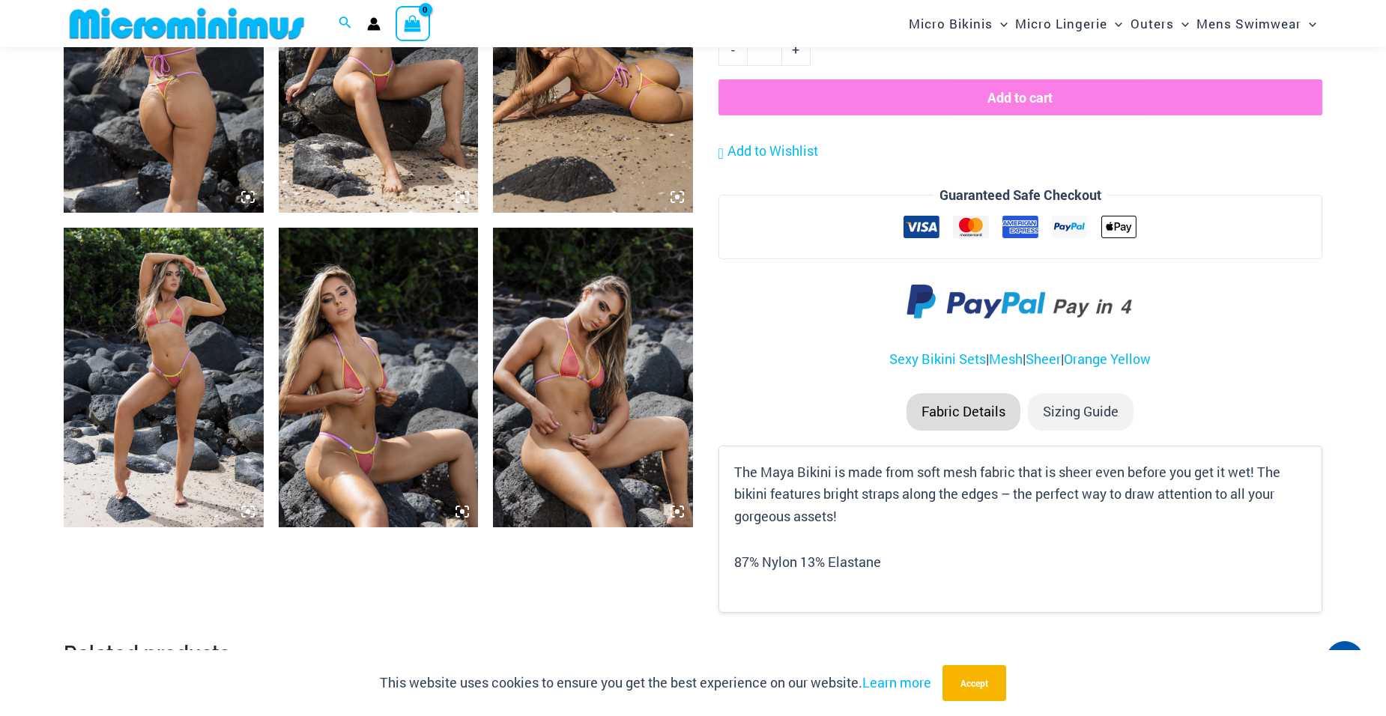
click at [333, 359] on img at bounding box center [379, 378] width 200 height 300
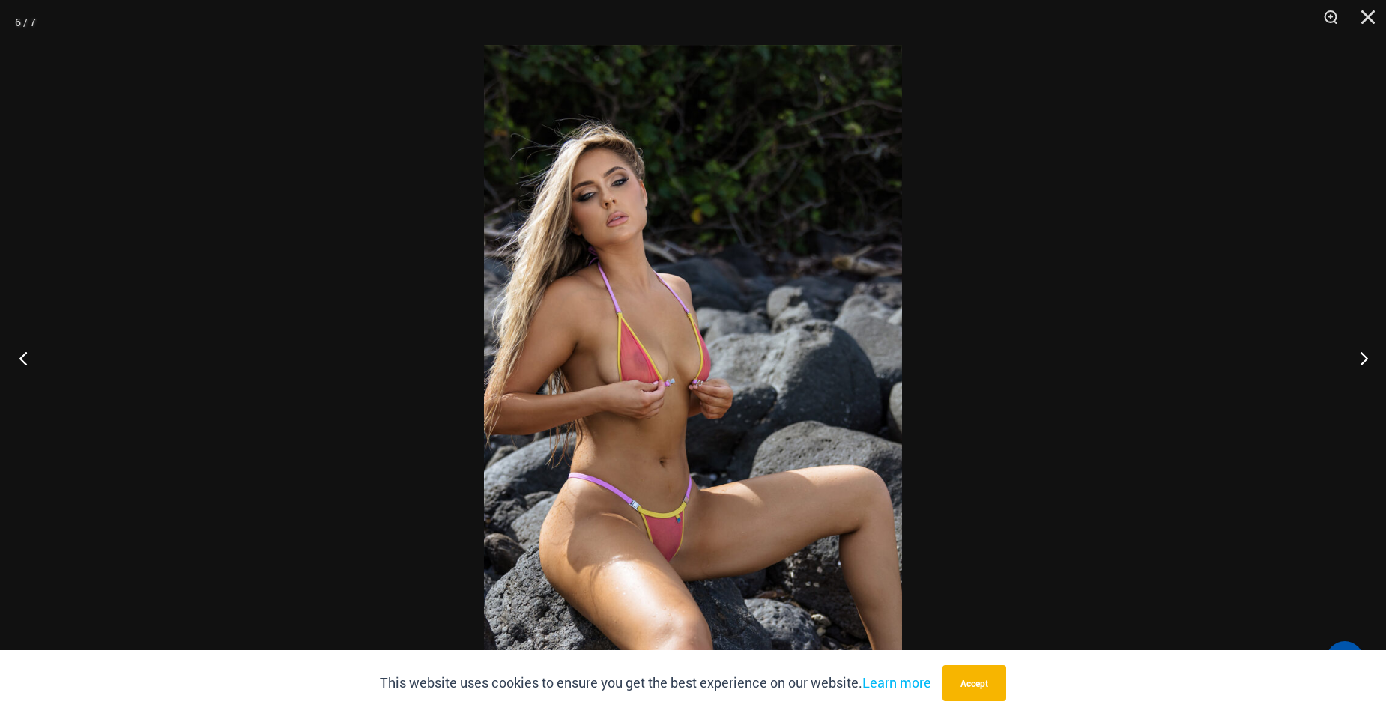
click at [29, 357] on button "Previous" at bounding box center [28, 358] width 56 height 75
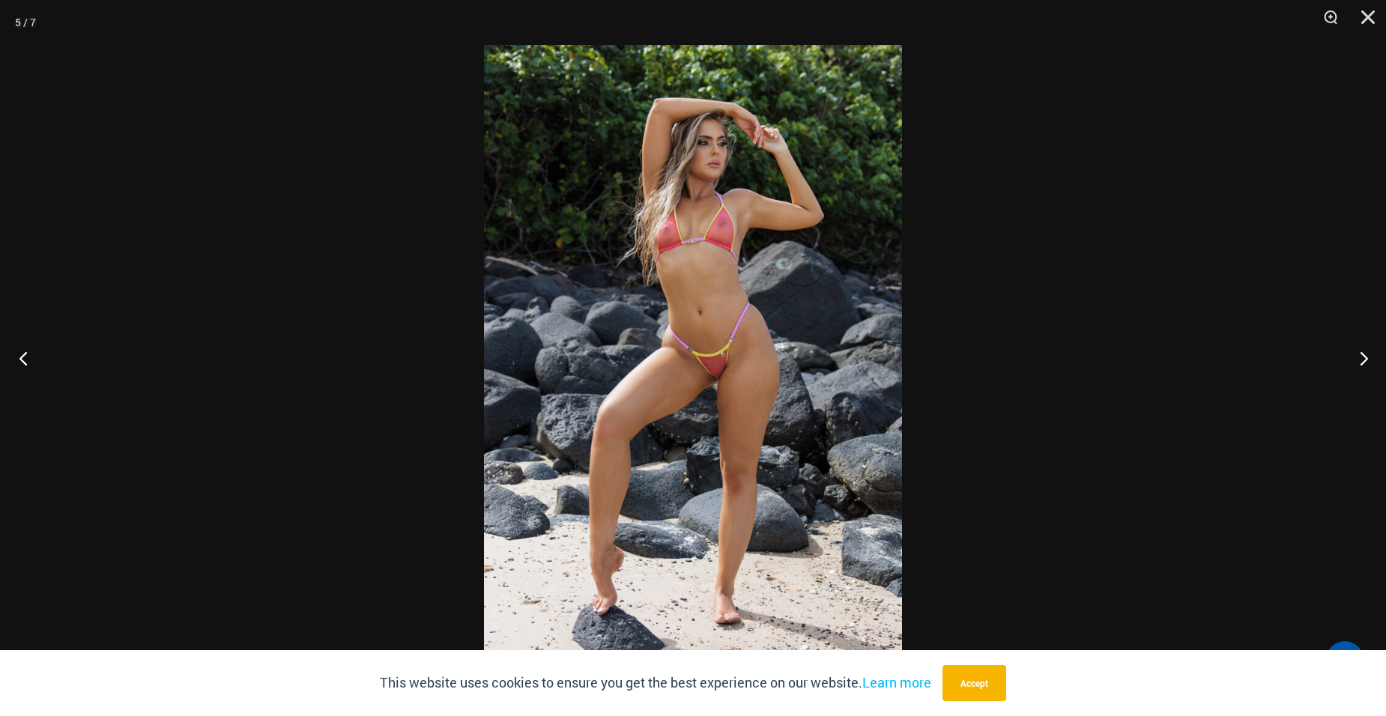
click at [29, 357] on button "Previous" at bounding box center [28, 358] width 56 height 75
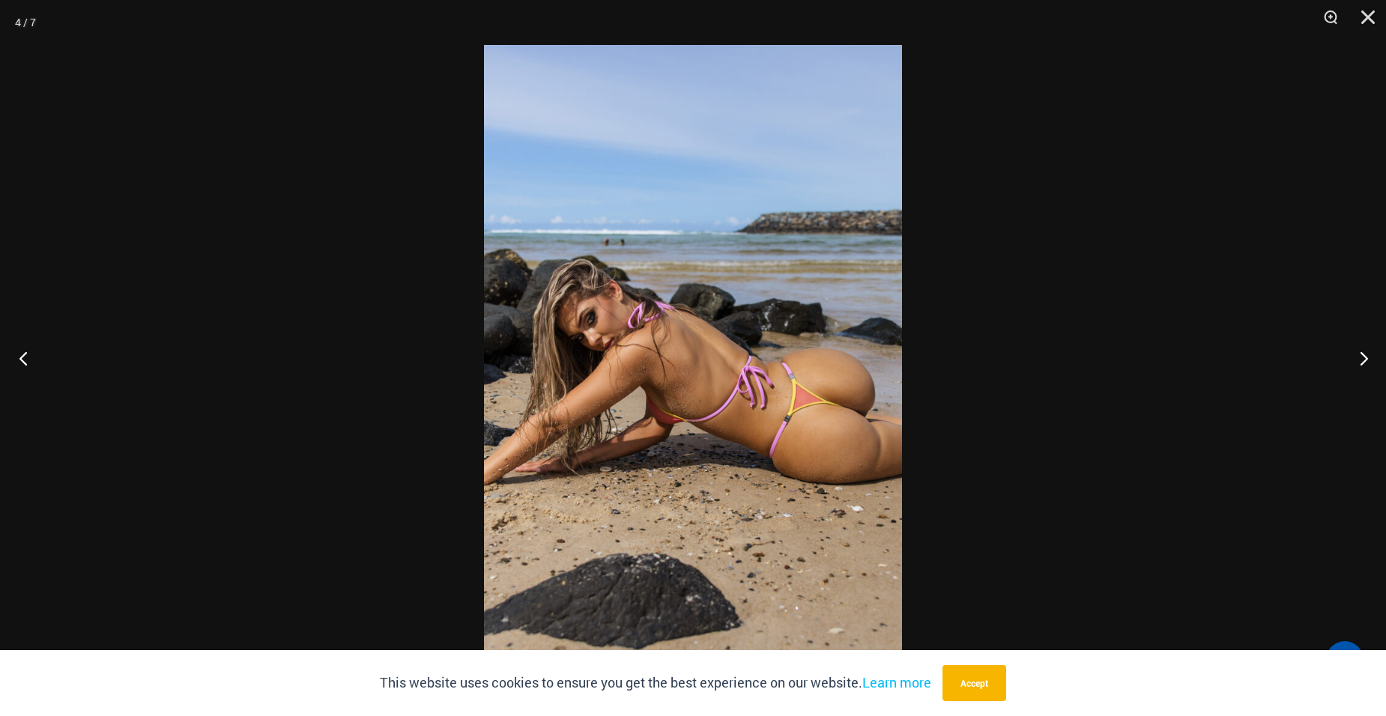
click at [29, 357] on button "Previous" at bounding box center [28, 358] width 56 height 75
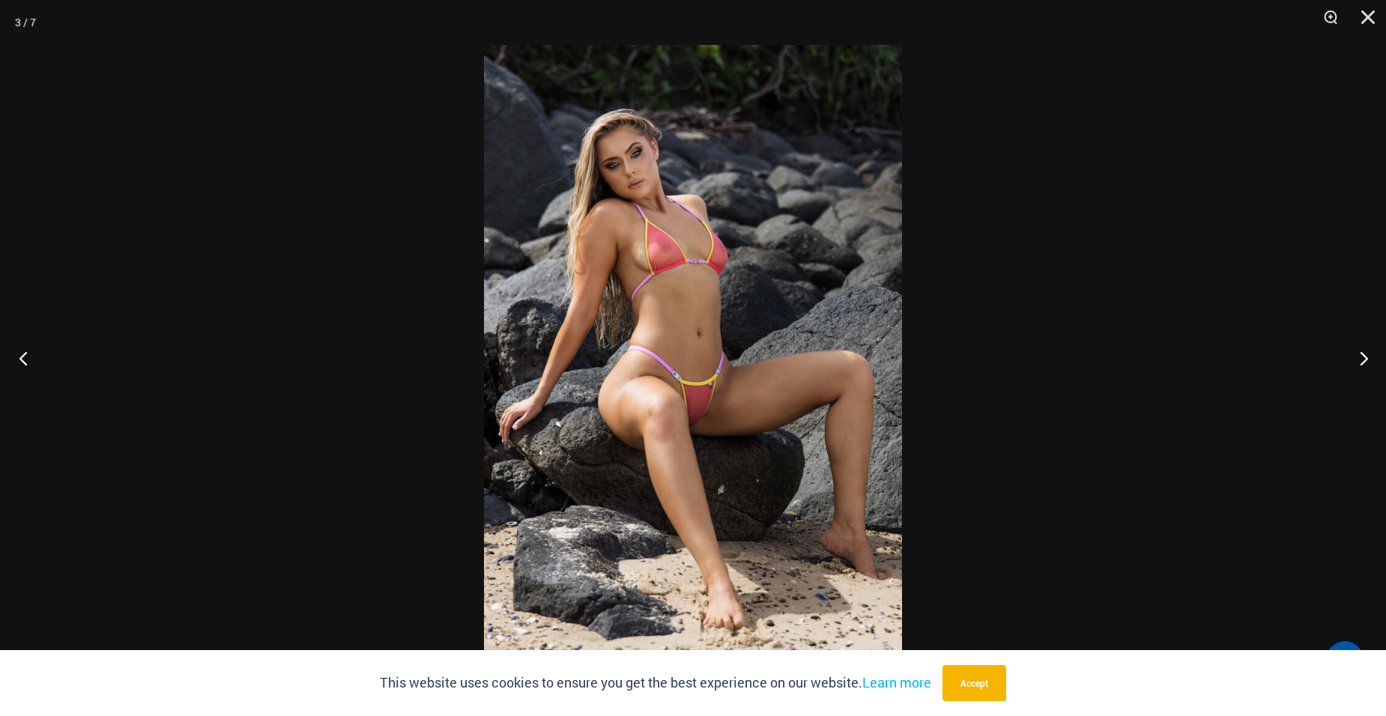
click at [29, 357] on button "Previous" at bounding box center [28, 358] width 56 height 75
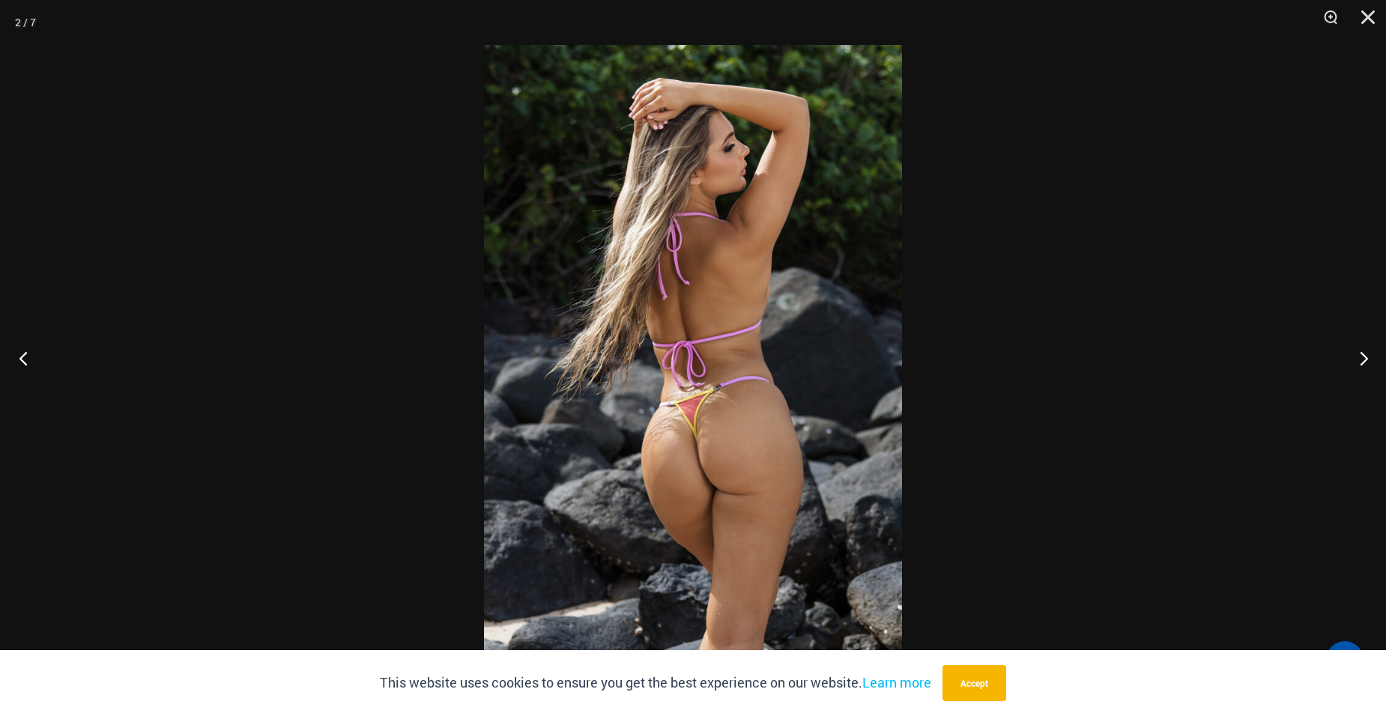
click at [29, 357] on button "Previous" at bounding box center [28, 358] width 56 height 75
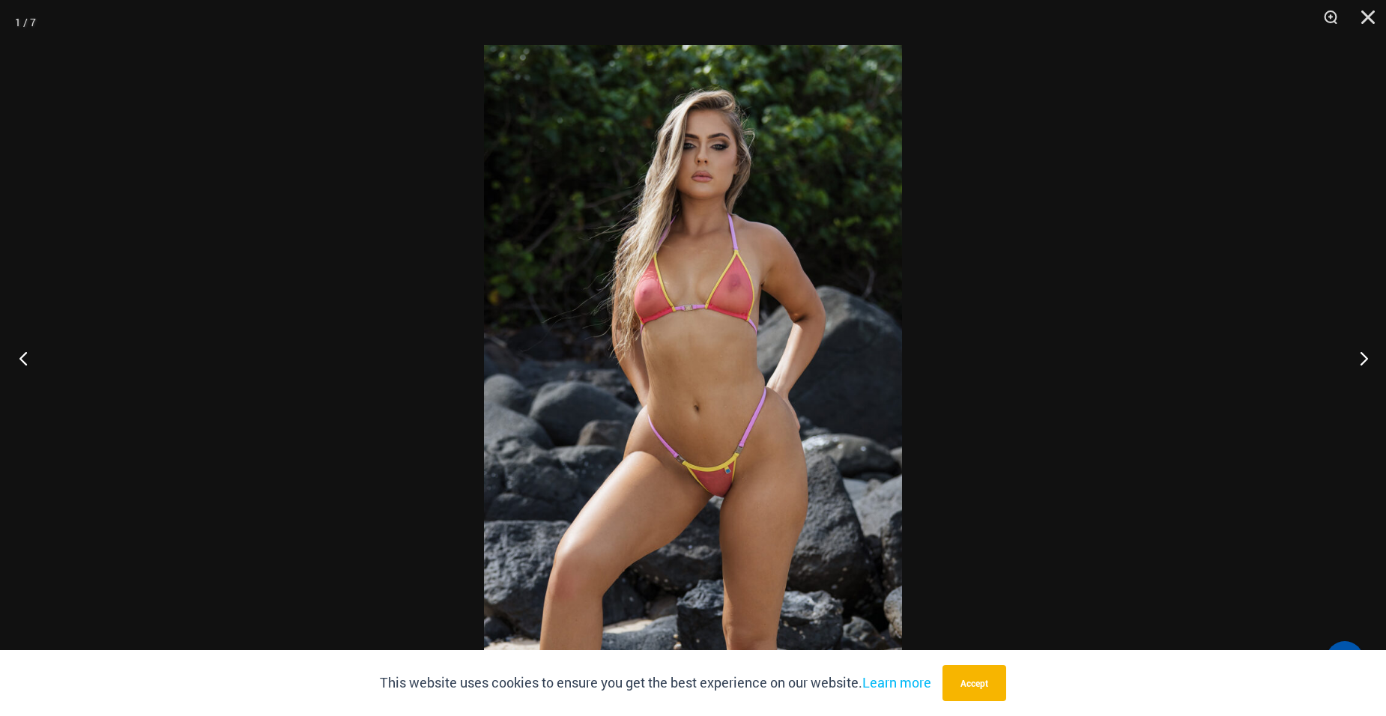
click at [29, 357] on button "Previous" at bounding box center [28, 358] width 56 height 75
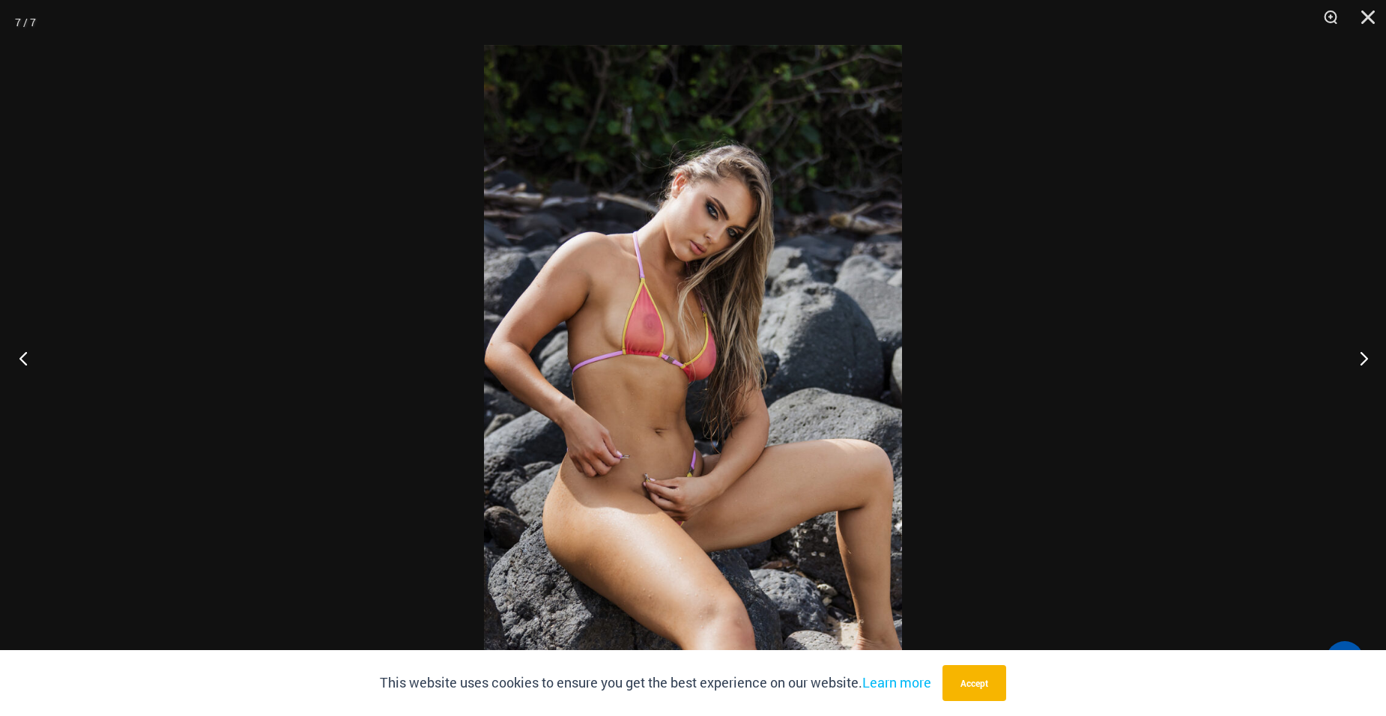
click at [29, 357] on button "Previous" at bounding box center [28, 358] width 56 height 75
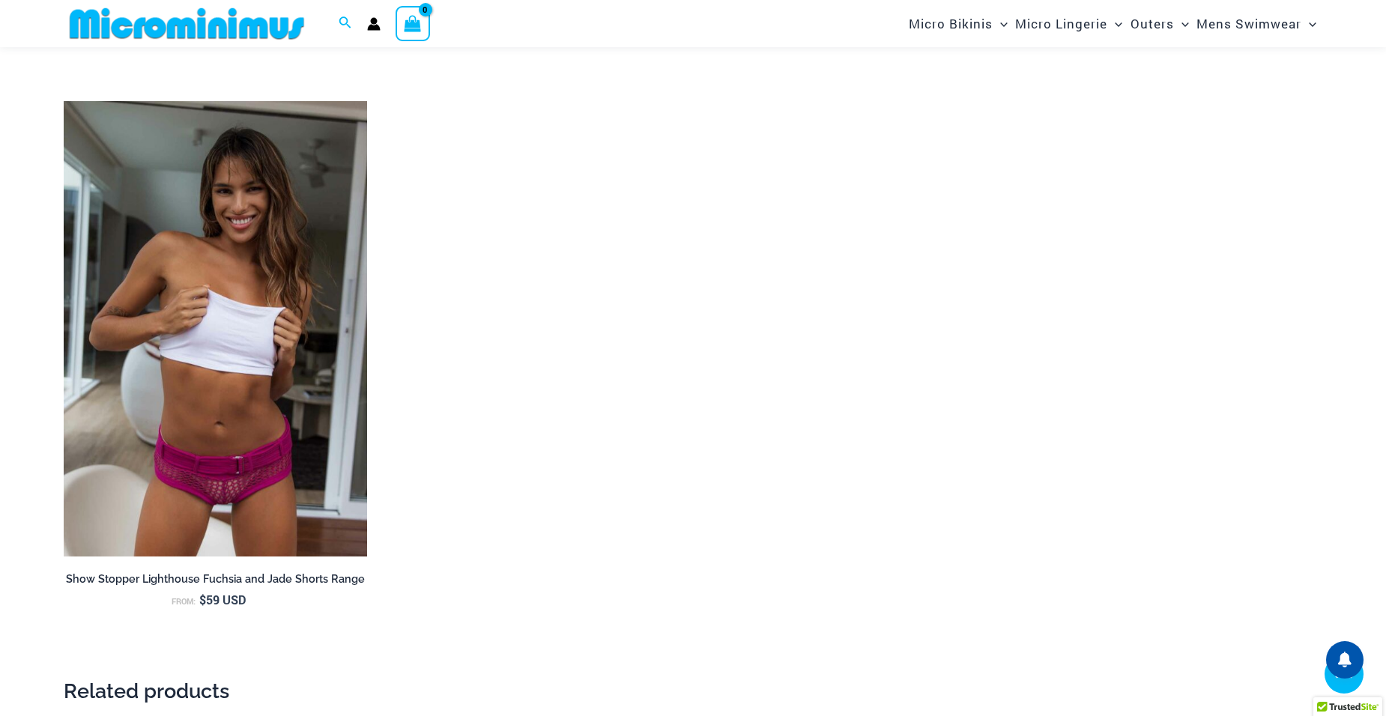
scroll to position [2311, 0]
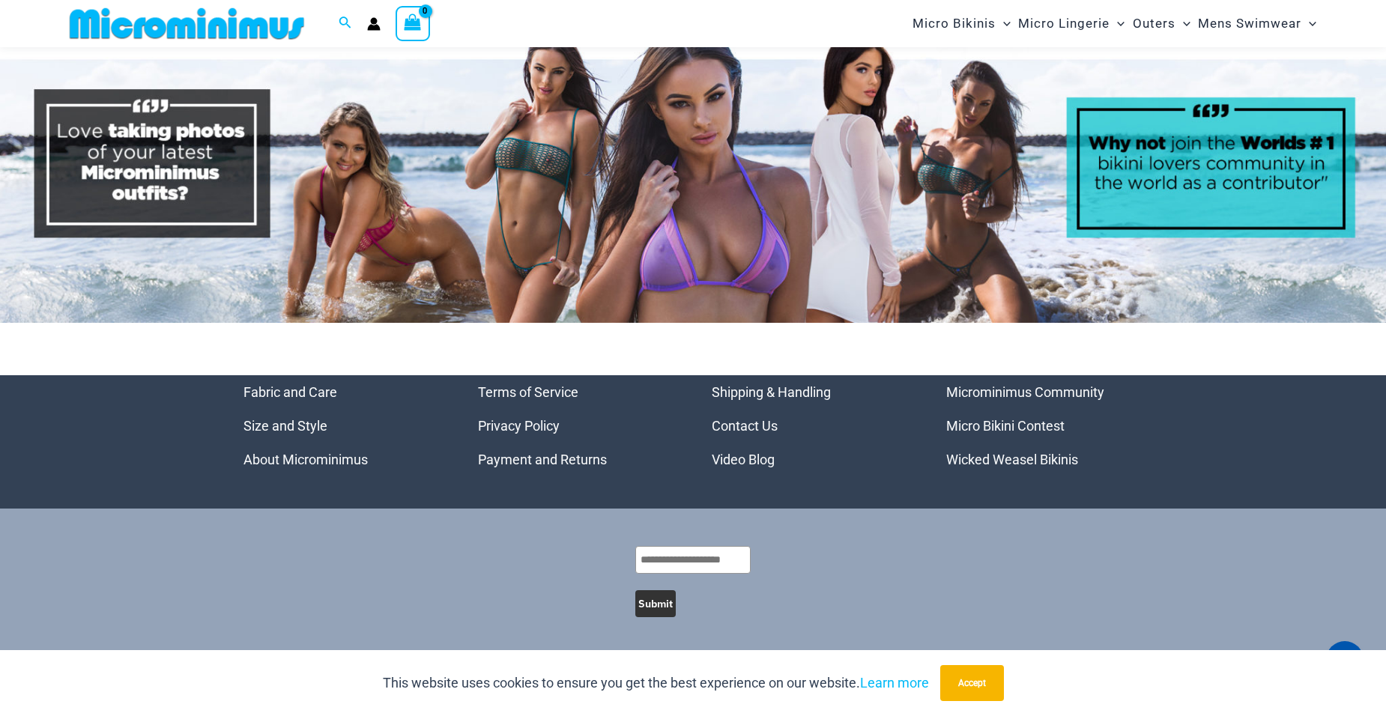
scroll to position [8404, 0]
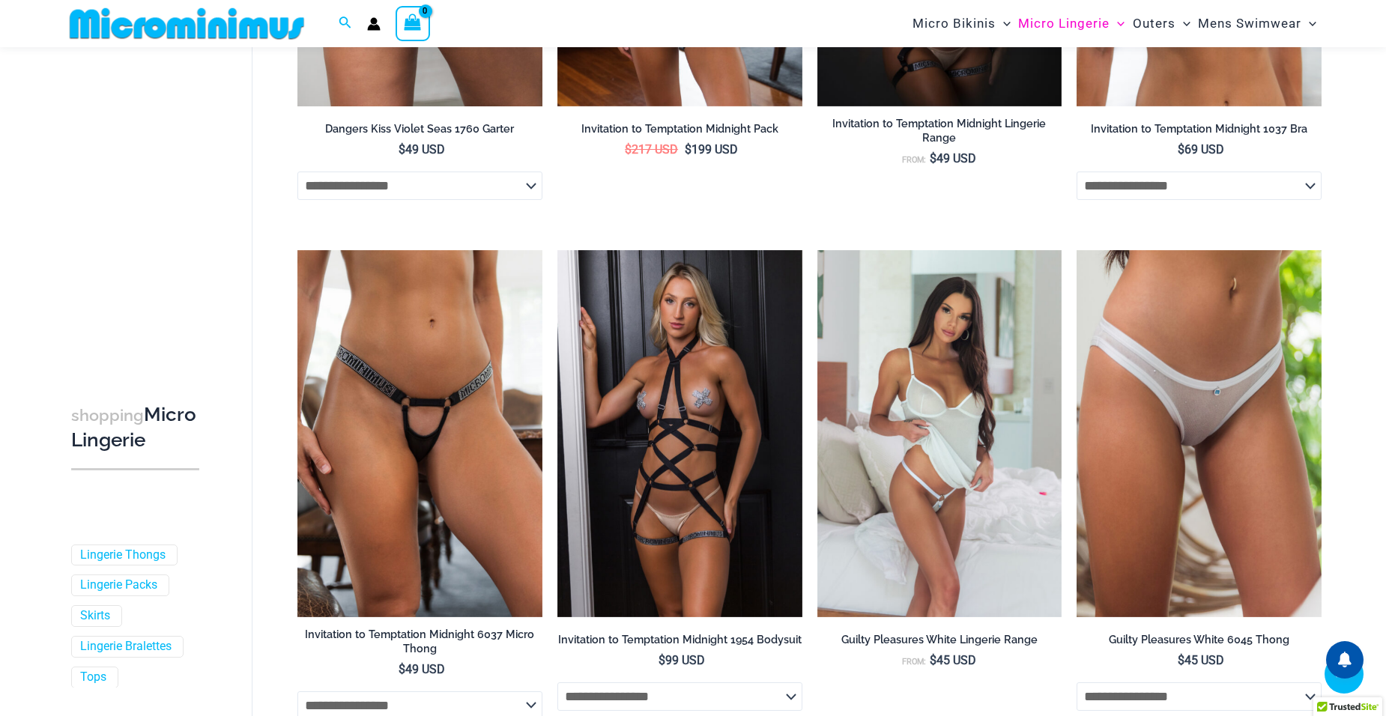
scroll to position [1228, 0]
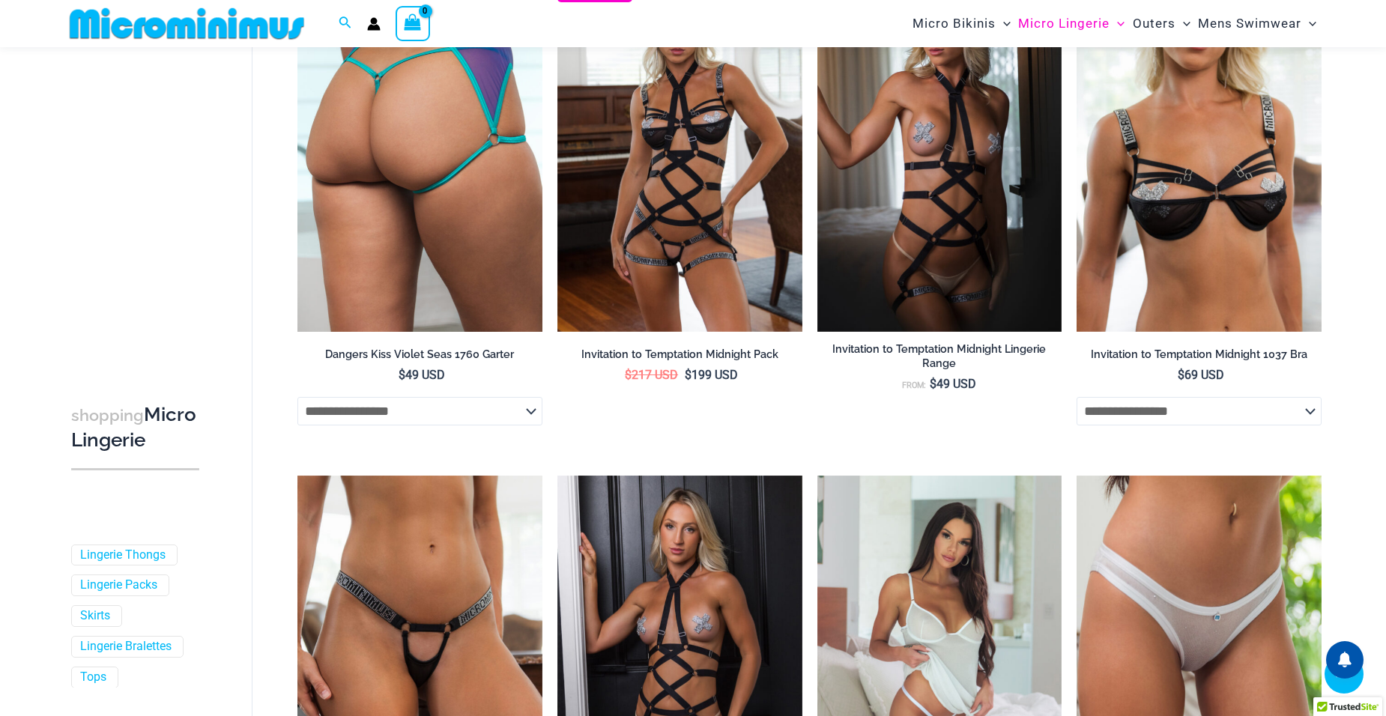
click at [357, 332] on img at bounding box center [419, 148] width 245 height 367
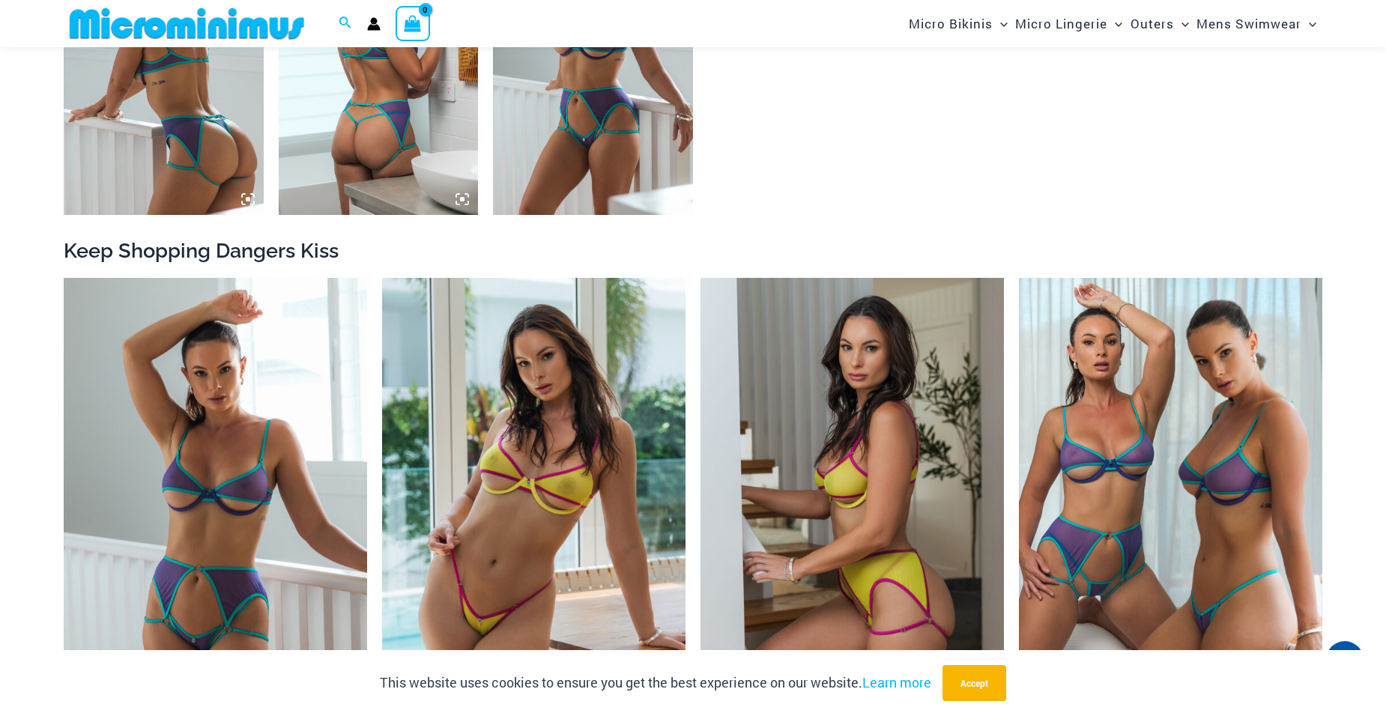
scroll to position [1408, 0]
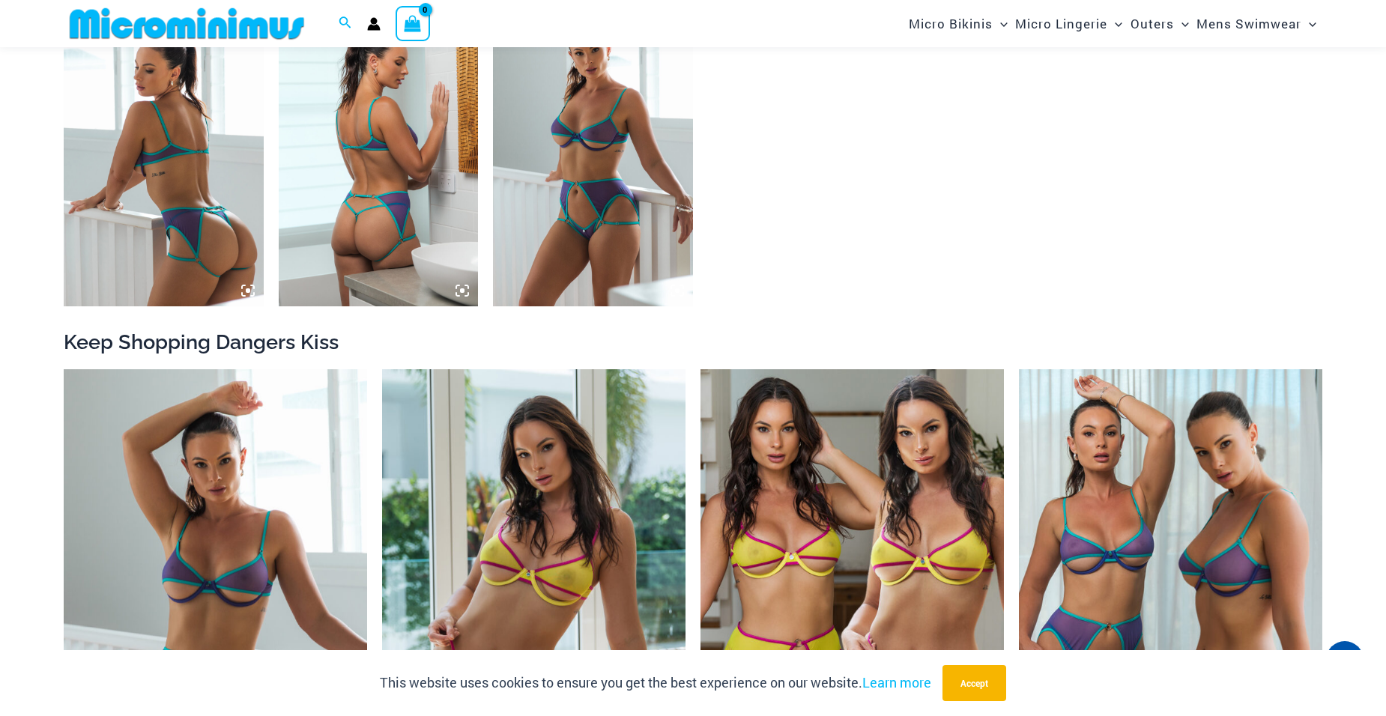
click at [432, 293] on img at bounding box center [379, 157] width 200 height 300
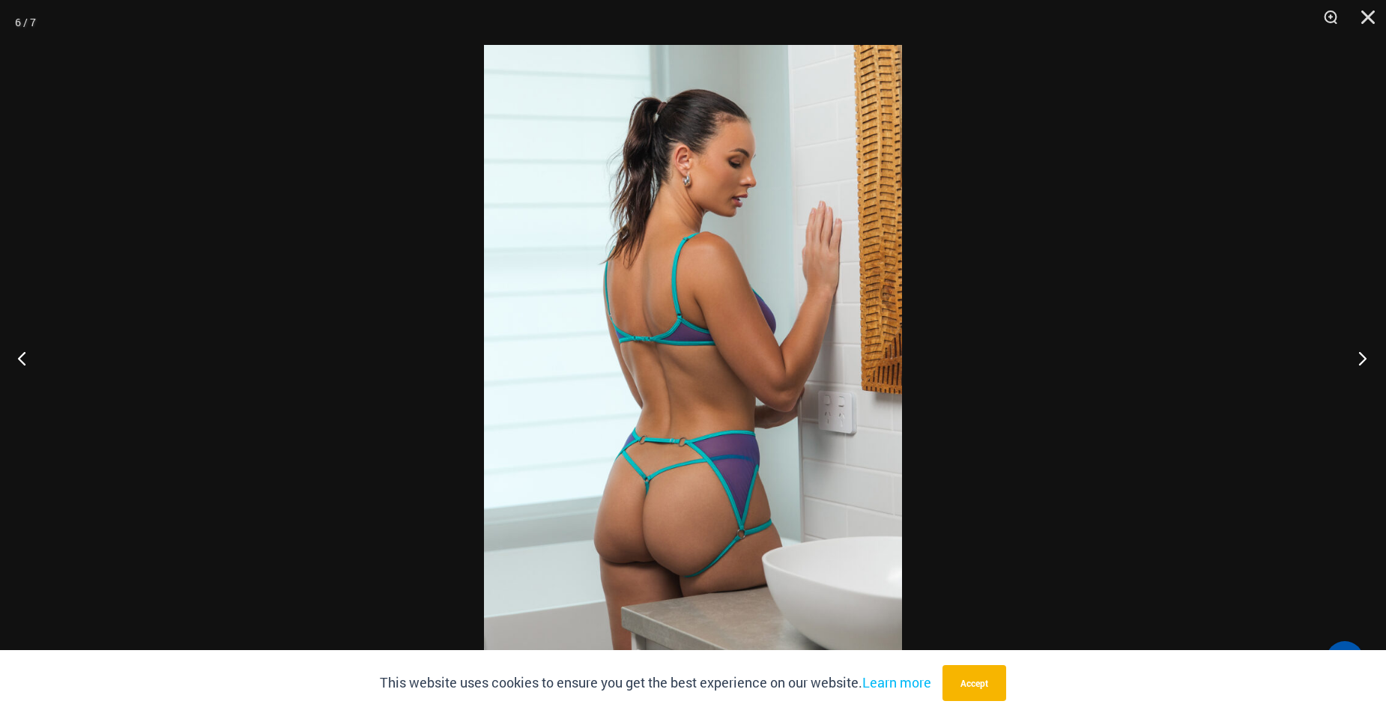
click at [1365, 352] on button "Next" at bounding box center [1358, 358] width 56 height 75
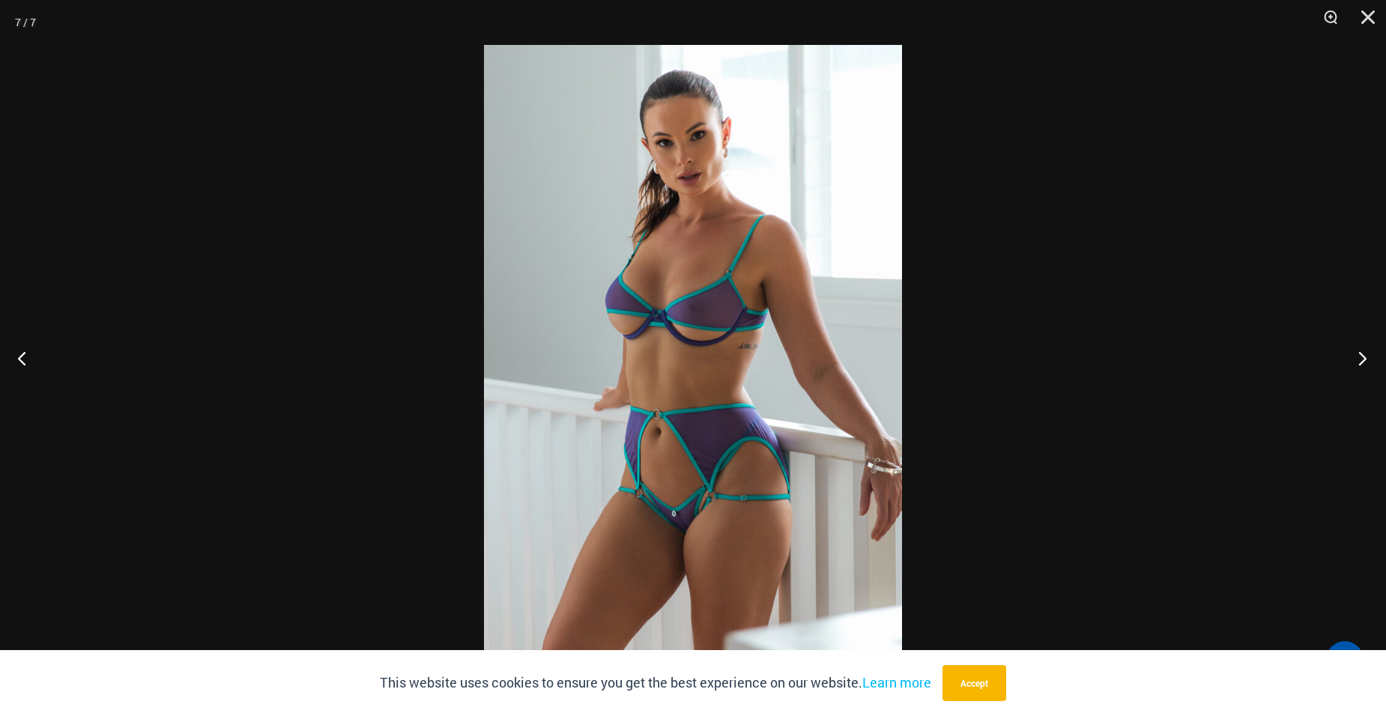
click at [1364, 351] on button "Next" at bounding box center [1358, 358] width 56 height 75
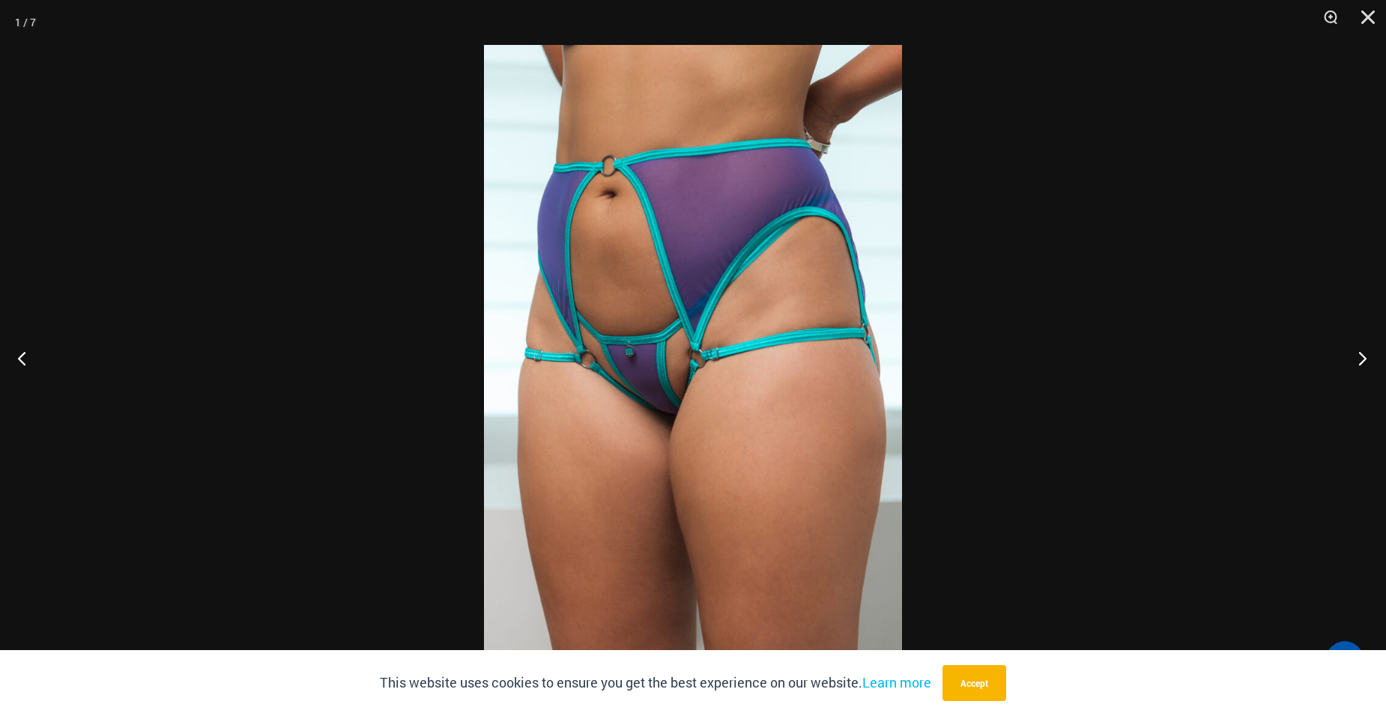
click at [1364, 351] on button "Next" at bounding box center [1358, 358] width 56 height 75
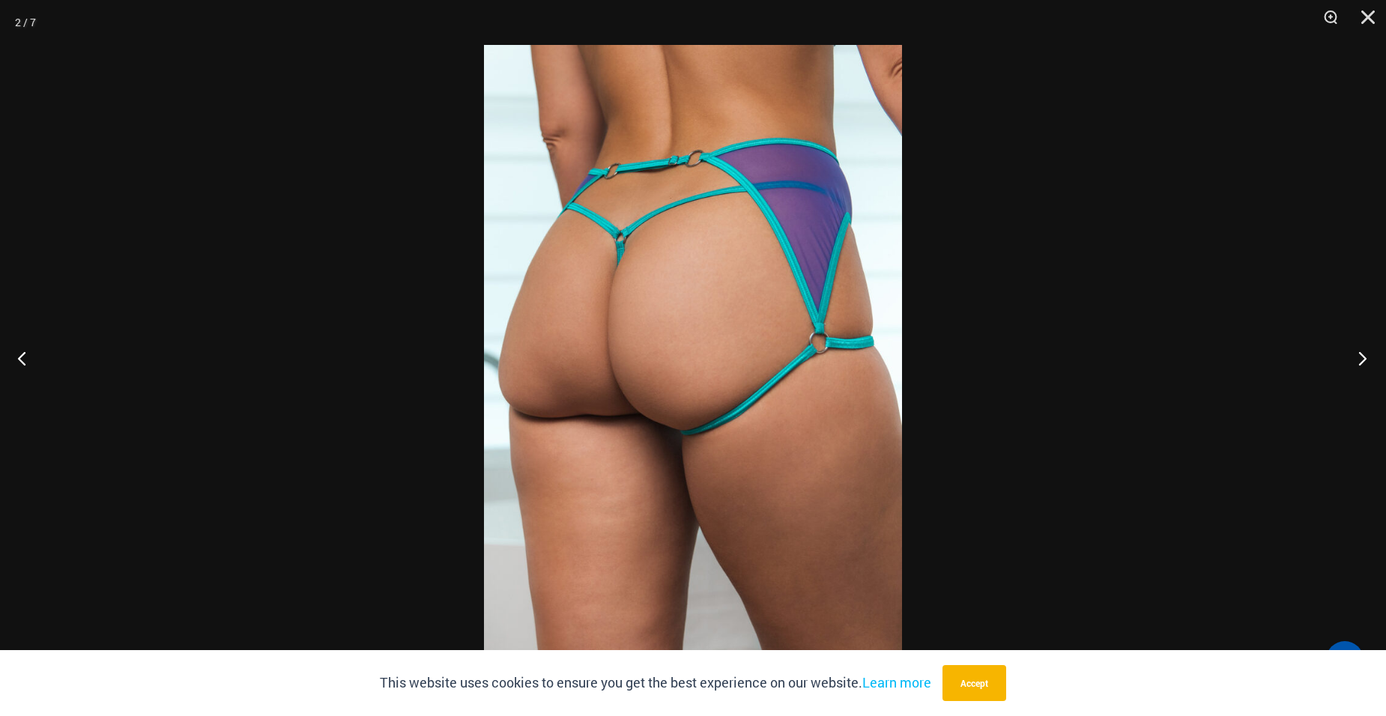
click at [1364, 351] on button "Next" at bounding box center [1358, 358] width 56 height 75
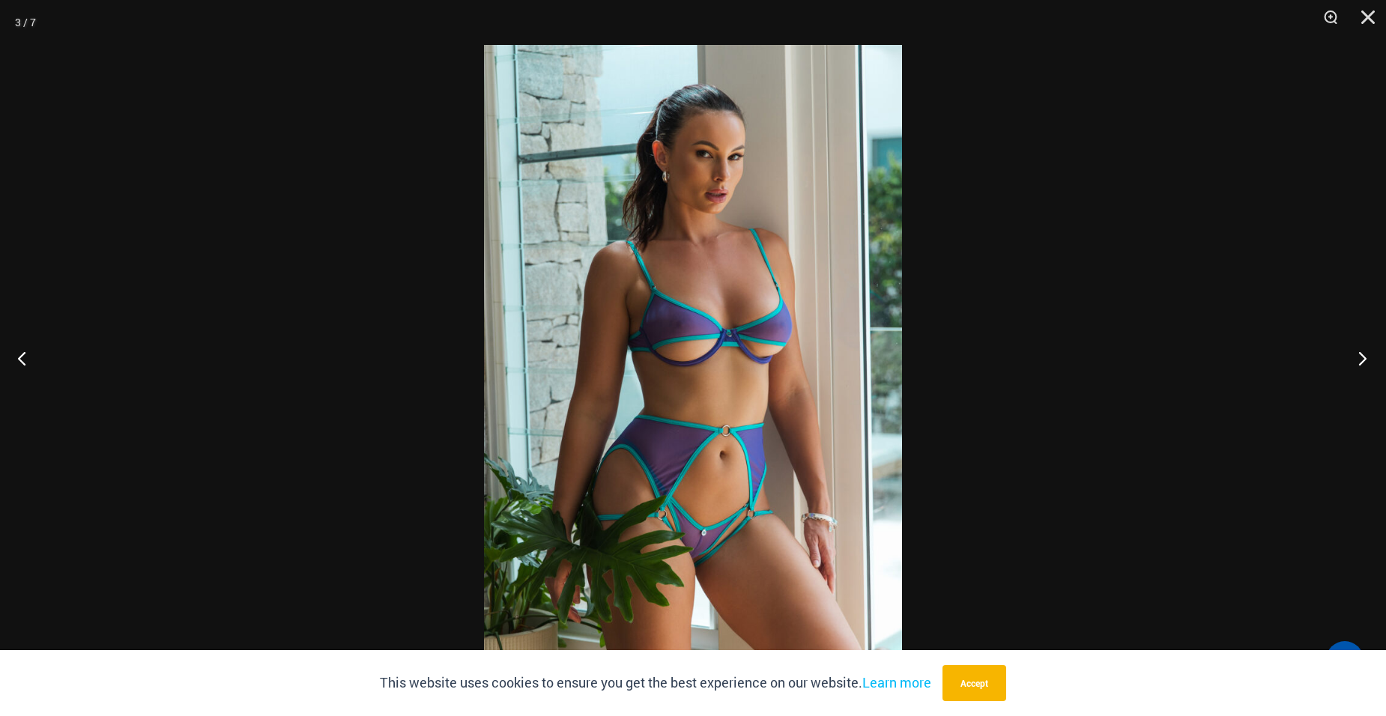
click at [1362, 351] on button "Next" at bounding box center [1358, 358] width 56 height 75
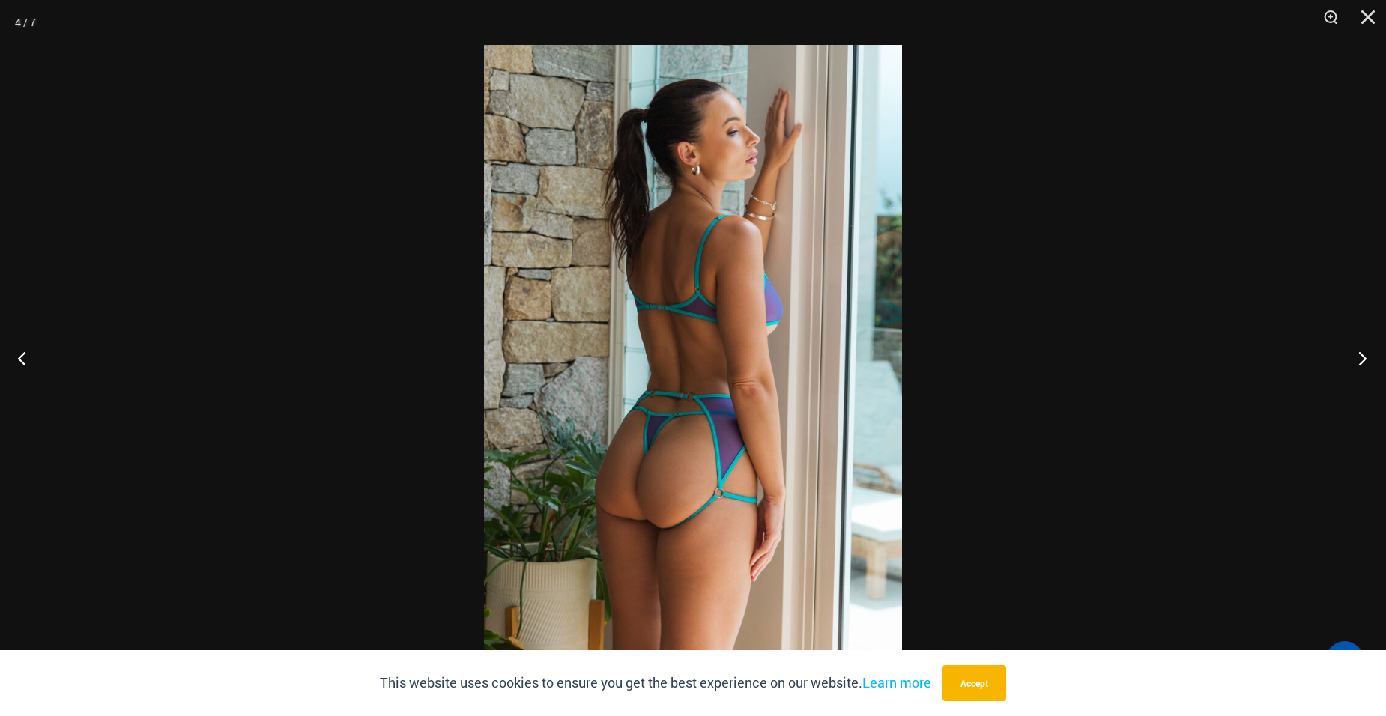
click at [1362, 351] on button "Next" at bounding box center [1358, 358] width 56 height 75
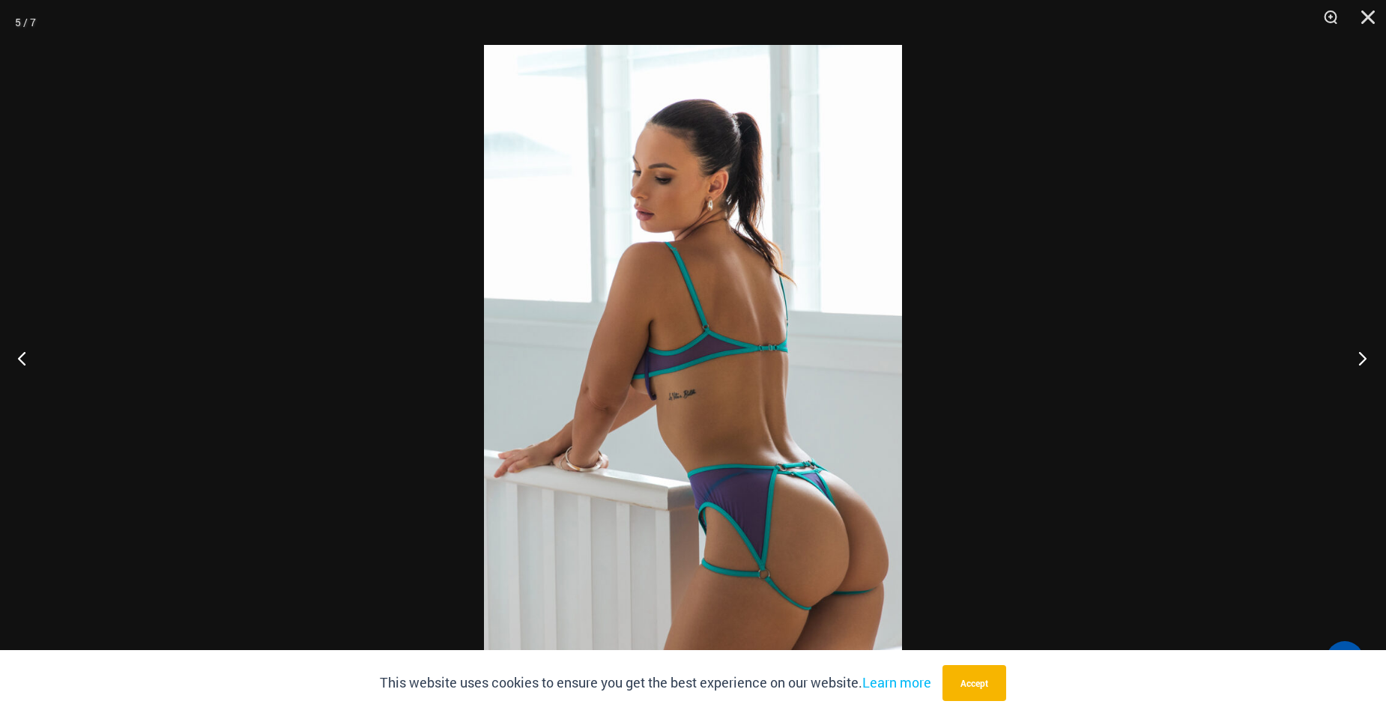
click at [1362, 351] on button "Next" at bounding box center [1358, 358] width 56 height 75
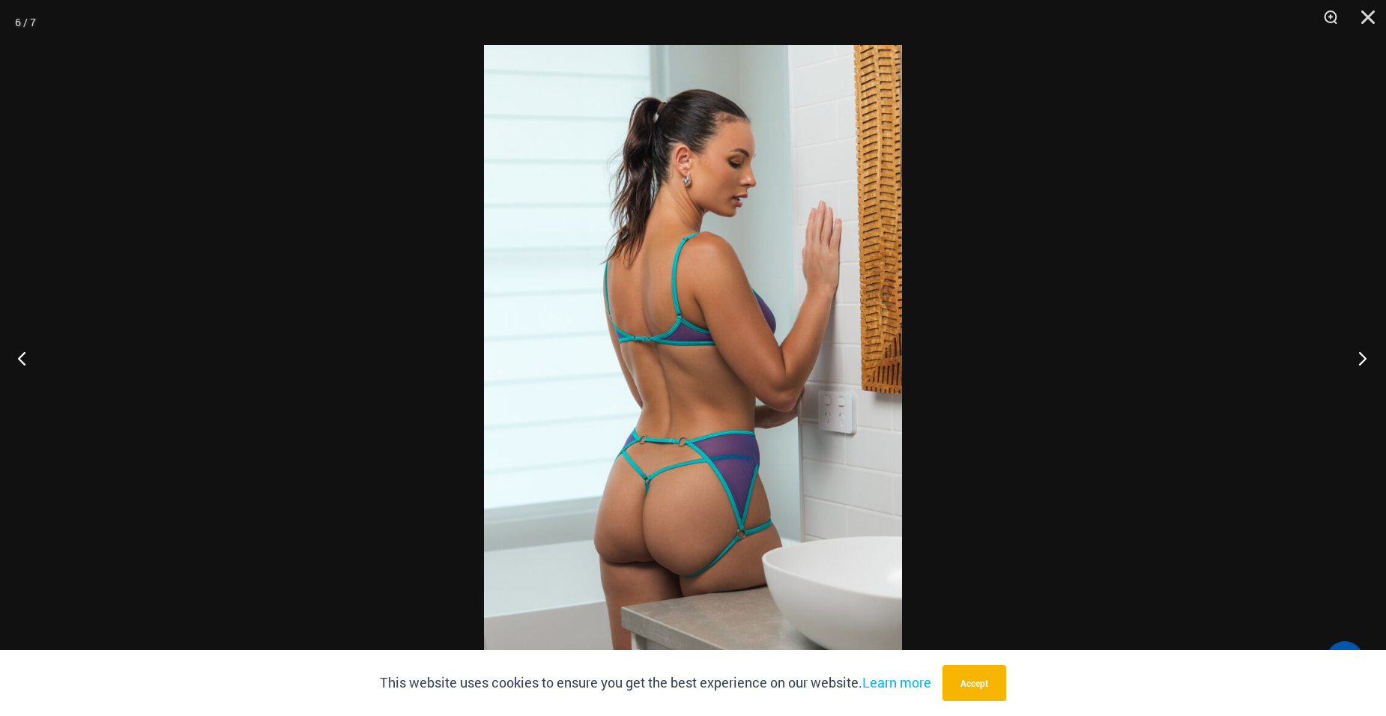
click at [1362, 351] on button "Next" at bounding box center [1358, 358] width 56 height 75
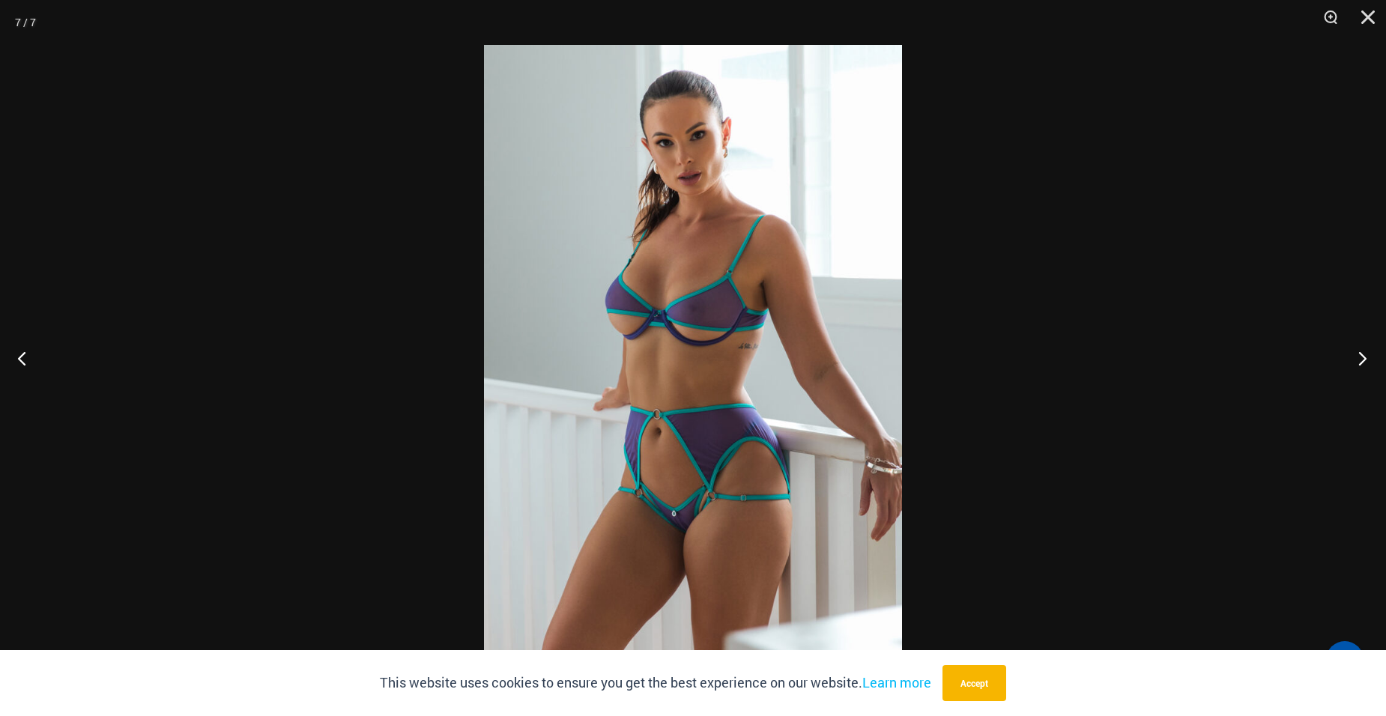
click at [1362, 351] on button "Next" at bounding box center [1358, 358] width 56 height 75
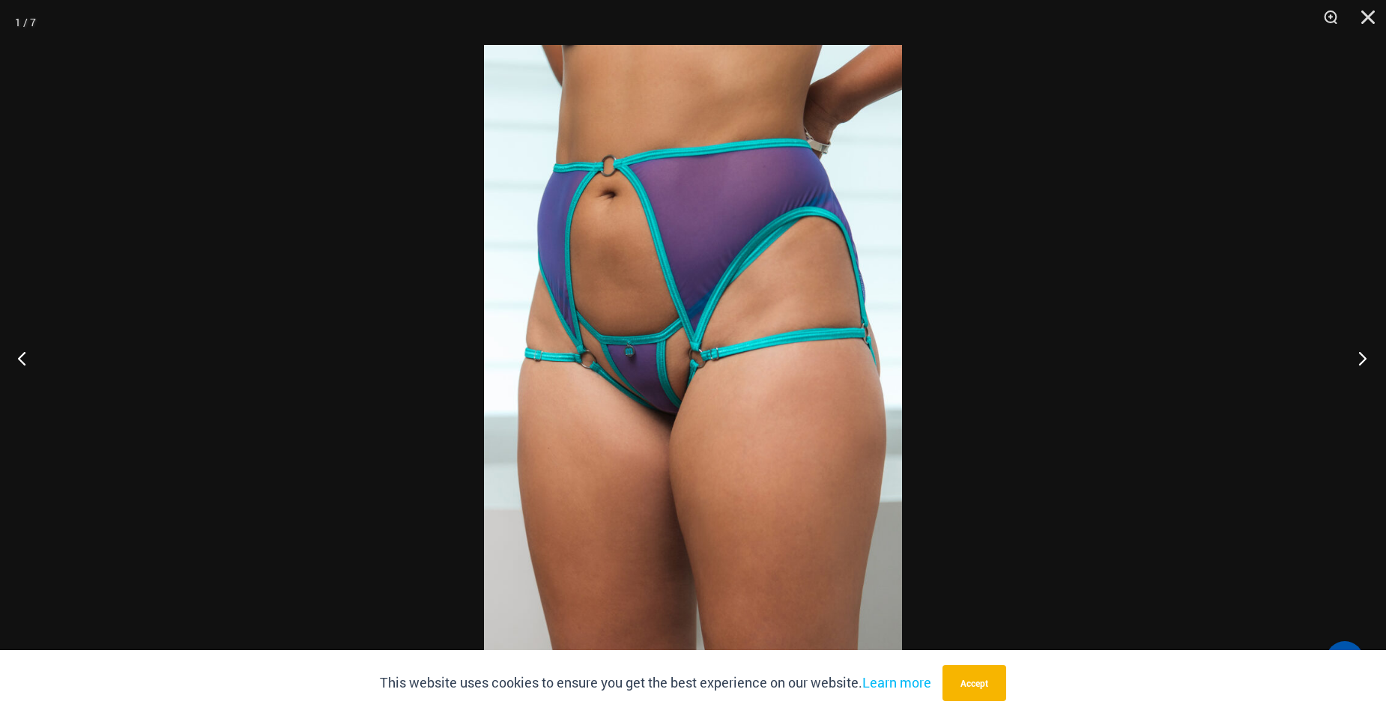
click at [1361, 351] on button "Next" at bounding box center [1358, 358] width 56 height 75
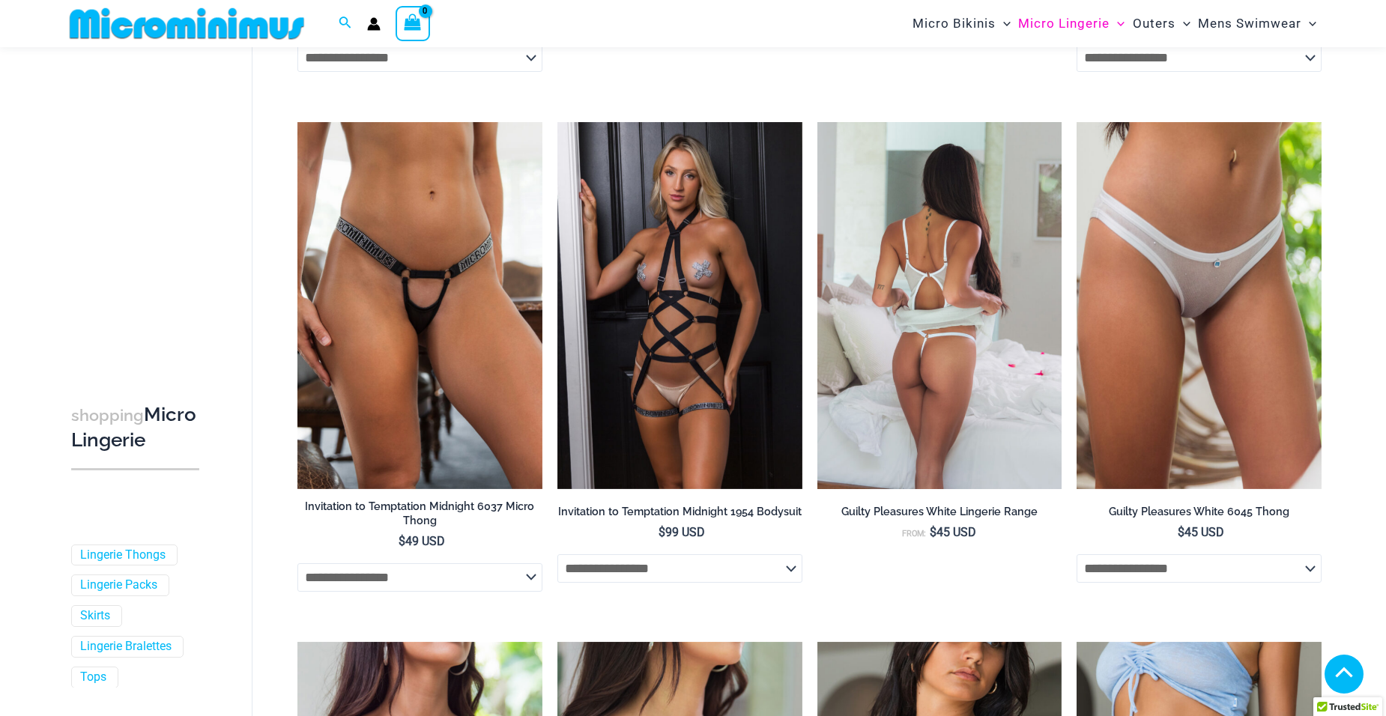
scroll to position [1601, 0]
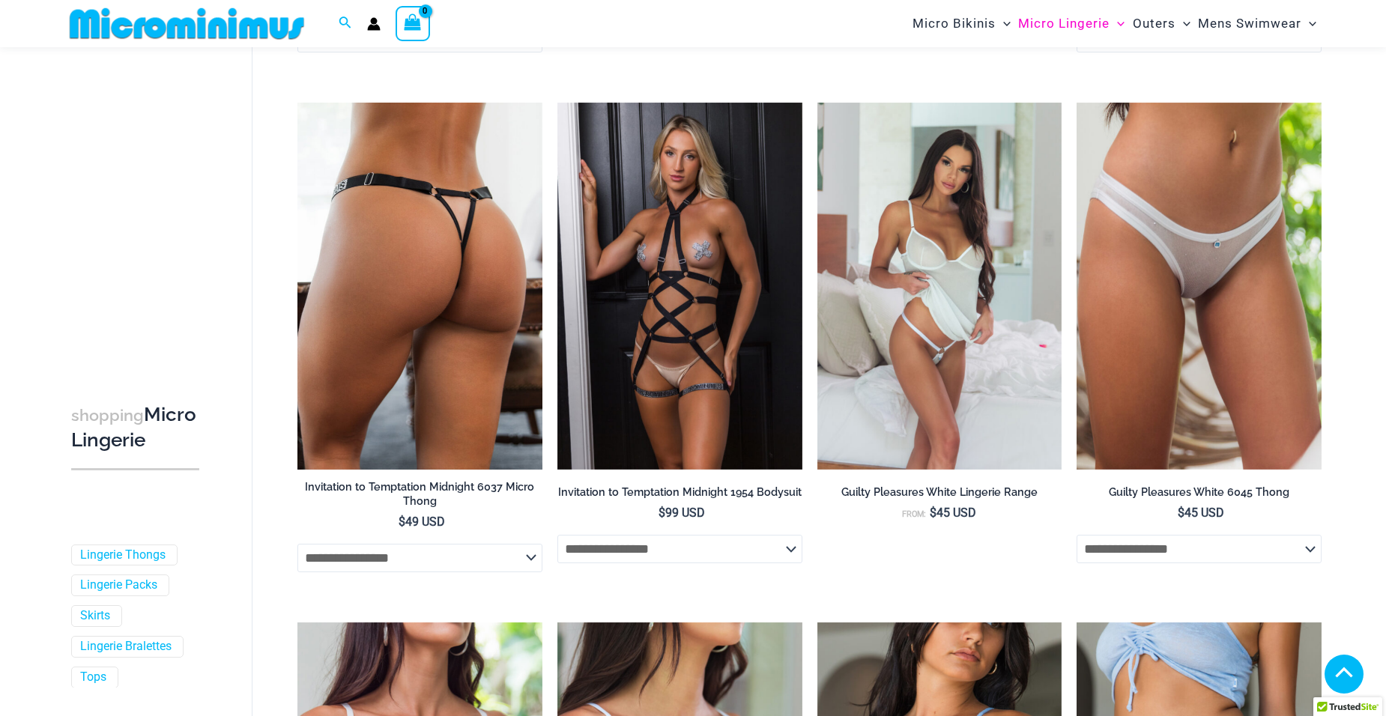
click at [464, 444] on img at bounding box center [419, 286] width 245 height 367
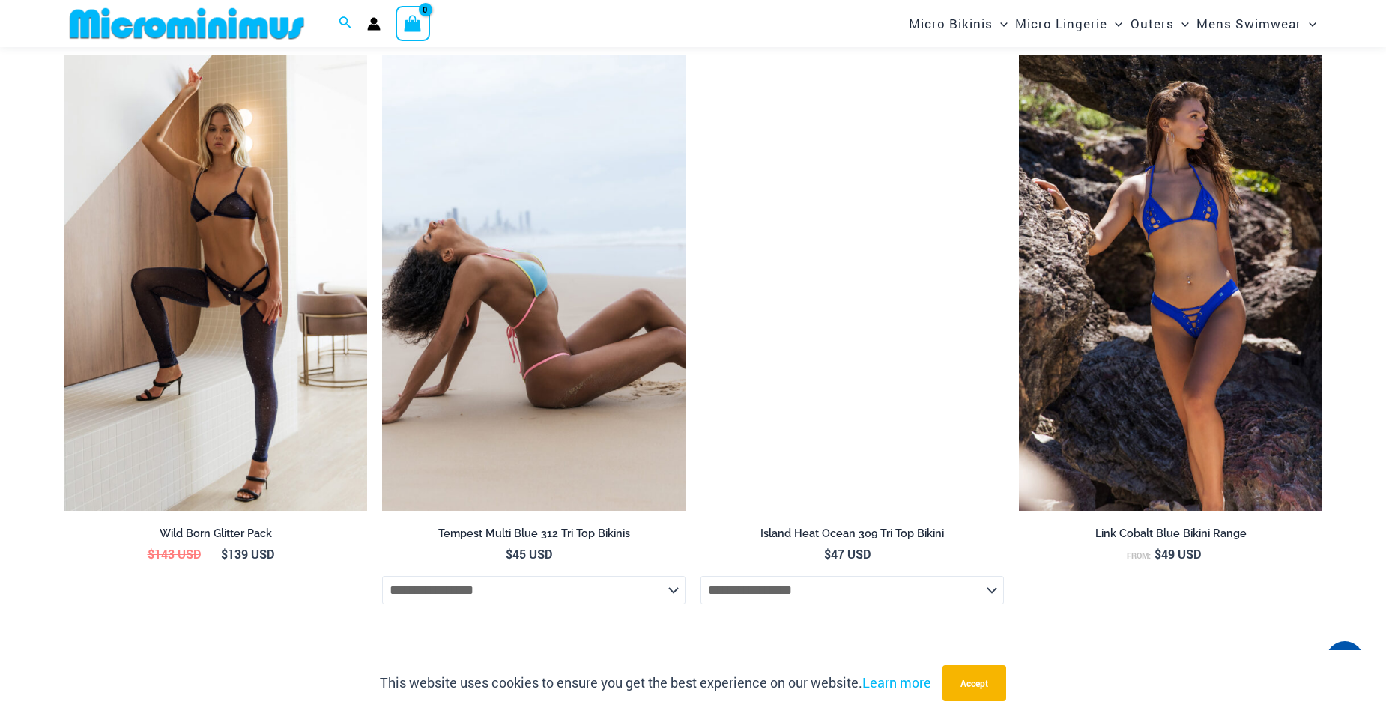
scroll to position [2397, 0]
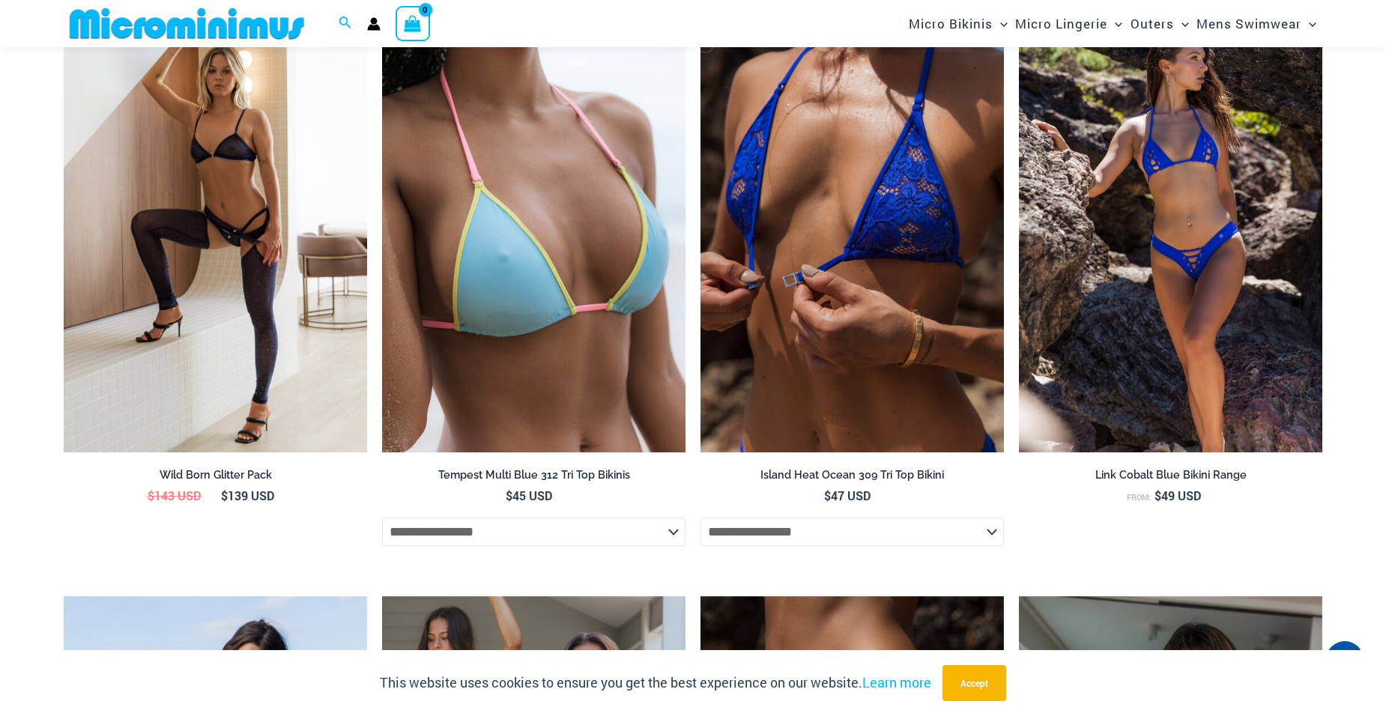
click at [790, 453] on img at bounding box center [851, 225] width 303 height 456
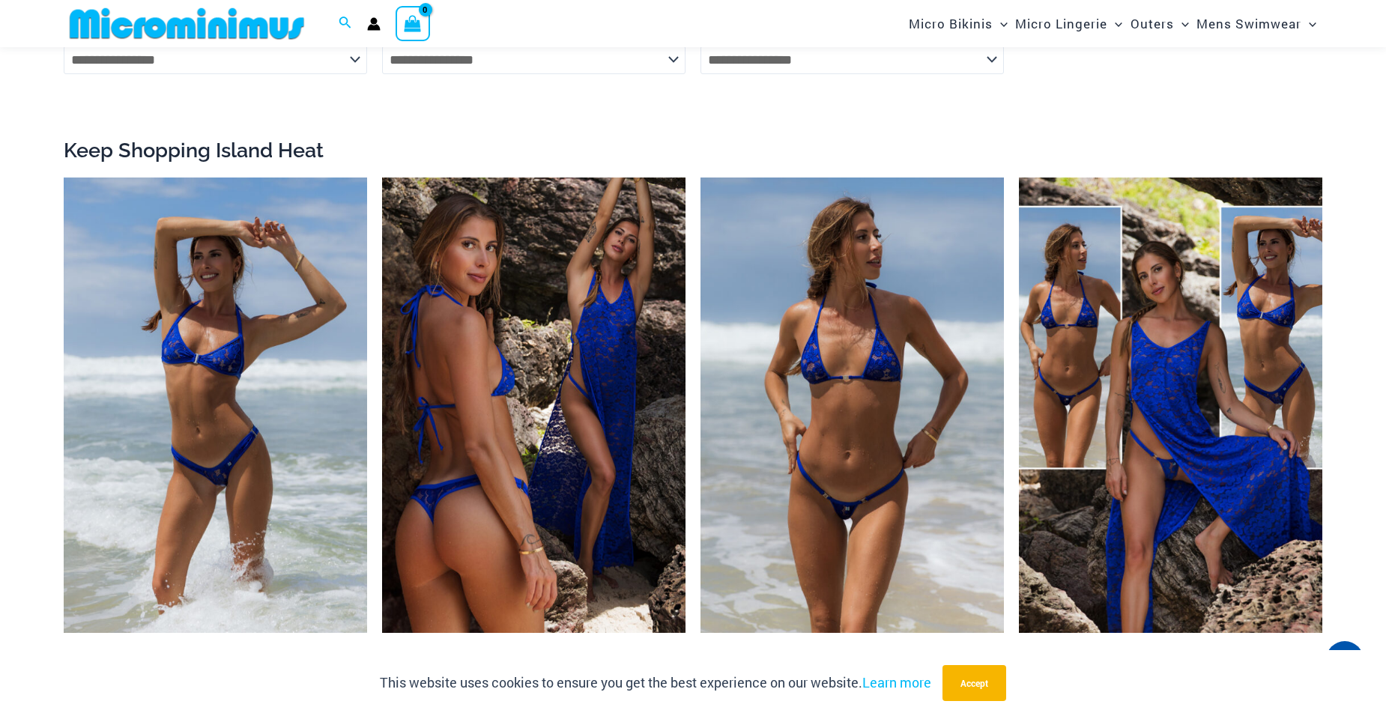
scroll to position [2311, 0]
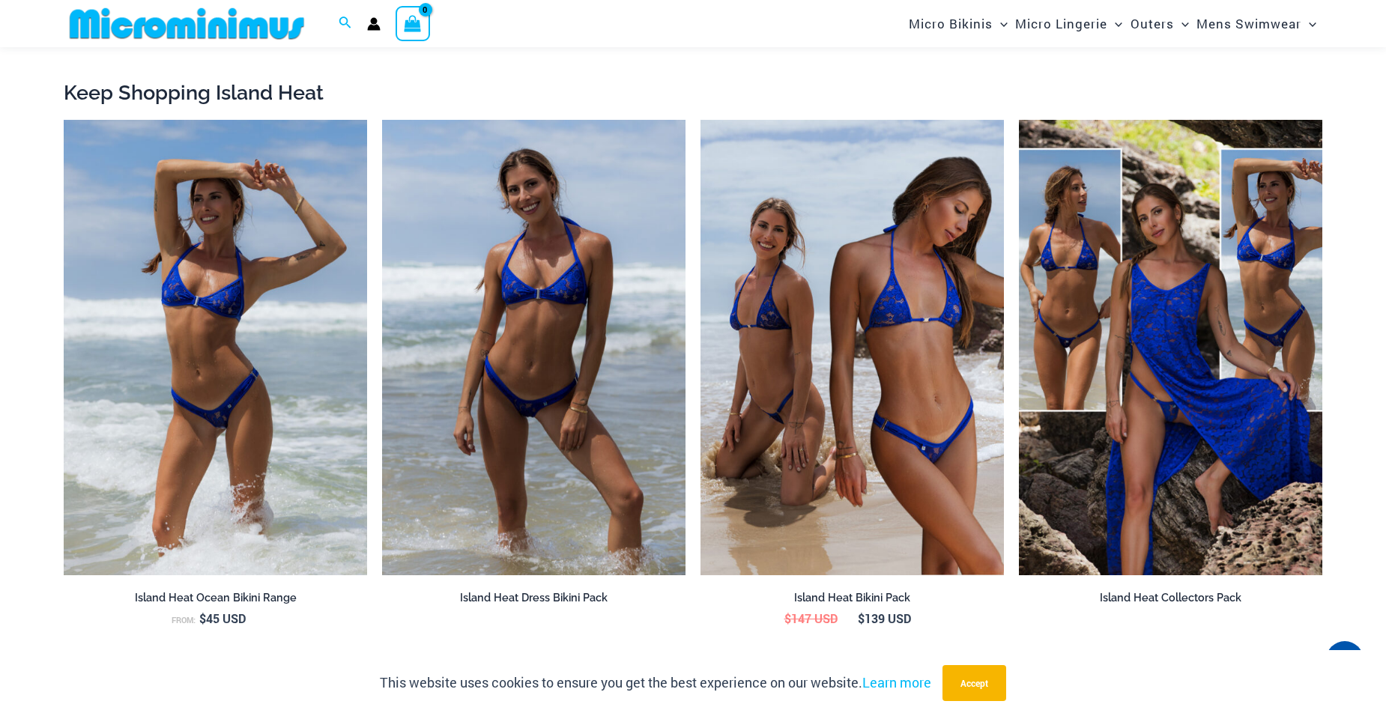
click at [611, 497] on img at bounding box center [533, 348] width 303 height 456
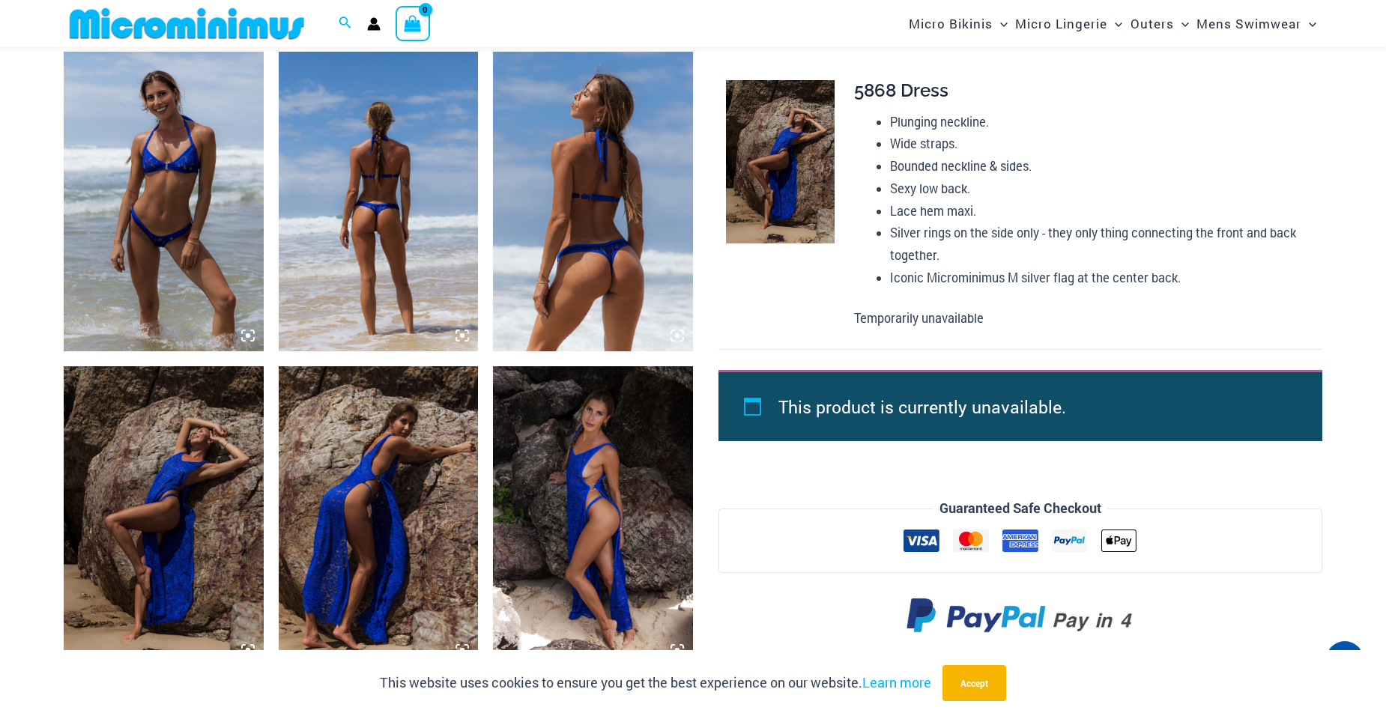
scroll to position [1124, 0]
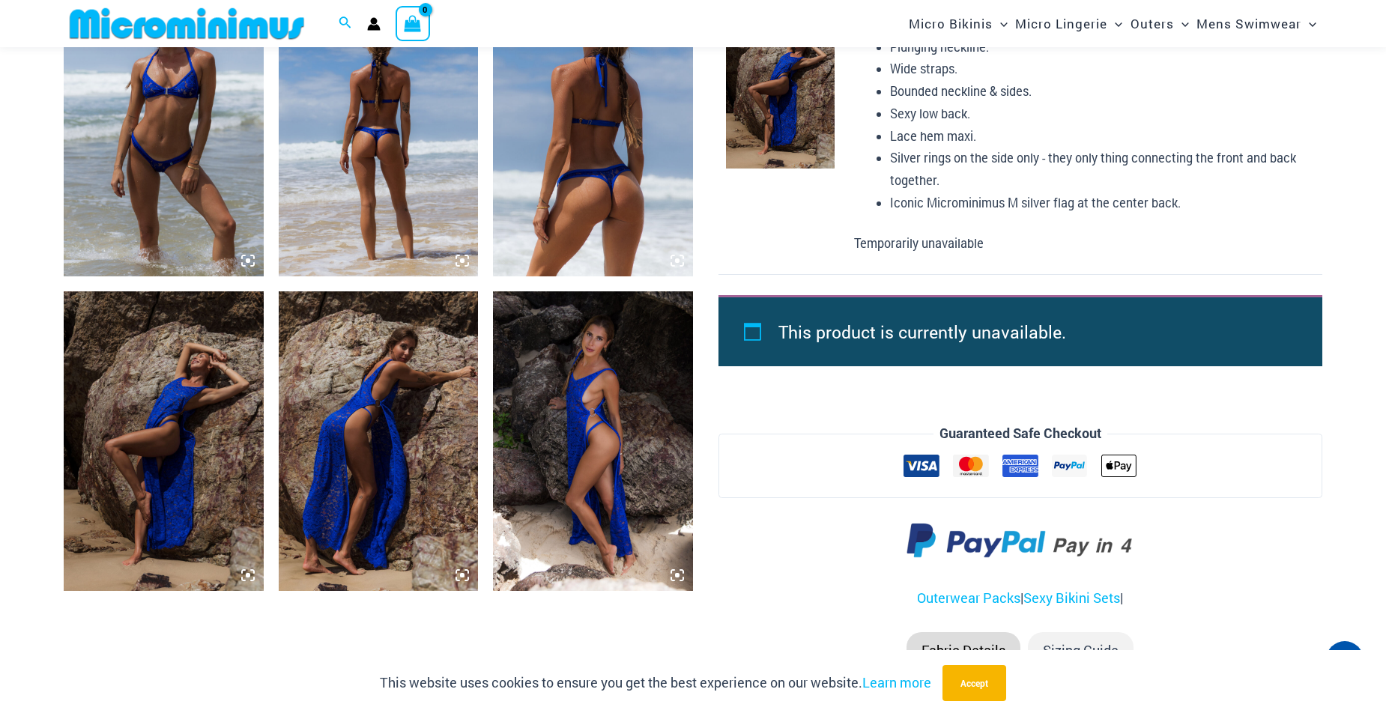
click at [634, 488] on img at bounding box center [593, 441] width 200 height 300
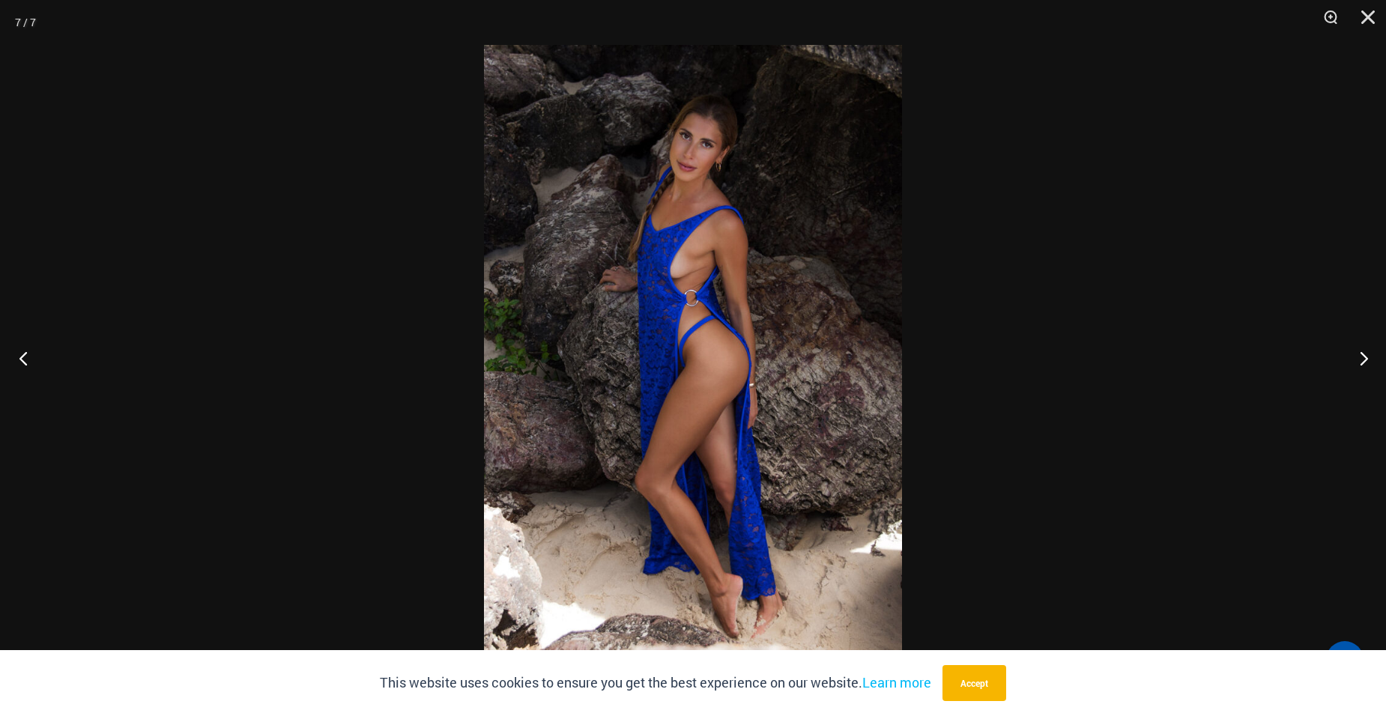
click at [27, 363] on button "Previous" at bounding box center [28, 358] width 56 height 75
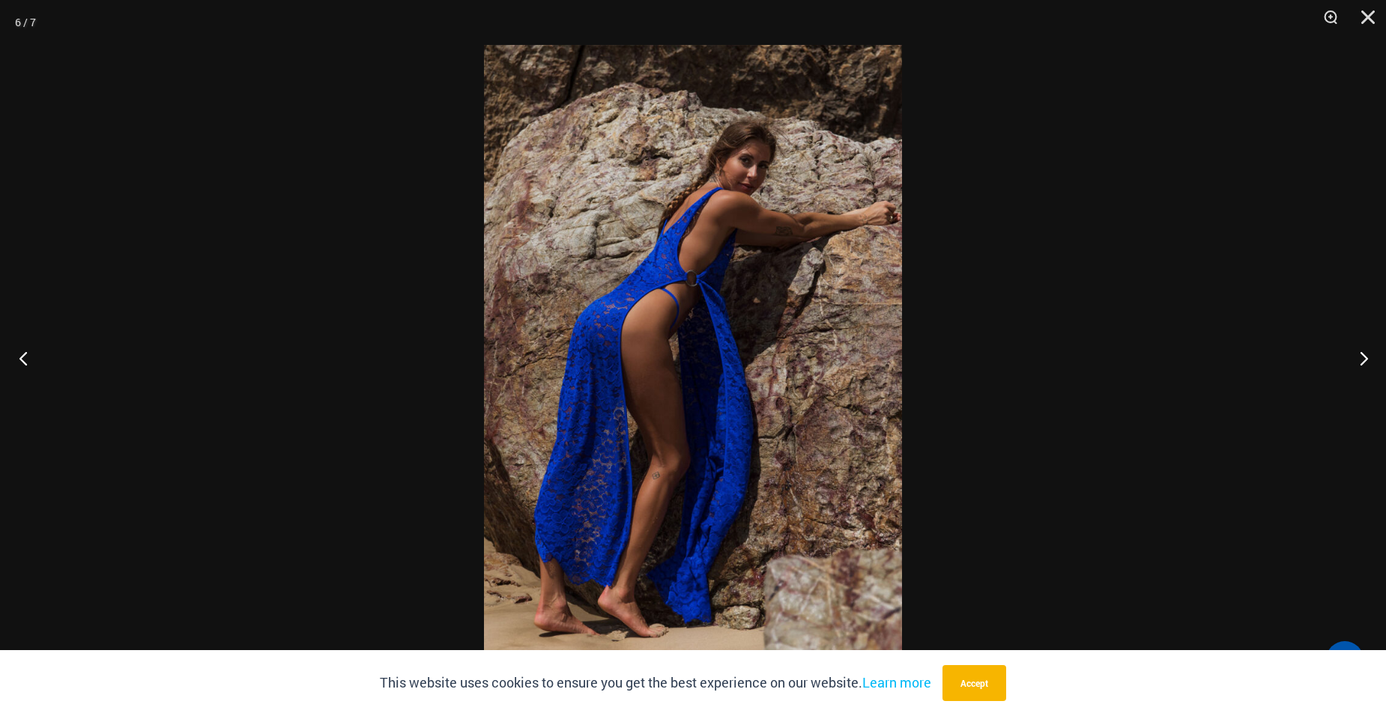
click at [28, 362] on button "Previous" at bounding box center [28, 358] width 56 height 75
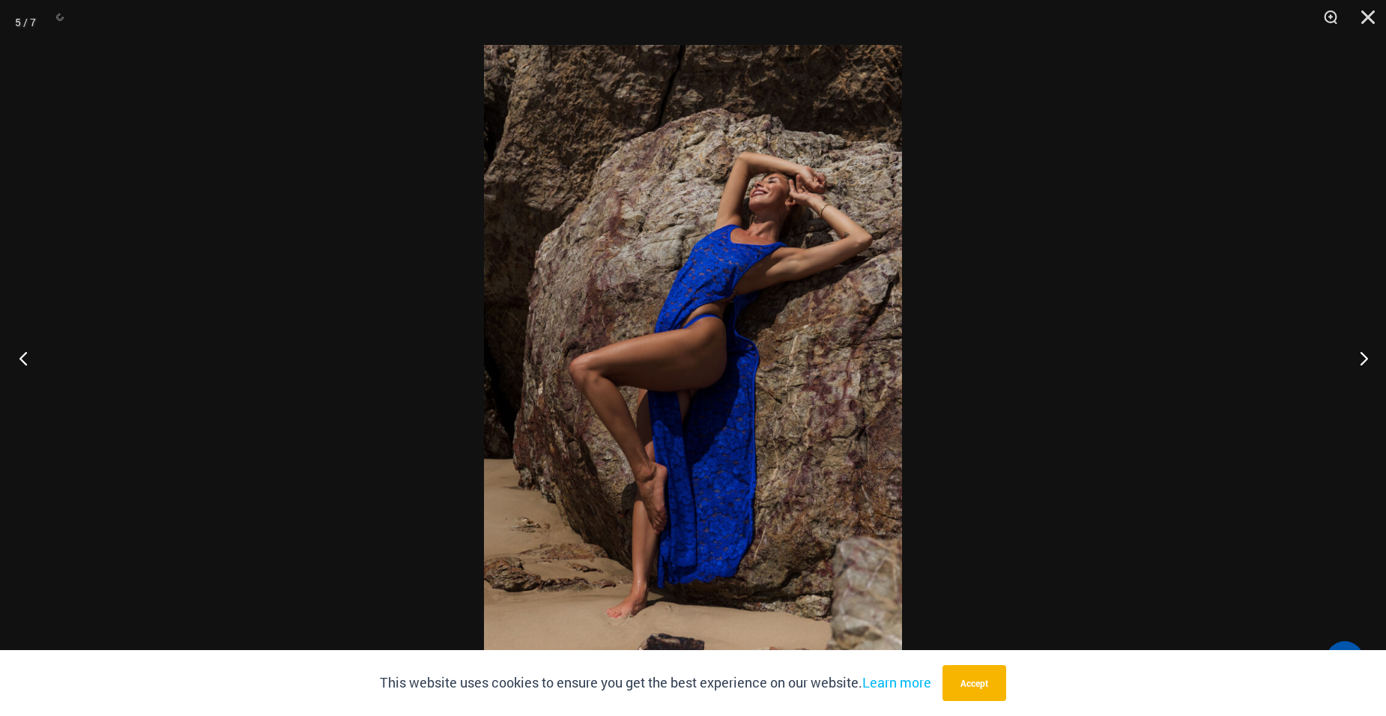
click at [27, 360] on button "Previous" at bounding box center [28, 358] width 56 height 75
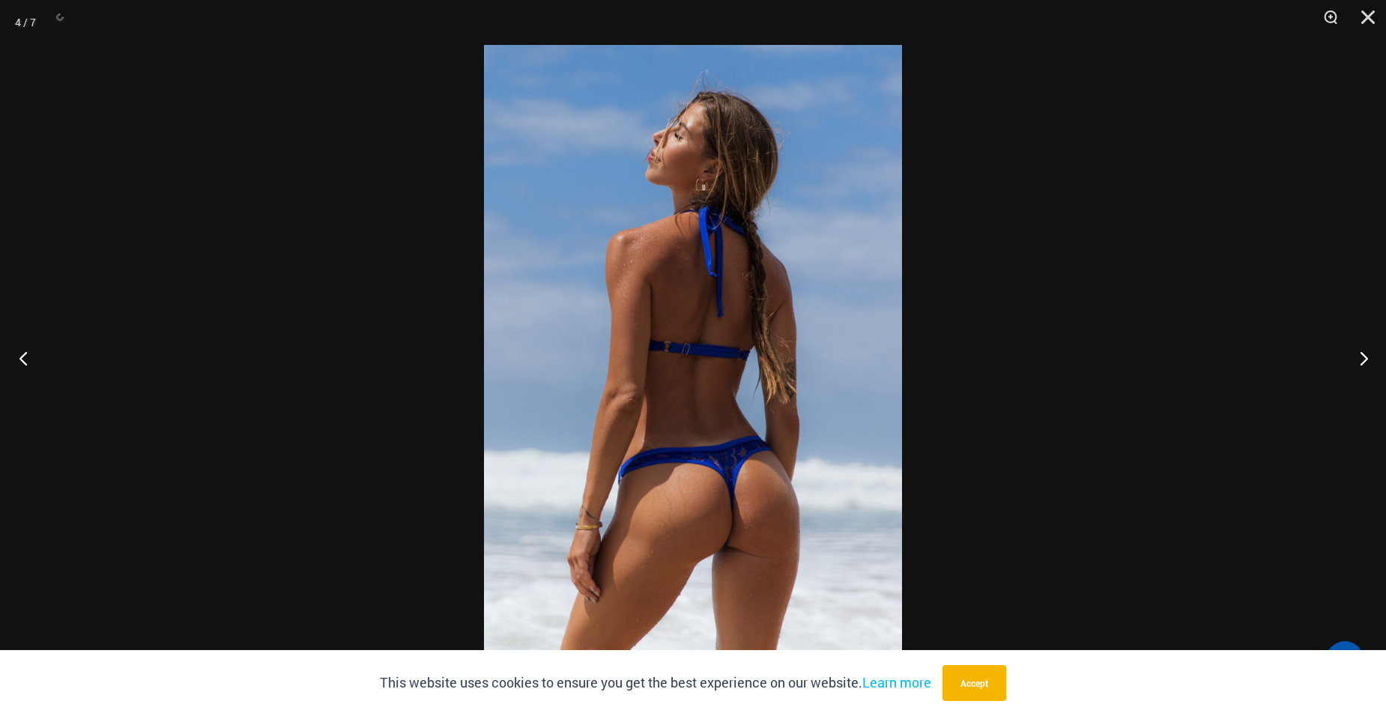
click at [27, 360] on button "Previous" at bounding box center [28, 358] width 56 height 75
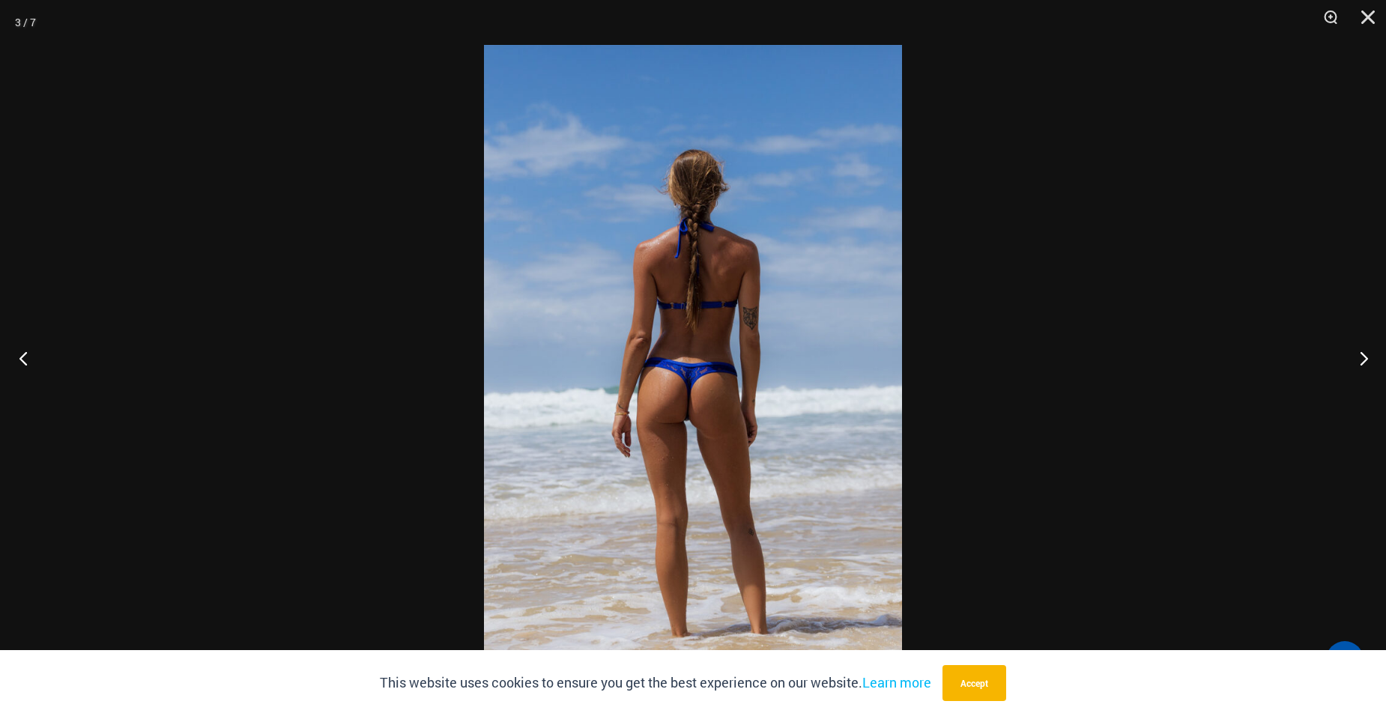
click at [27, 360] on button "Previous" at bounding box center [28, 358] width 56 height 75
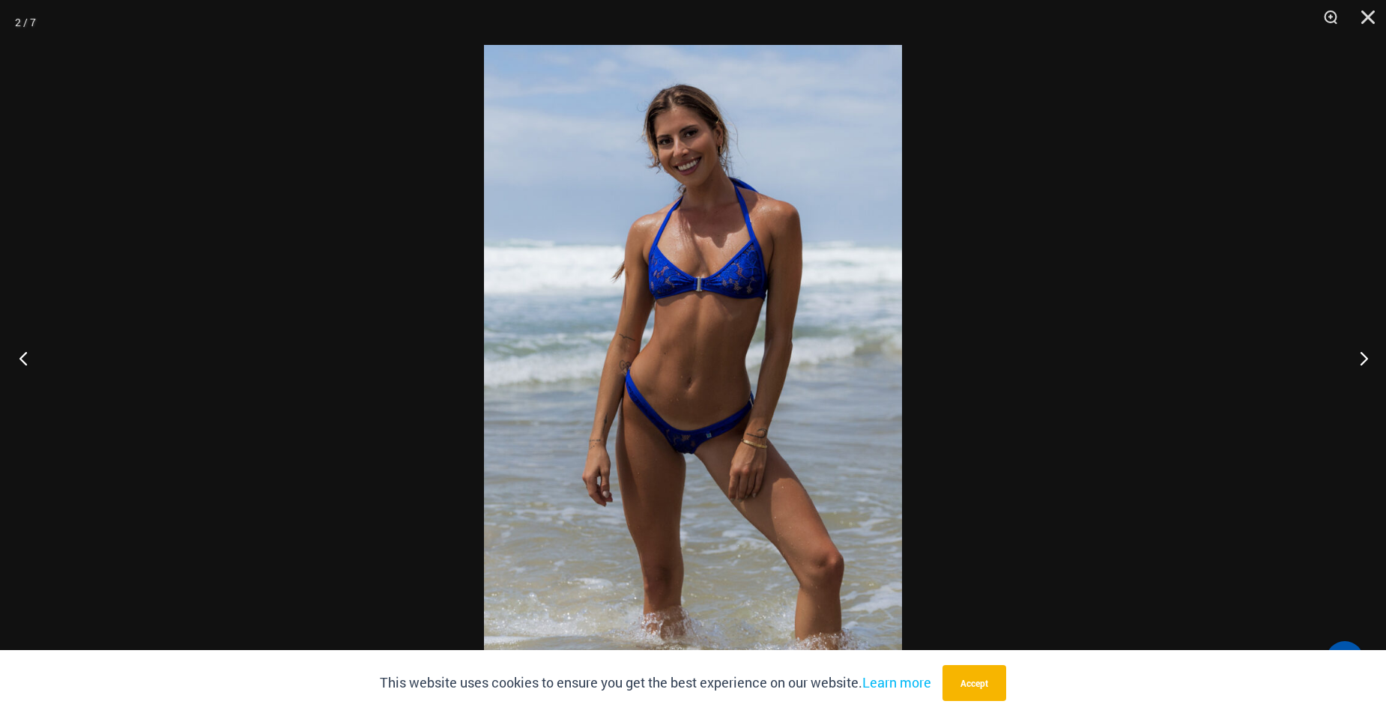
click at [27, 360] on button "Previous" at bounding box center [28, 358] width 56 height 75
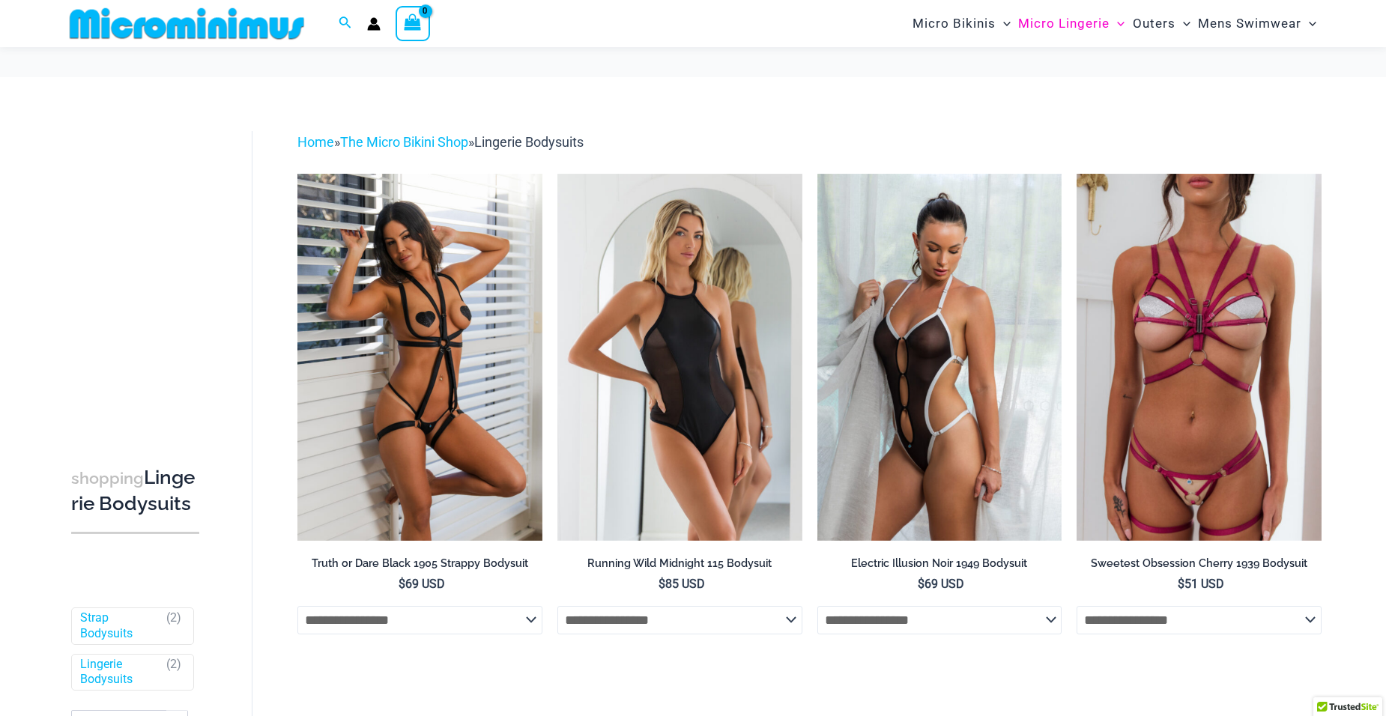
scroll to position [98, 0]
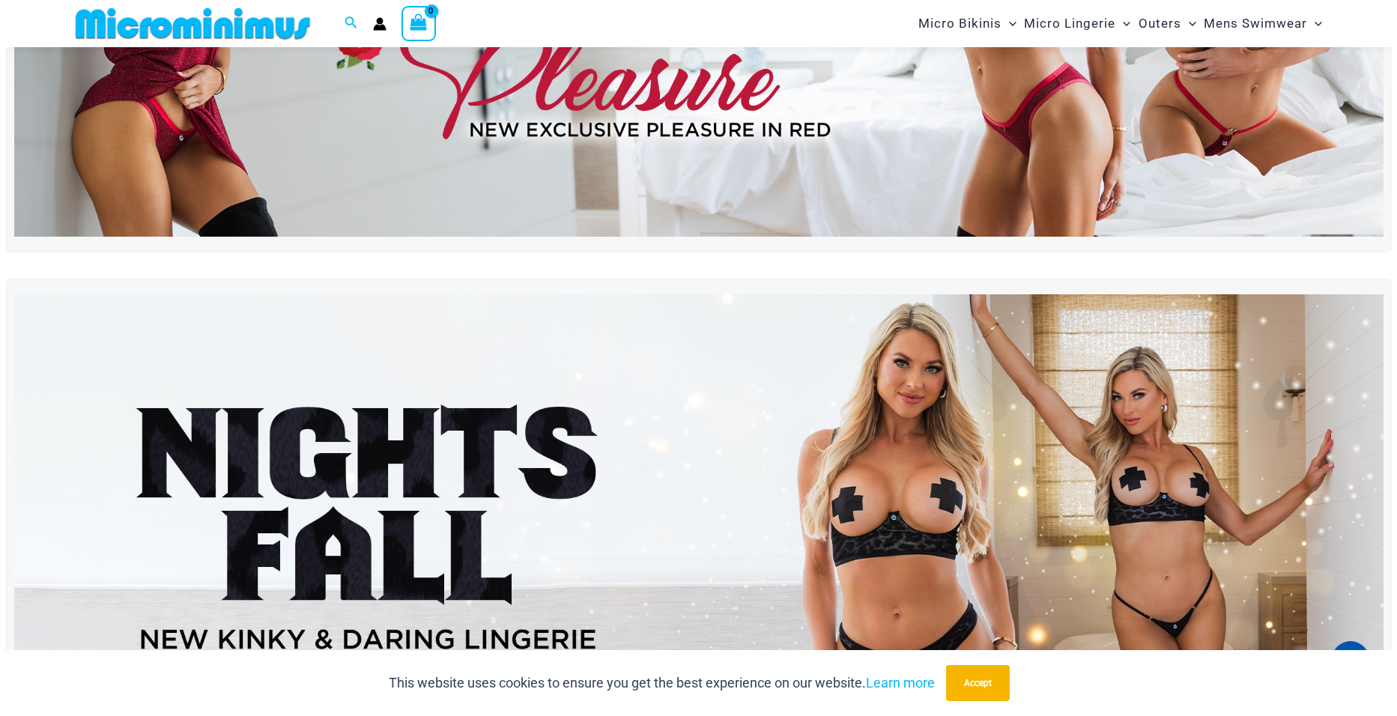
scroll to position [60, 0]
